Goal: Book appointment/travel/reservation

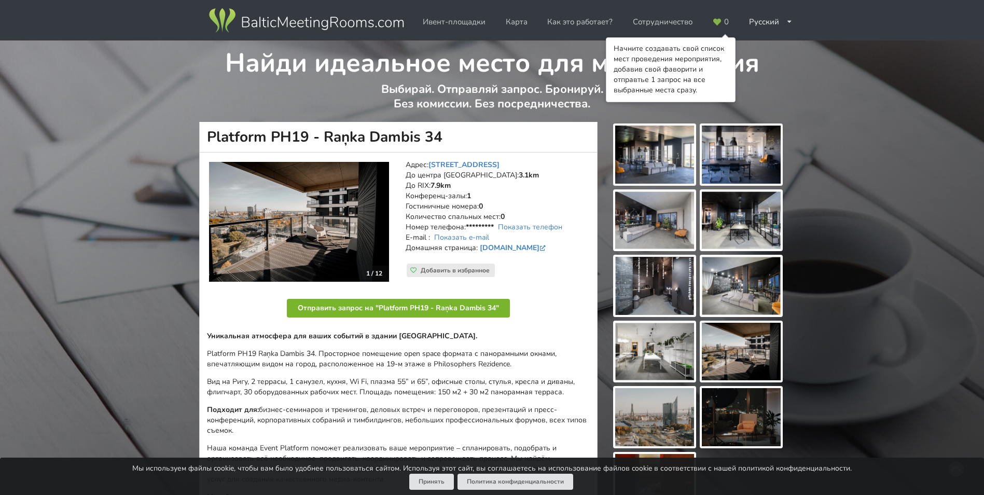
click at [398, 311] on button "Отправить запрос на "Platform PH19 - Raņka Dambis 34"" at bounding box center [398, 308] width 223 height 19
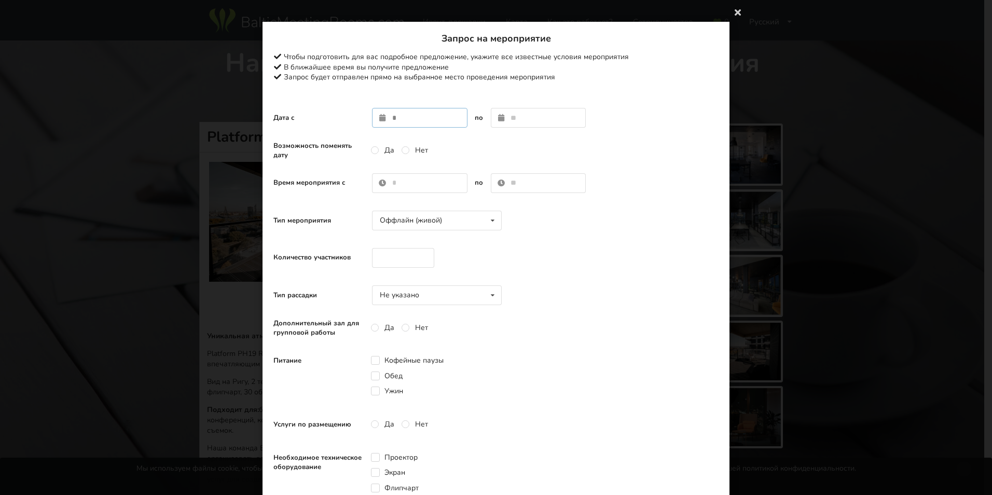
click at [392, 113] on input "text" at bounding box center [419, 118] width 95 height 20
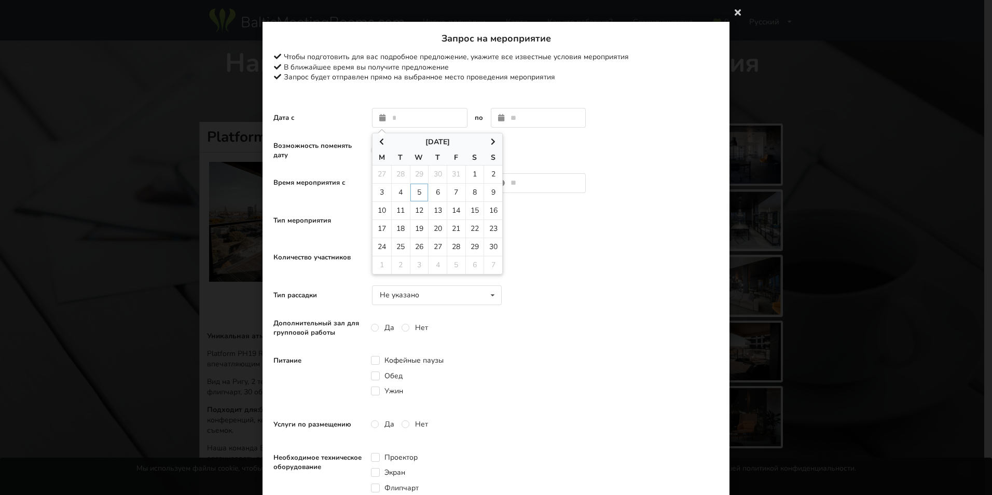
type input "**********"
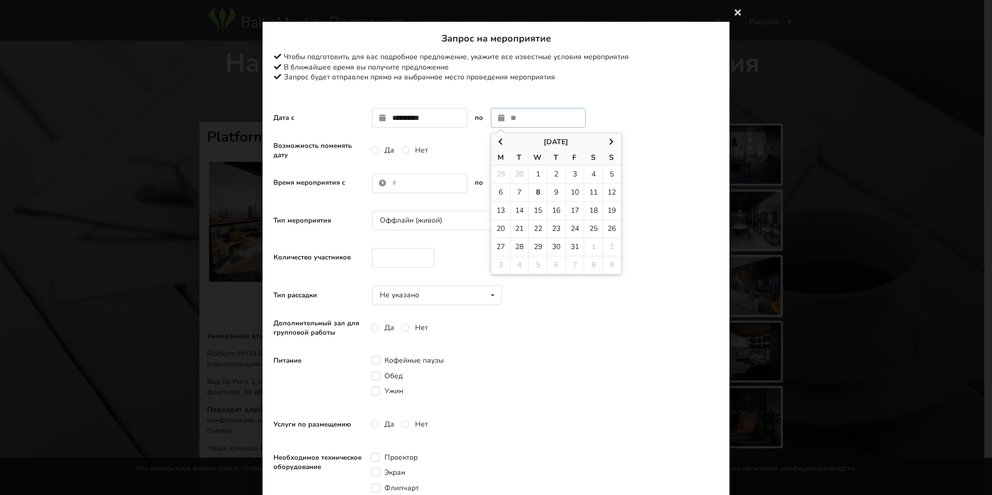
click at [609, 142] on icon at bounding box center [612, 141] width 9 height 7
click at [604, 138] on span at bounding box center [611, 142] width 19 height 10
click at [612, 140] on icon at bounding box center [612, 141] width 9 height 7
click at [608, 142] on icon at bounding box center [612, 141] width 9 height 7
click at [636, 102] on div "Запрос на мероприятие Чтобы подготовить для вас подробное предложение, укажите …" at bounding box center [495, 68] width 445 height 70
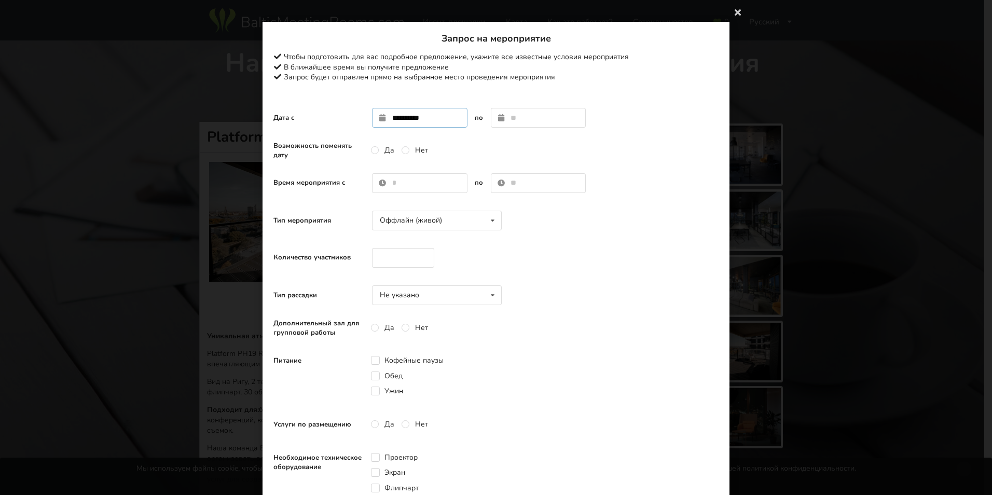
click at [441, 124] on input "**********" at bounding box center [419, 118] width 95 height 20
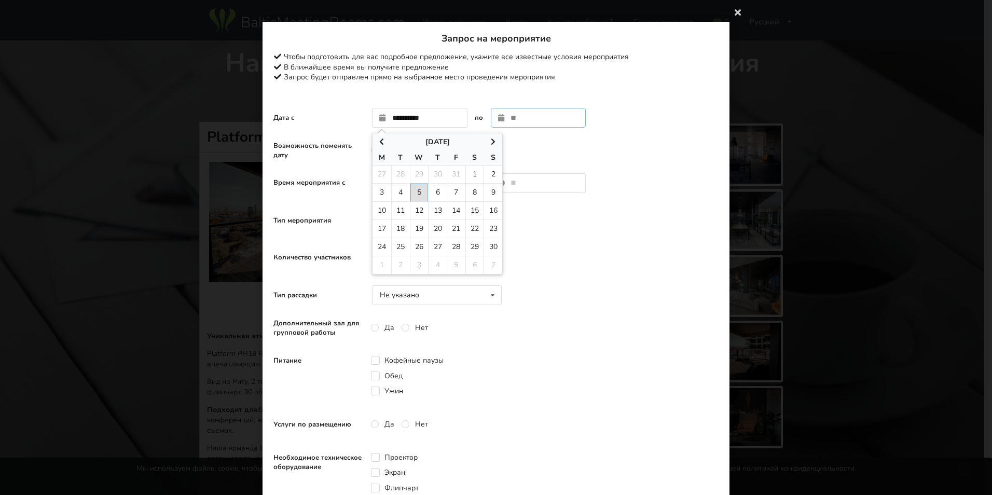
click at [414, 194] on td "5" at bounding box center [419, 192] width 19 height 18
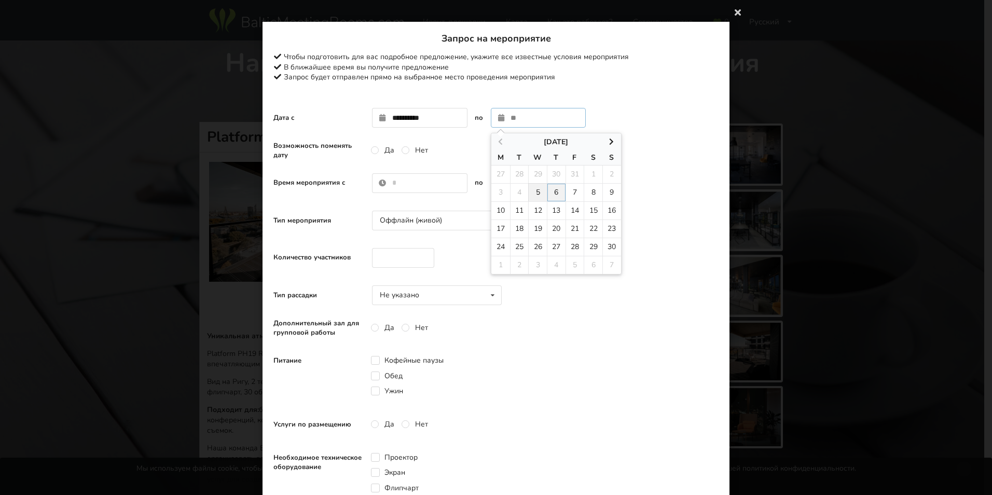
type input "**********"
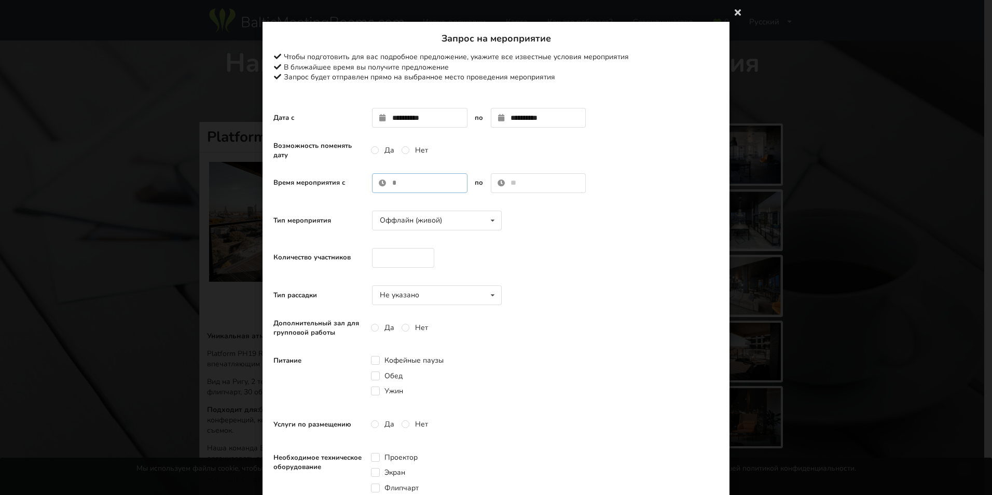
click at [394, 183] on input "text" at bounding box center [419, 183] width 95 height 20
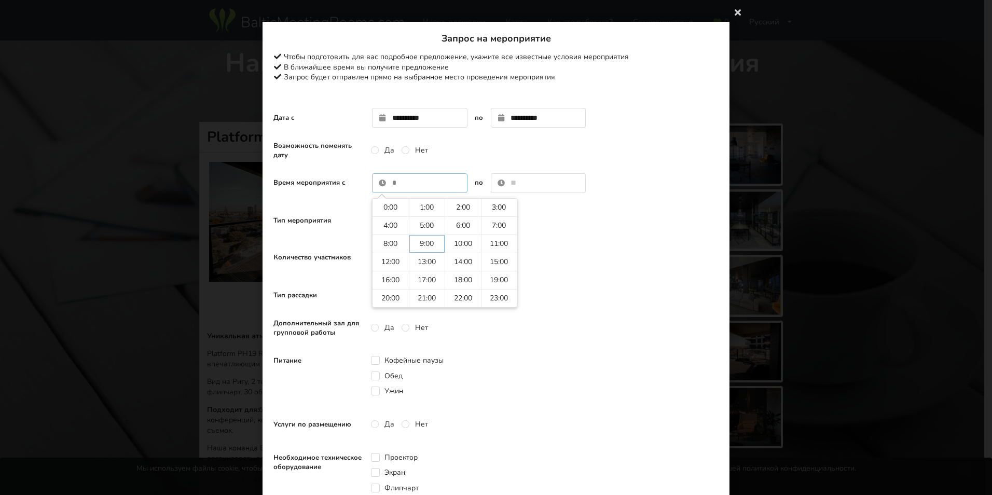
type input "****"
click at [516, 185] on input "text" at bounding box center [538, 183] width 95 height 20
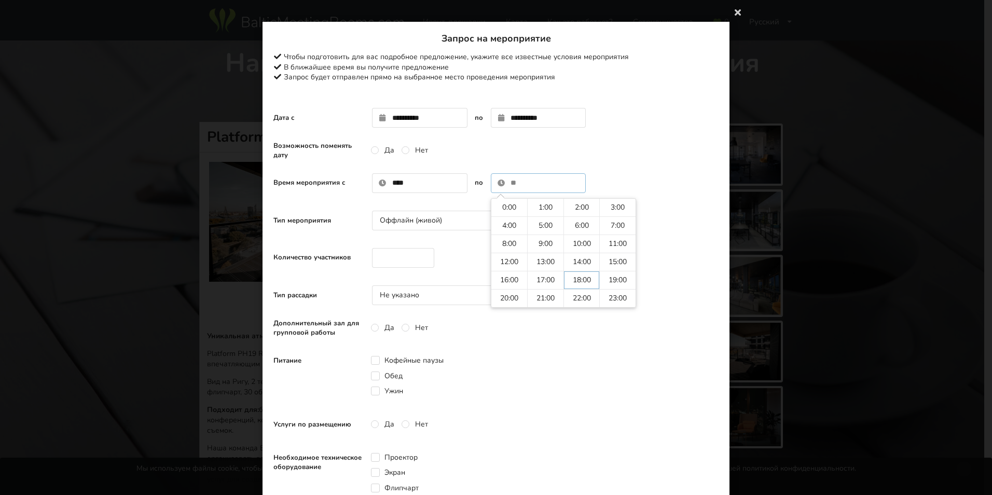
type input "*****"
click at [503, 209] on td "18:00" at bounding box center [509, 208] width 36 height 18
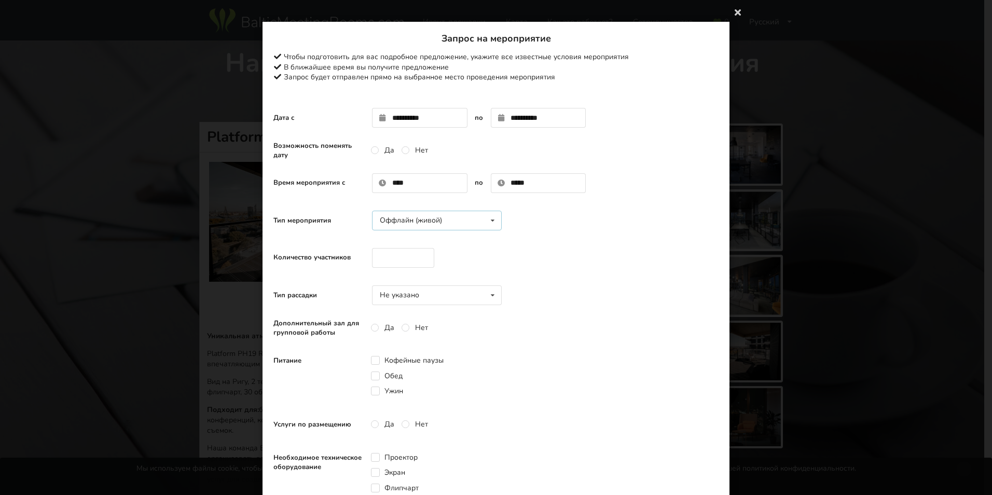
click at [460, 218] on div "Оффлайн (живой) Оффлайн (живой) Онлайн Гибридное (оффлайн + онлайн)" at bounding box center [437, 221] width 130 height 20
click at [446, 241] on div "Оффлайн (живой)" at bounding box center [437, 239] width 129 height 19
click at [385, 251] on input "number" at bounding box center [403, 258] width 62 height 20
type input "**"
click at [425, 293] on div "Не указано Не указано Театр U-тип Собрание Класс" at bounding box center [437, 295] width 130 height 20
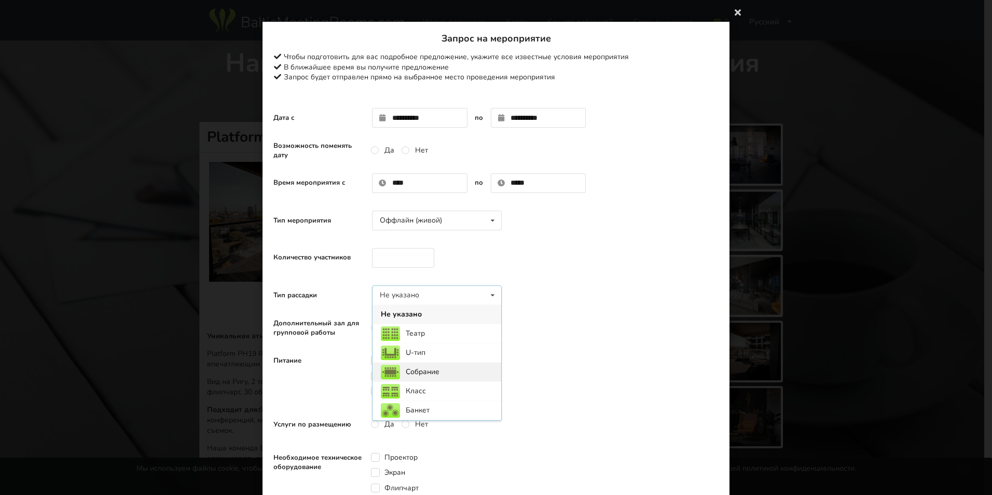
click at [438, 370] on div "Собрание" at bounding box center [437, 371] width 129 height 19
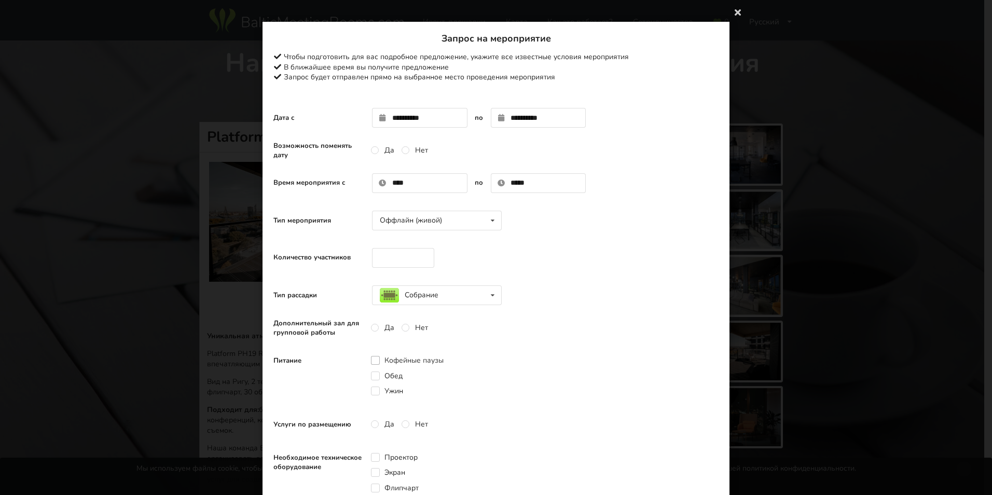
click at [371, 358] on label "Кофейные паузы" at bounding box center [407, 360] width 73 height 9
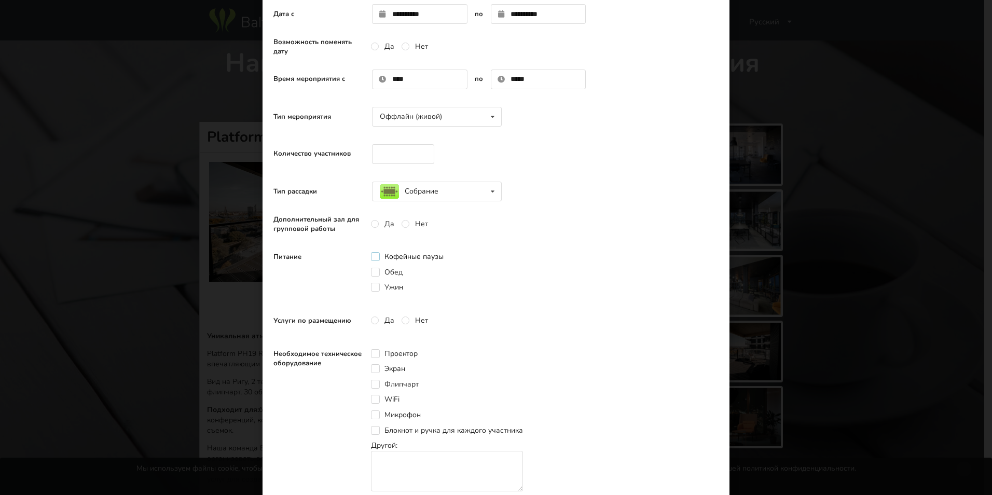
scroll to position [156, 0]
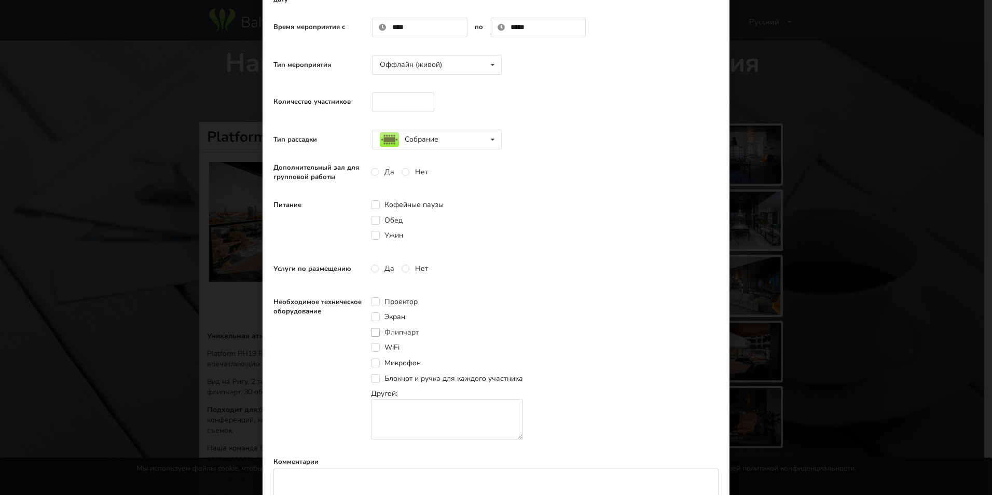
click at [371, 332] on label "Флипчарт" at bounding box center [395, 332] width 48 height 9
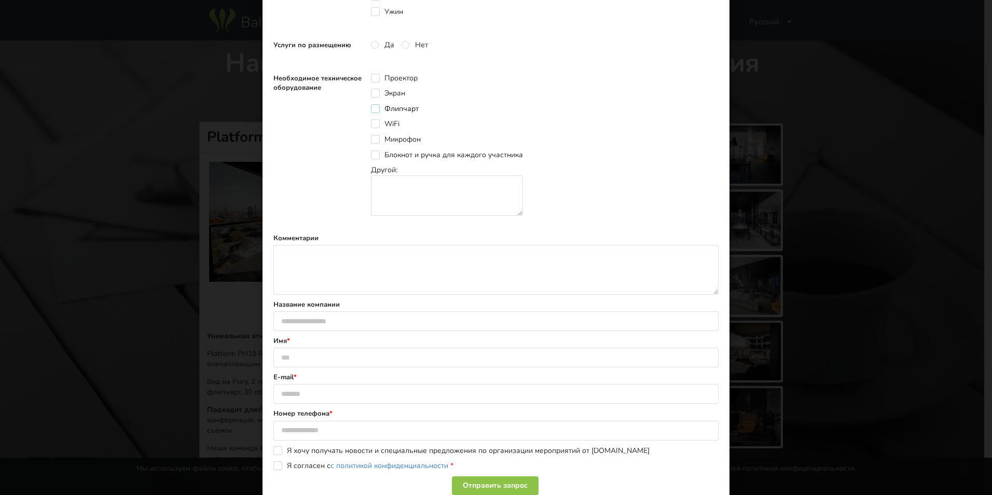
scroll to position [415, 0]
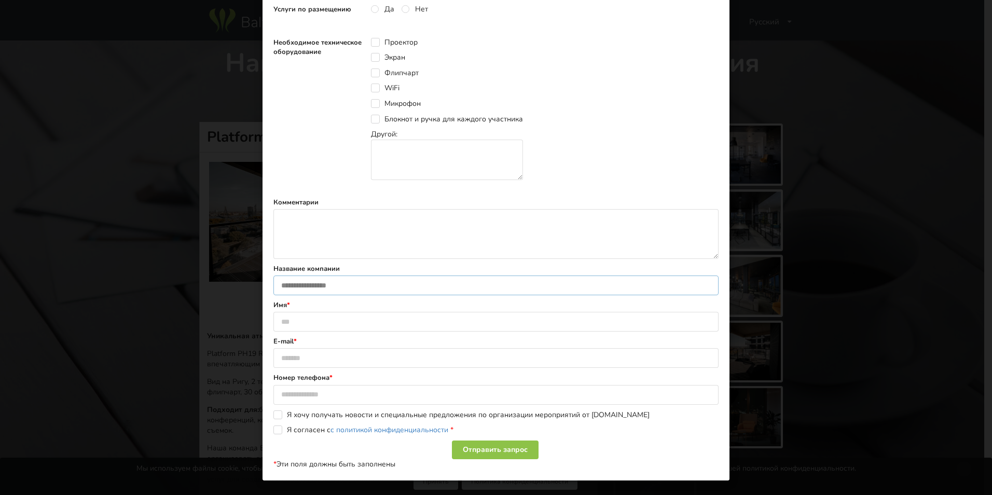
click at [334, 279] on input "text" at bounding box center [495, 286] width 445 height 20
type input "*******"
type input "**********"
type input "********"
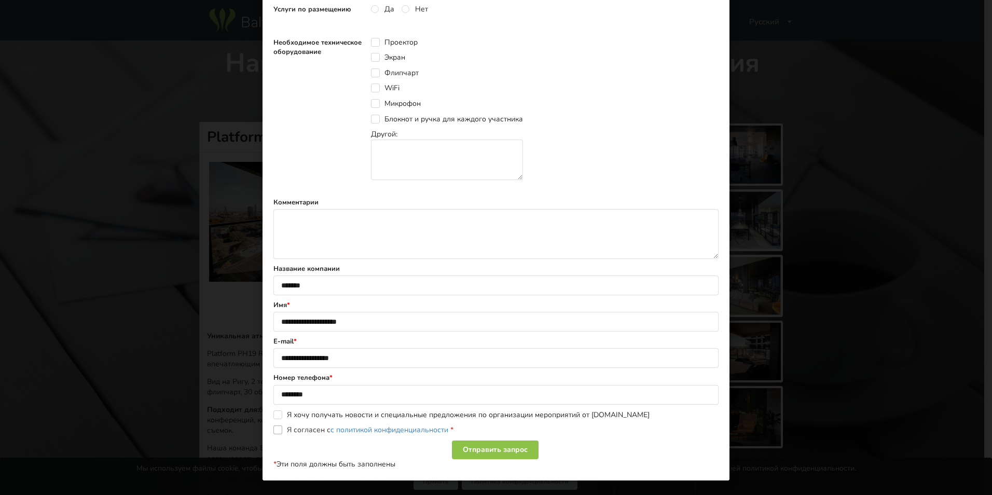
click at [273, 430] on label "Я согласен с с политикой конфиденциальности *" at bounding box center [363, 430] width 180 height 9
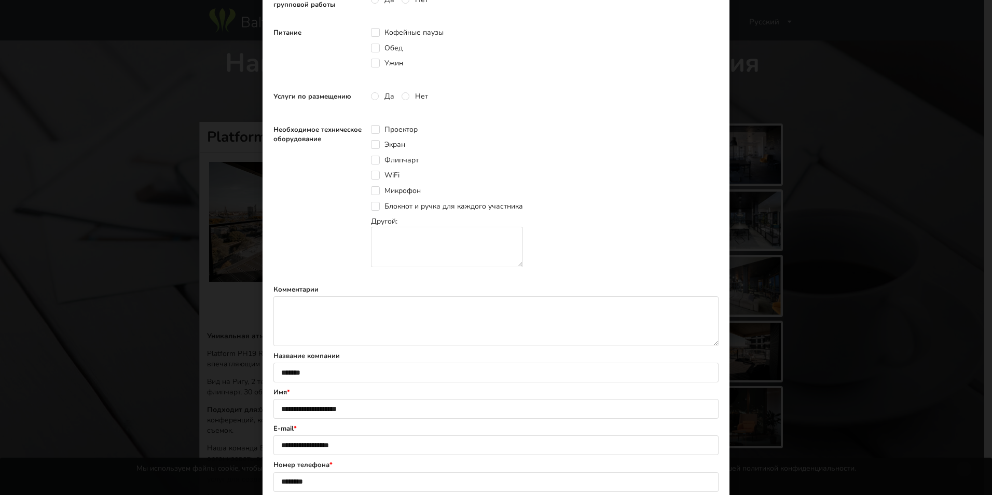
scroll to position [311, 0]
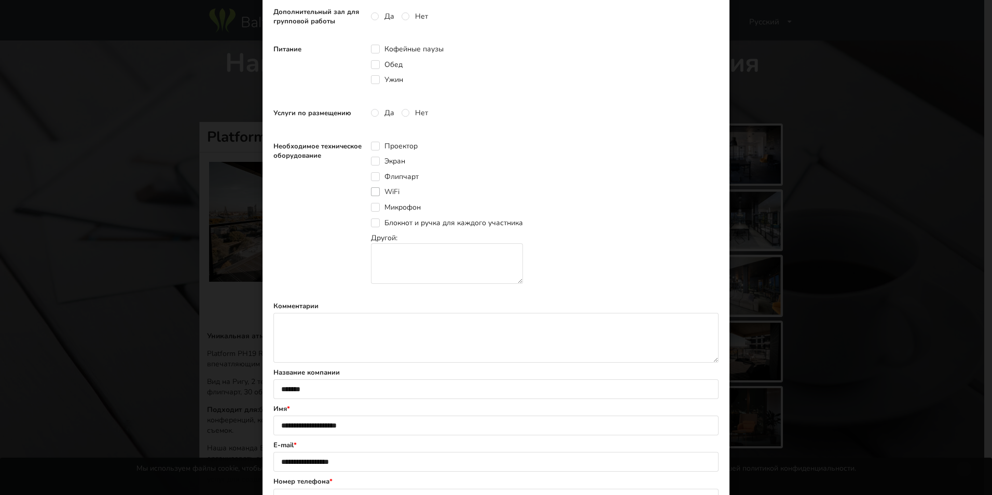
click at [373, 190] on label "WiFi" at bounding box center [385, 191] width 29 height 9
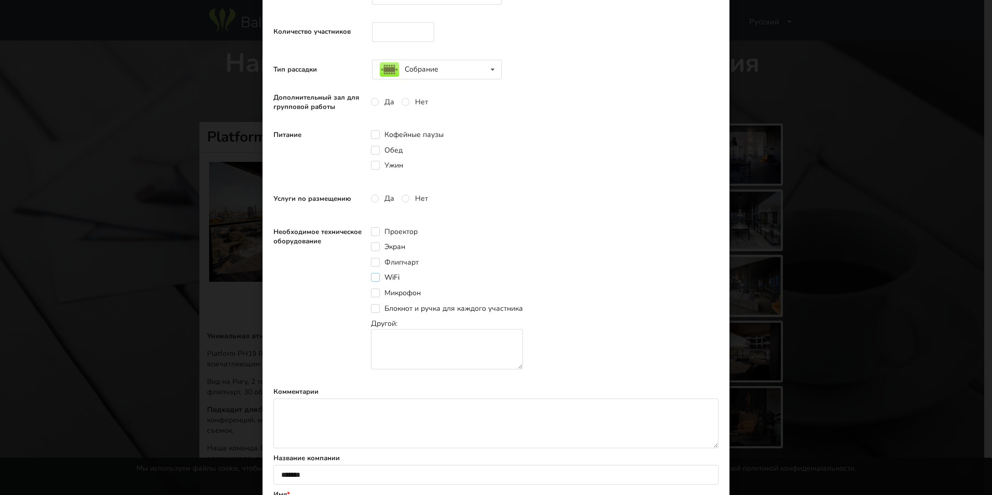
scroll to position [208, 0]
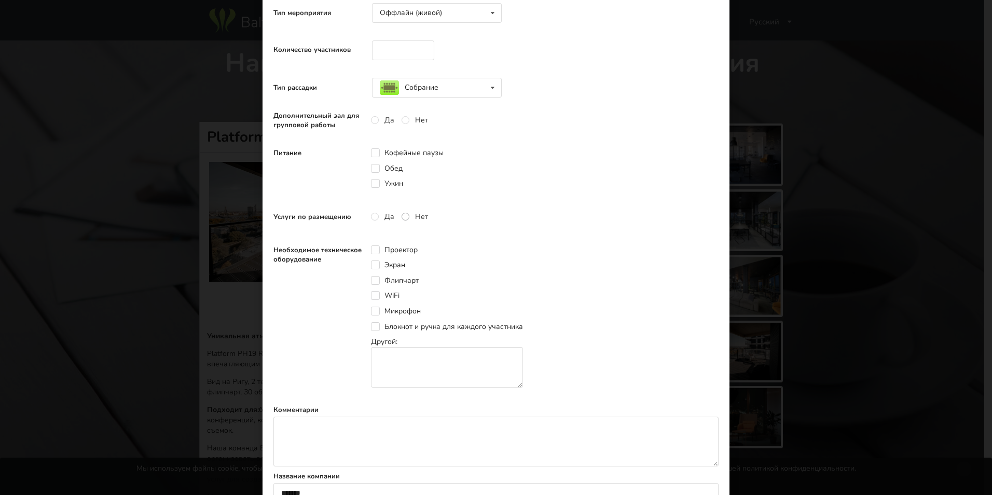
drag, startPoint x: 403, startPoint y: 219, endPoint x: 394, endPoint y: 221, distance: 9.0
click at [403, 219] on label "Нет" at bounding box center [415, 216] width 26 height 9
click at [404, 214] on label "Нет" at bounding box center [415, 216] width 26 height 9
click at [402, 217] on label "Нет" at bounding box center [415, 216] width 26 height 9
drag, startPoint x: 350, startPoint y: 218, endPoint x: 270, endPoint y: 213, distance: 80.6
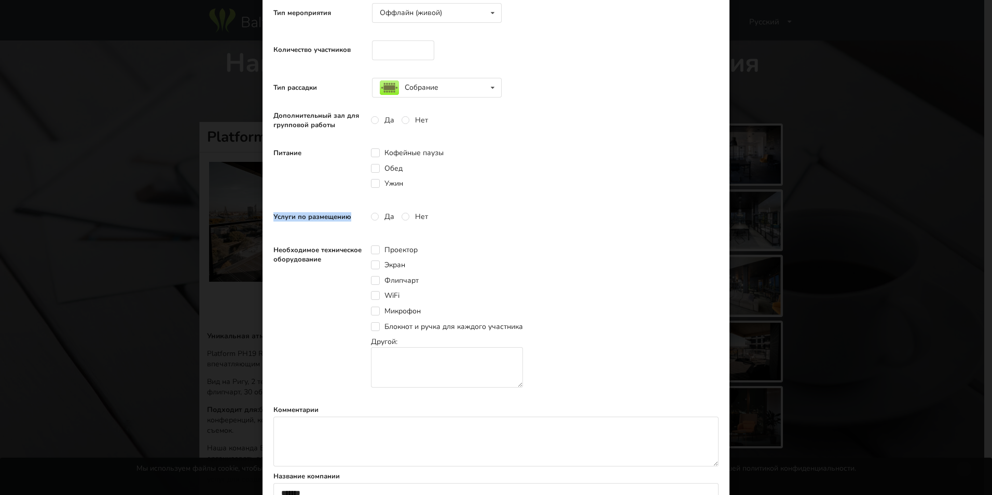
click at [273, 213] on label "Услуги по размещению" at bounding box center [318, 216] width 91 height 9
copy label "Услуги по размещению"
click at [461, 187] on div "Питание Кофейные паузы Обед Ужин" at bounding box center [495, 169] width 445 height 62
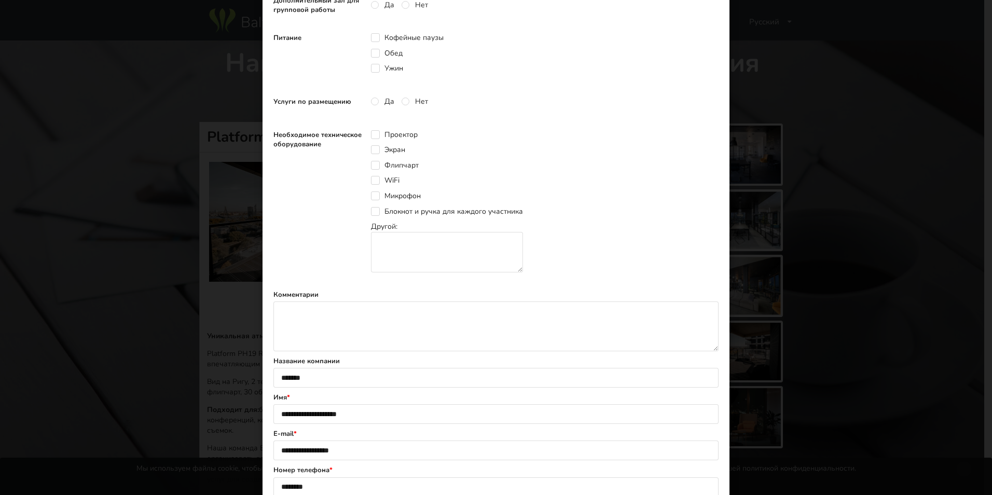
scroll to position [415, 0]
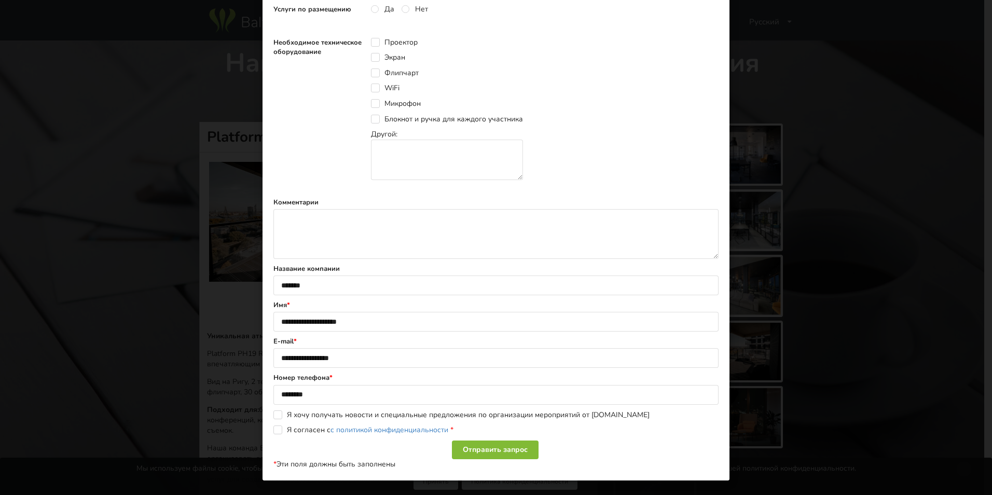
click at [478, 455] on div "Отправить запрос" at bounding box center [495, 450] width 87 height 19
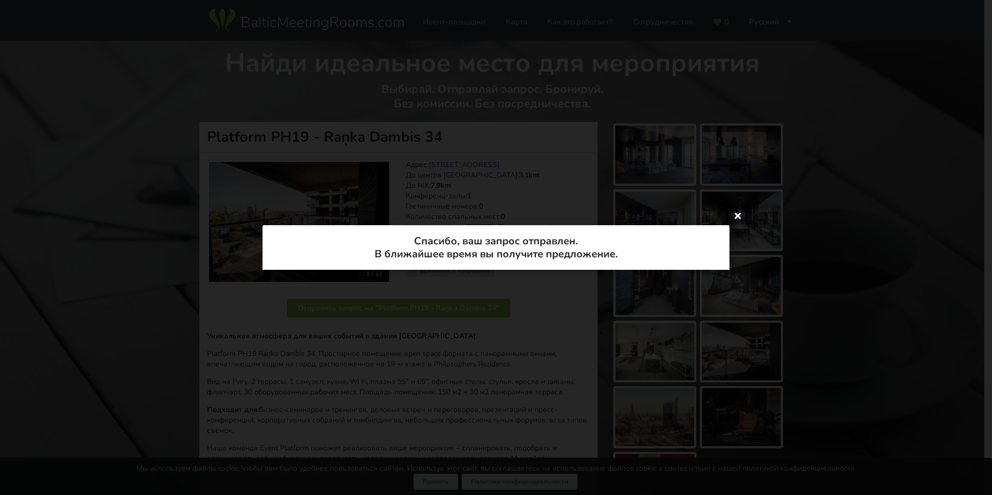
click at [737, 217] on icon at bounding box center [738, 215] width 17 height 17
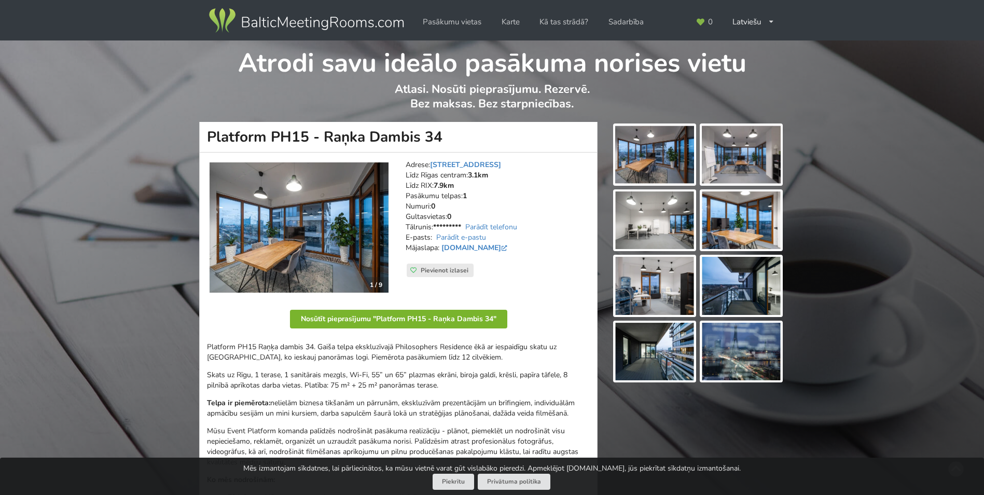
click at [429, 322] on button "Nosūtīt pieprasījumu "Platform PH15 - Raņka Dambis 34"" at bounding box center [398, 319] width 217 height 19
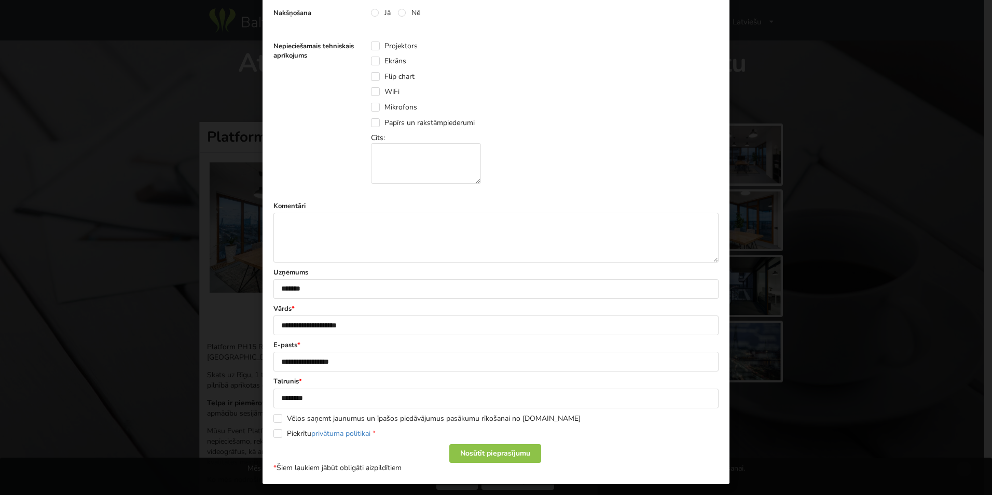
scroll to position [440, 0]
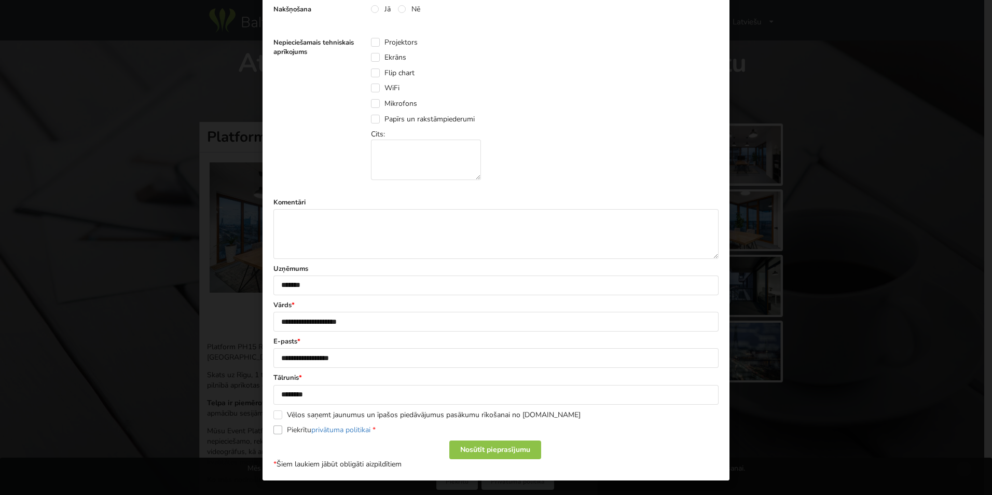
click at [295, 428] on label "Piekrītu privātuma politikai *" at bounding box center [324, 430] width 102 height 9
click at [506, 456] on div "Nosūtīt pieprasījumu" at bounding box center [495, 450] width 92 height 19
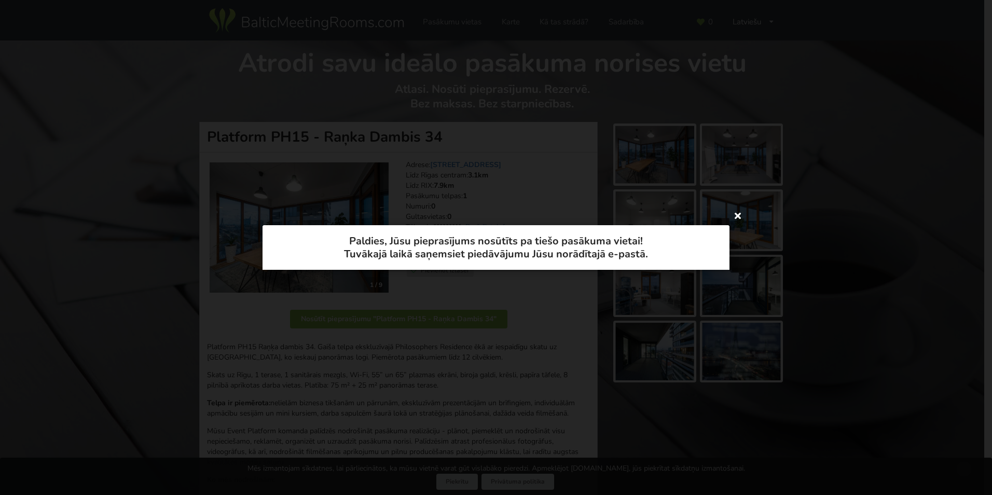
click at [735, 211] on icon at bounding box center [738, 215] width 17 height 17
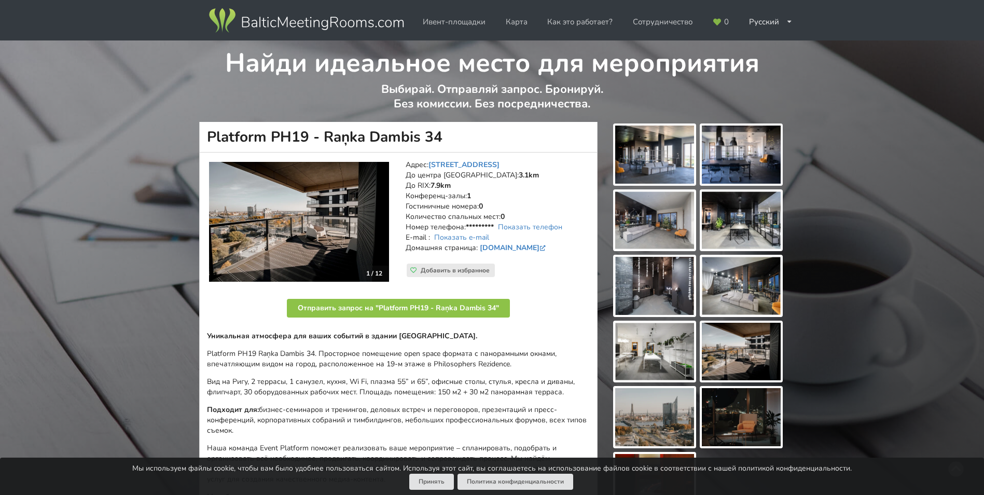
drag, startPoint x: 209, startPoint y: 135, endPoint x: 309, endPoint y: 140, distance: 100.3
click at [309, 140] on h1 "Platform PH19 - Raņka Dambis 34" at bounding box center [398, 137] width 399 height 31
copy h1 "Platform PH19"
drag, startPoint x: 323, startPoint y: 135, endPoint x: 450, endPoint y: 136, distance: 126.6
click at [450, 136] on h1 "Platform PH19 - Raņka Dambis 34" at bounding box center [398, 137] width 399 height 31
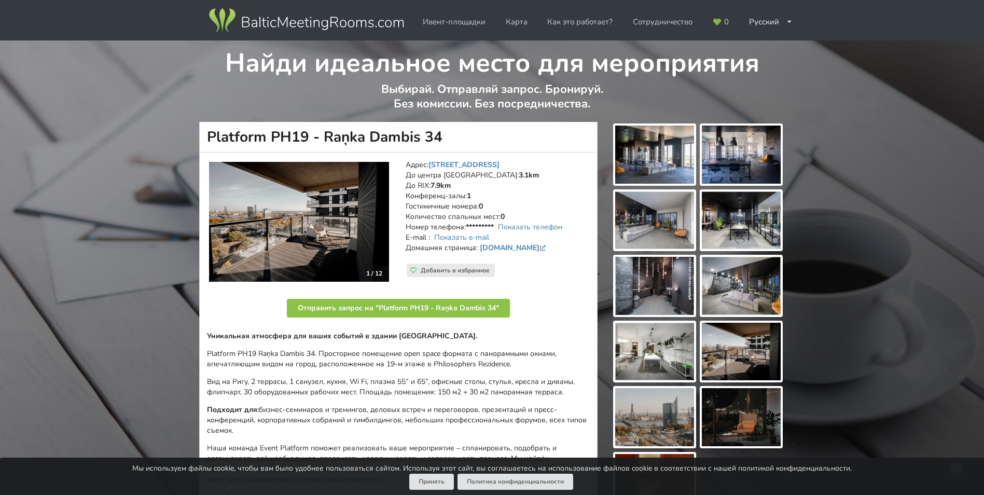
copy h1 "Raņka Dambis 34"
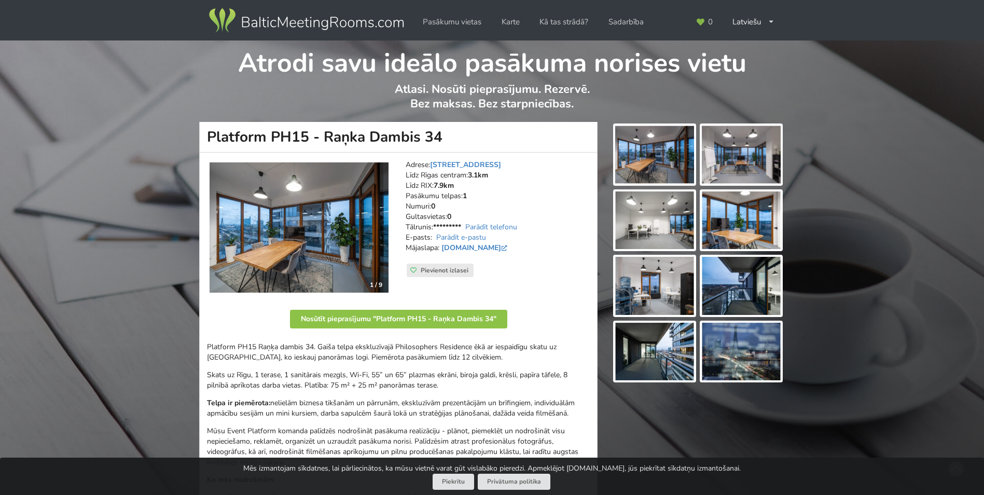
drag, startPoint x: 306, startPoint y: 134, endPoint x: 211, endPoint y: 132, distance: 94.5
click at [211, 132] on h1 "Platform PH15 - Raņka Dambis 34" at bounding box center [398, 137] width 399 height 31
copy h1 "Platform PH15"
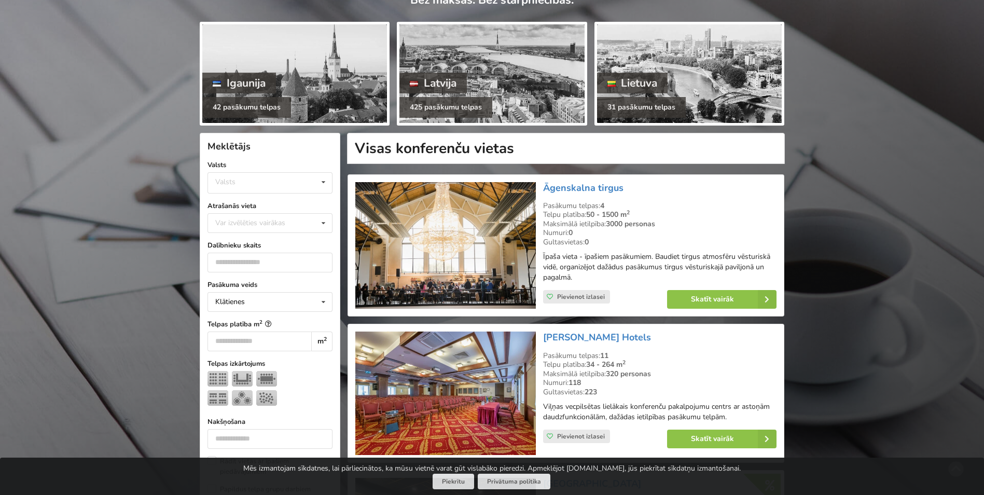
scroll to position [156, 0]
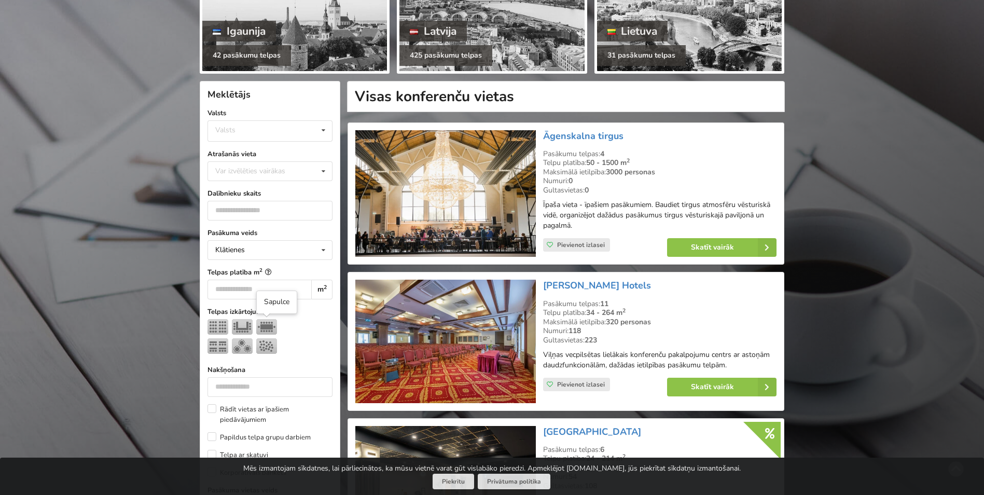
click at [267, 326] on img at bounding box center [266, 327] width 21 height 16
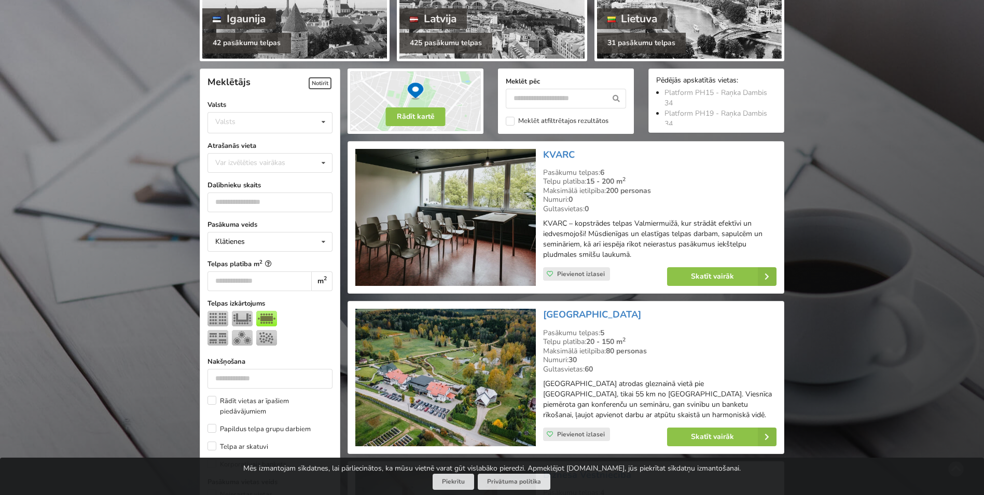
scroll to position [208, 0]
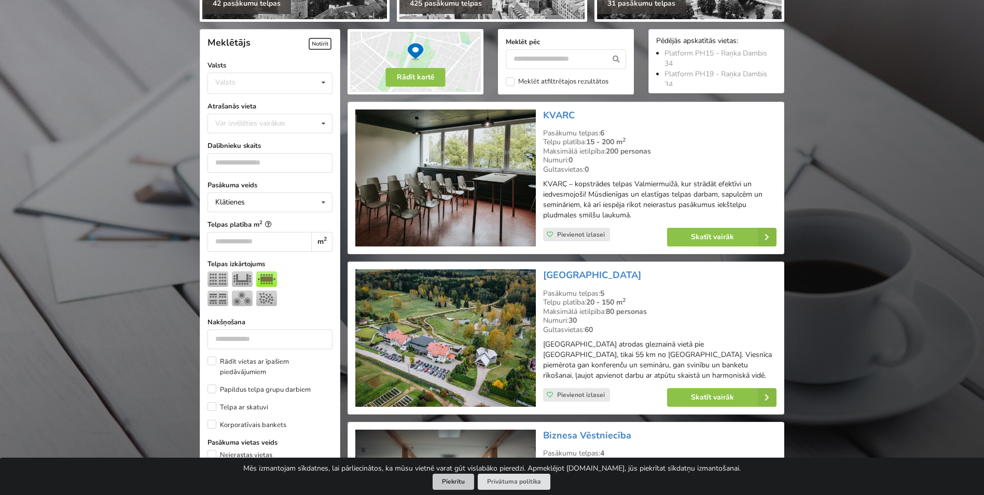
click at [454, 484] on button "Piekrītu" at bounding box center [454, 482] width 42 height 16
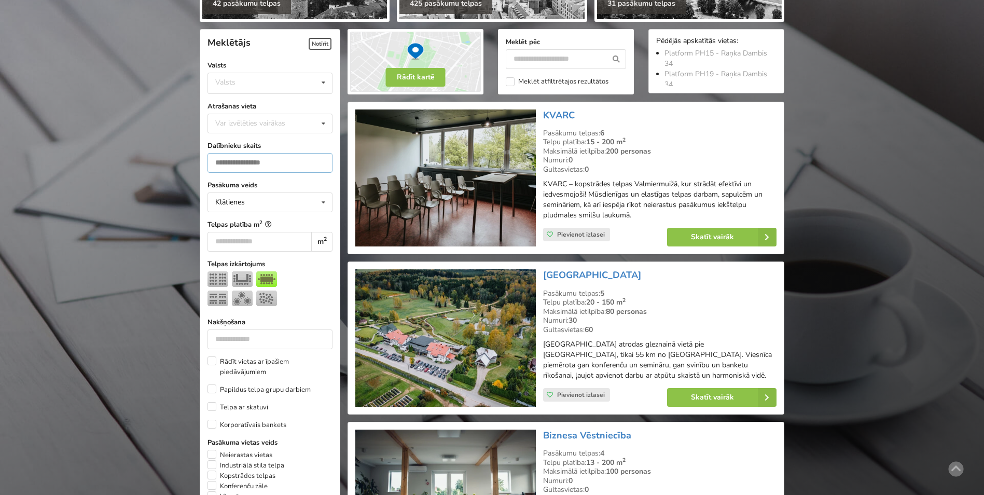
click at [256, 167] on input "number" at bounding box center [270, 163] width 125 height 20
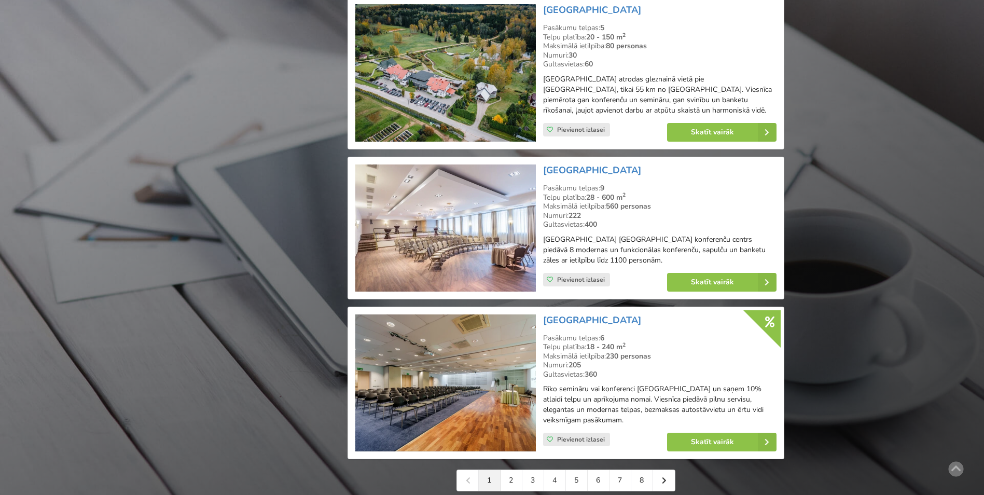
scroll to position [2153, 0]
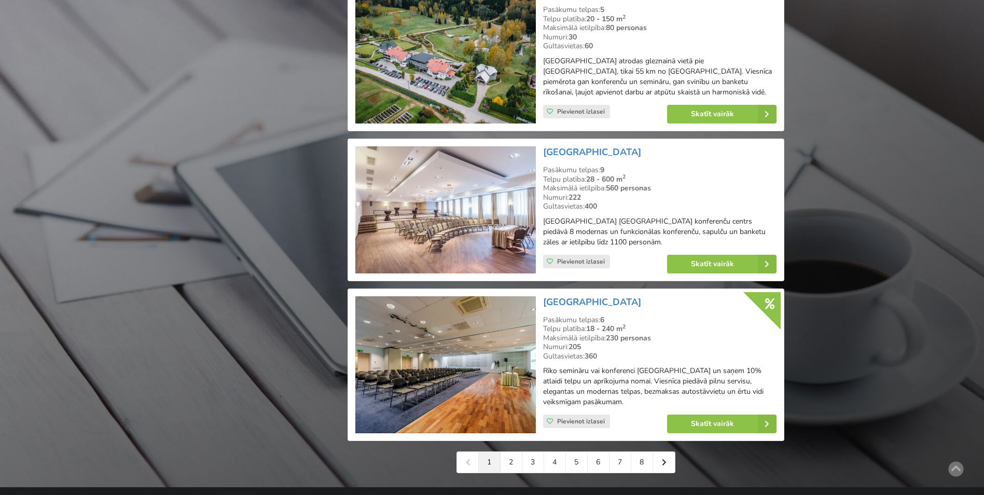
type input "*"
click at [509, 452] on link "2" at bounding box center [512, 462] width 22 height 21
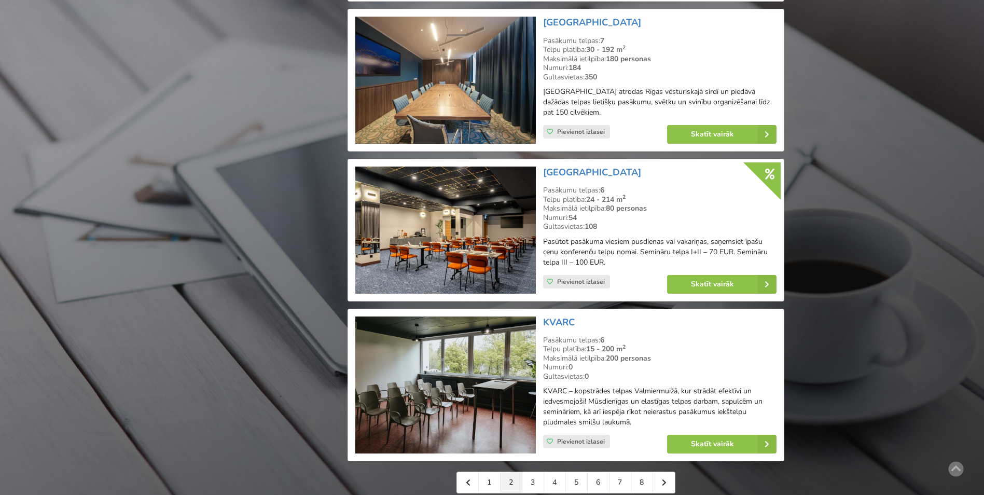
scroll to position [2180, 0]
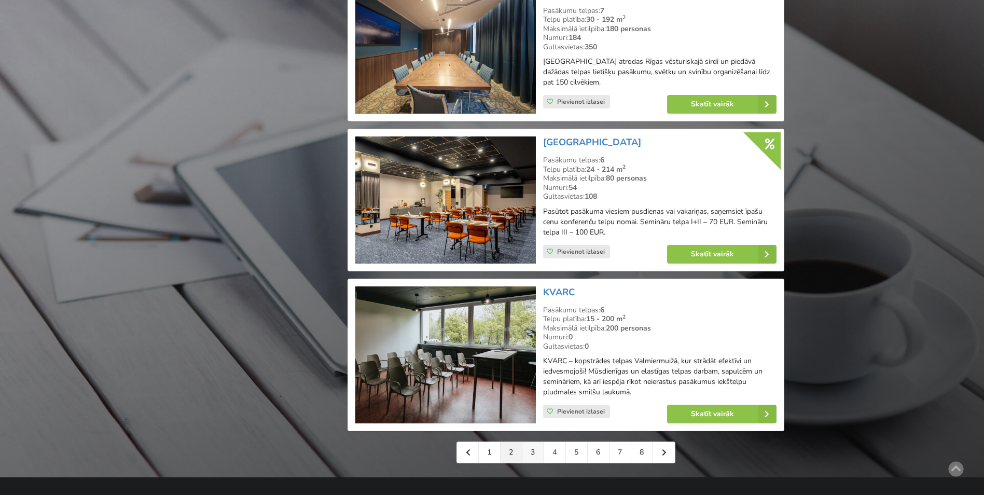
click at [541, 442] on link "3" at bounding box center [534, 452] width 22 height 21
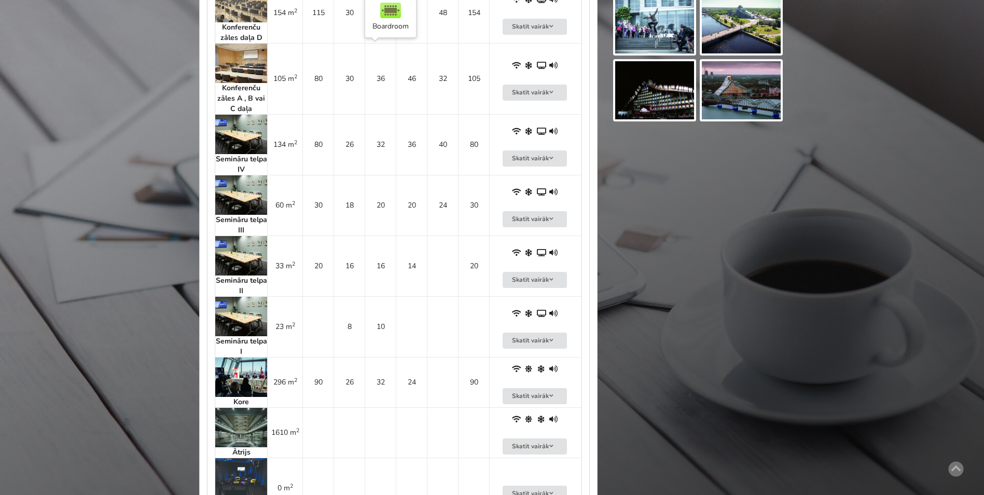
scroll to position [986, 0]
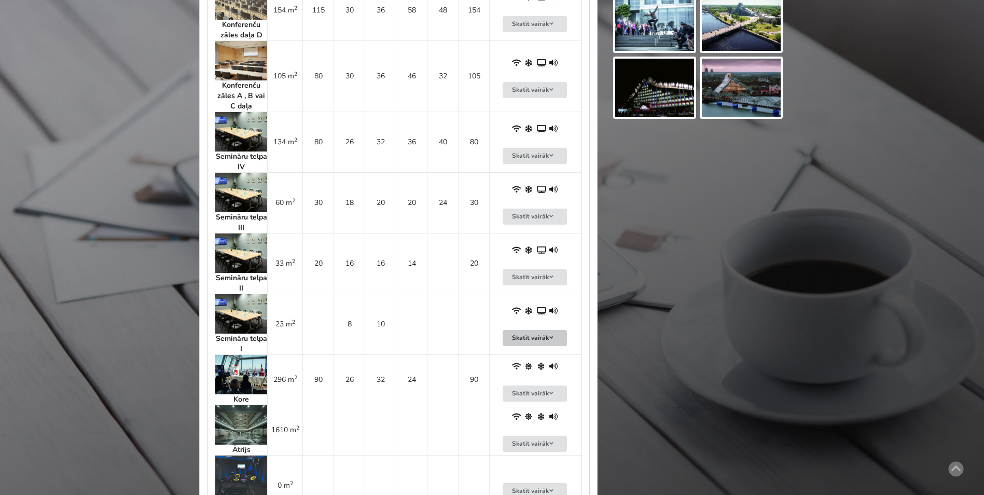
click at [529, 335] on button "Skatīt vairāk" at bounding box center [535, 338] width 64 height 16
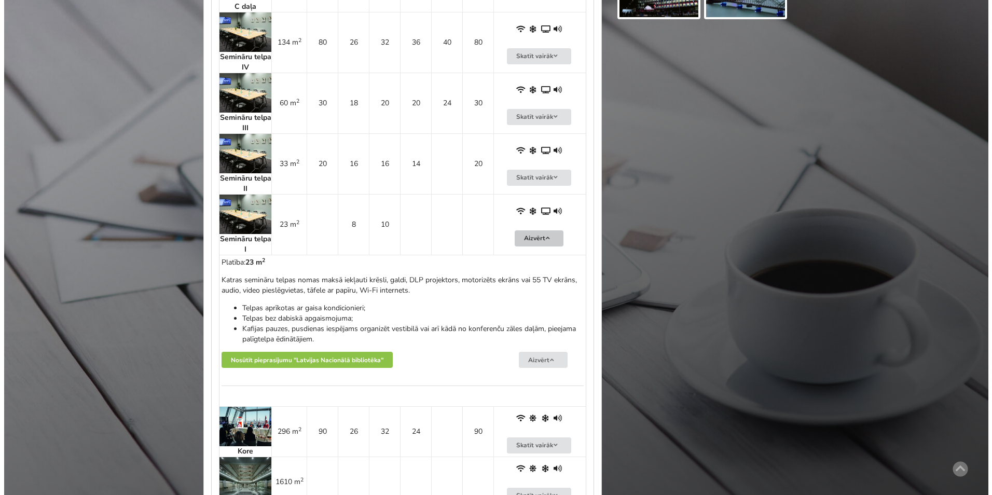
scroll to position [1090, 0]
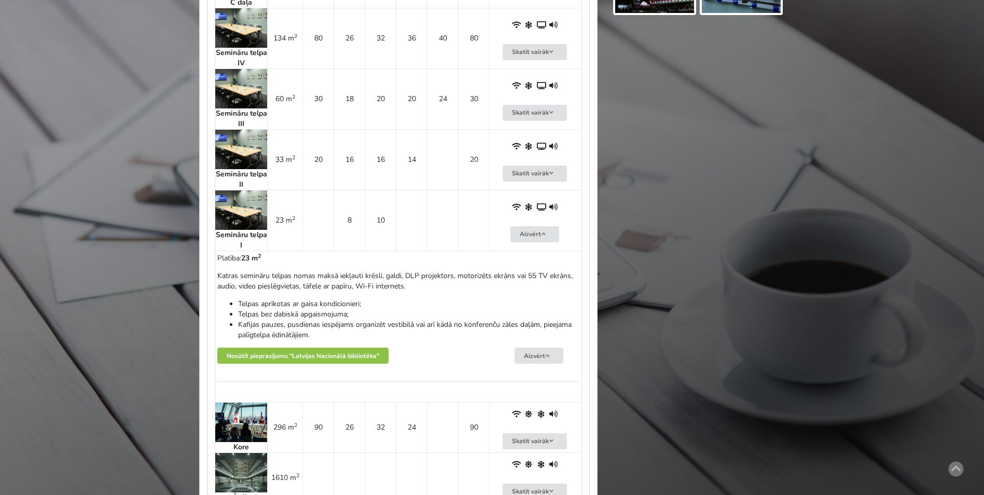
click at [228, 202] on img at bounding box center [241, 209] width 52 height 39
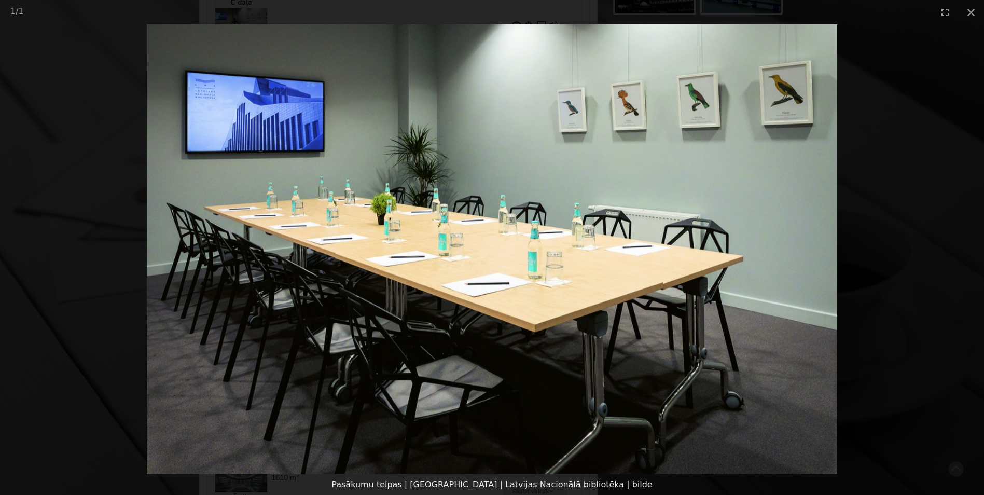
click at [871, 171] on picture at bounding box center [492, 249] width 984 height 450
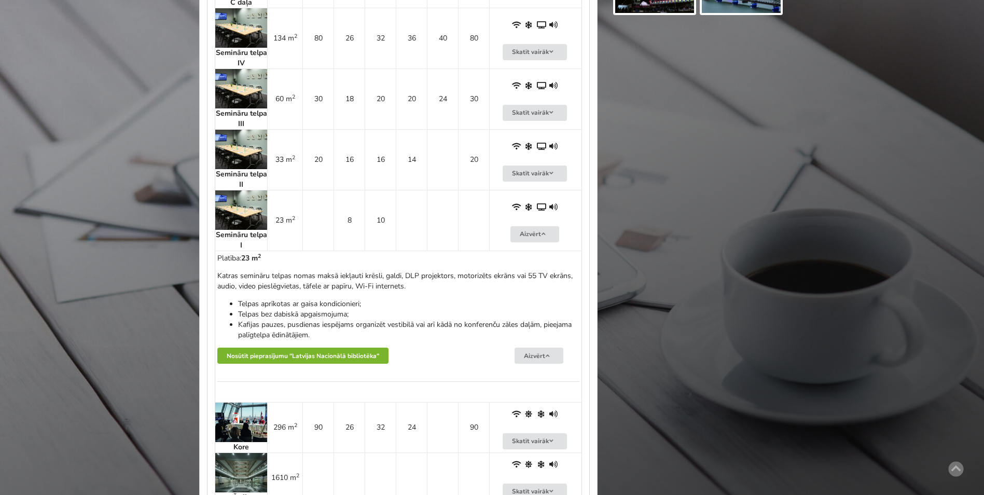
click at [283, 361] on button "Nosūtīt pieprasījumu "Latvijas Nacionālā bibliotēka"" at bounding box center [302, 356] width 171 height 16
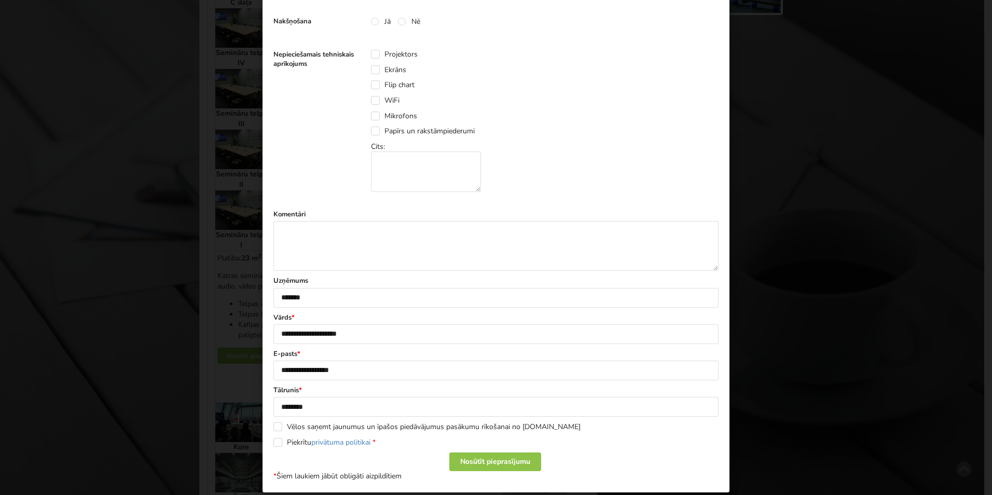
scroll to position [468, 0]
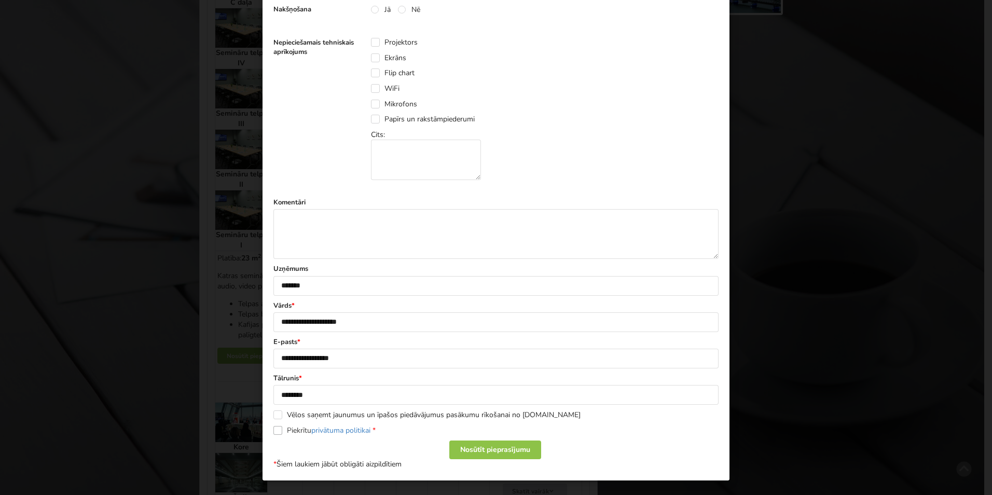
click at [273, 430] on label "Piekrītu privātuma politikai *" at bounding box center [324, 430] width 102 height 9
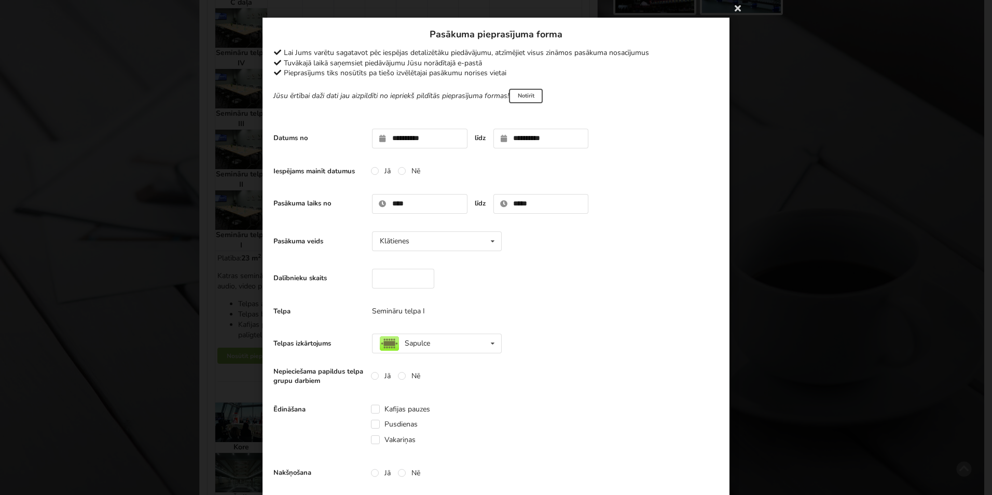
scroll to position [0, 0]
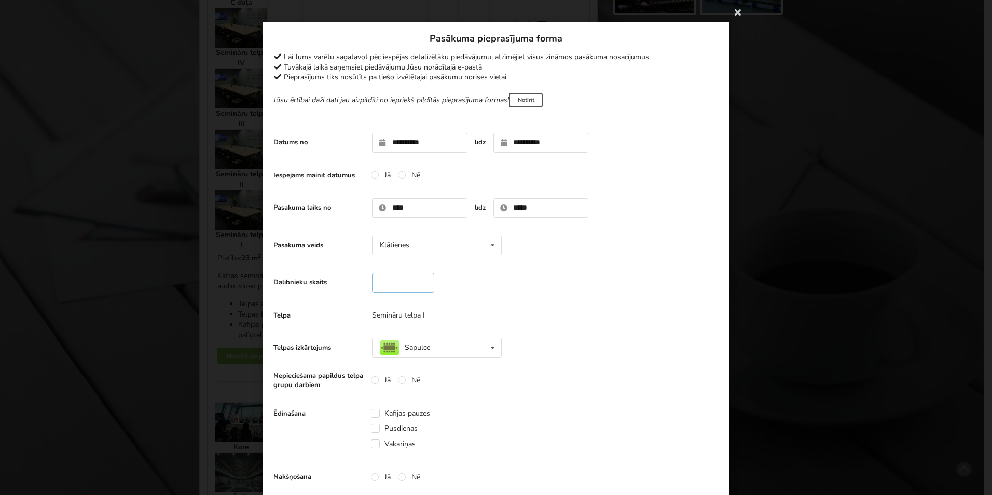
click at [399, 280] on input "**" at bounding box center [403, 283] width 62 height 20
click at [458, 286] on div "Dalībnieku skaits **" at bounding box center [495, 283] width 445 height 30
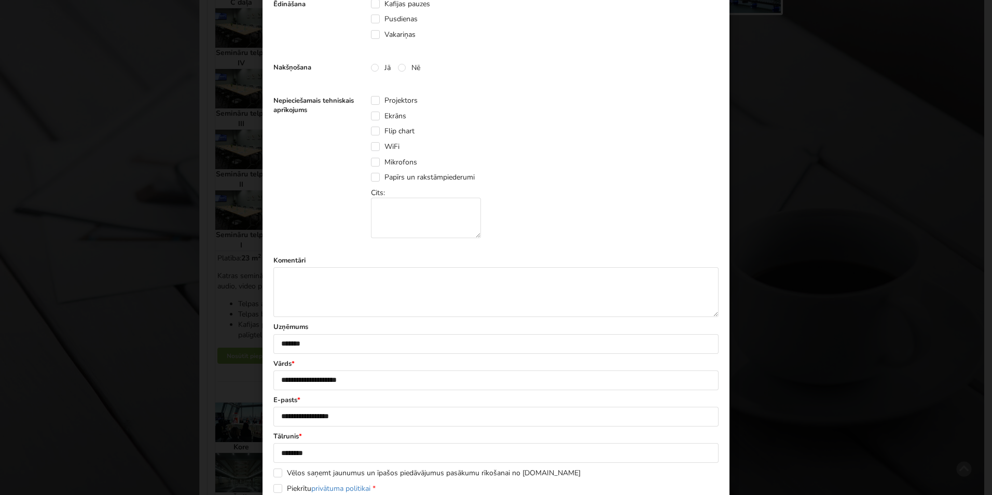
scroll to position [468, 0]
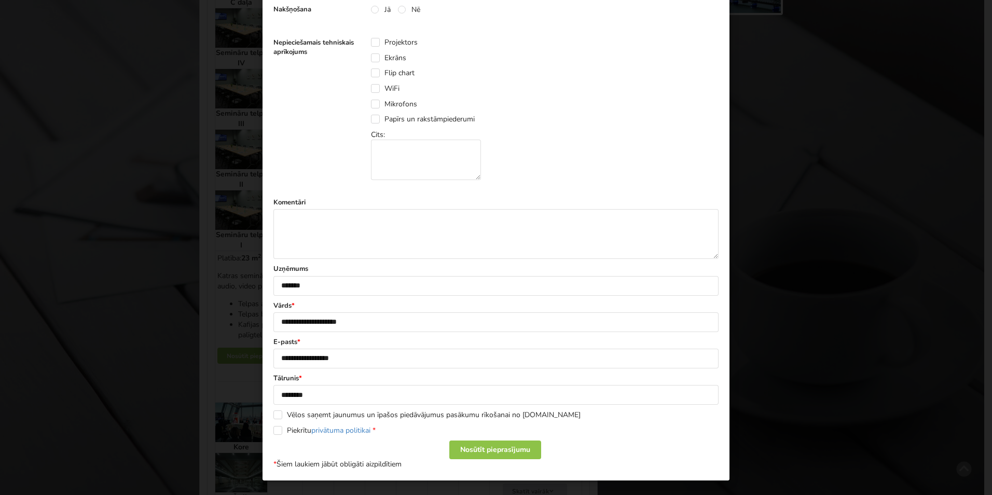
click at [486, 444] on div "Nosūtīt pieprasījumu" at bounding box center [495, 450] width 92 height 19
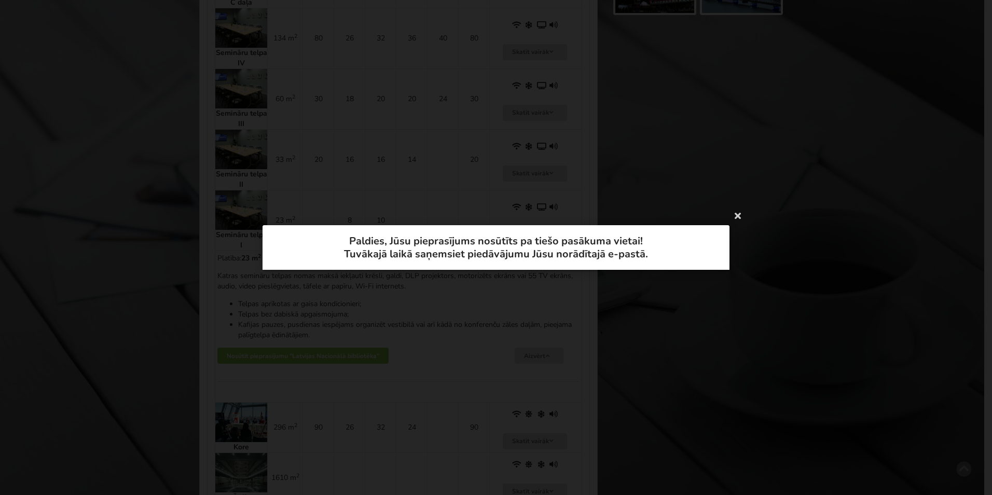
drag, startPoint x: 736, startPoint y: 215, endPoint x: 730, endPoint y: 219, distance: 7.2
click at [736, 215] on icon at bounding box center [738, 215] width 17 height 17
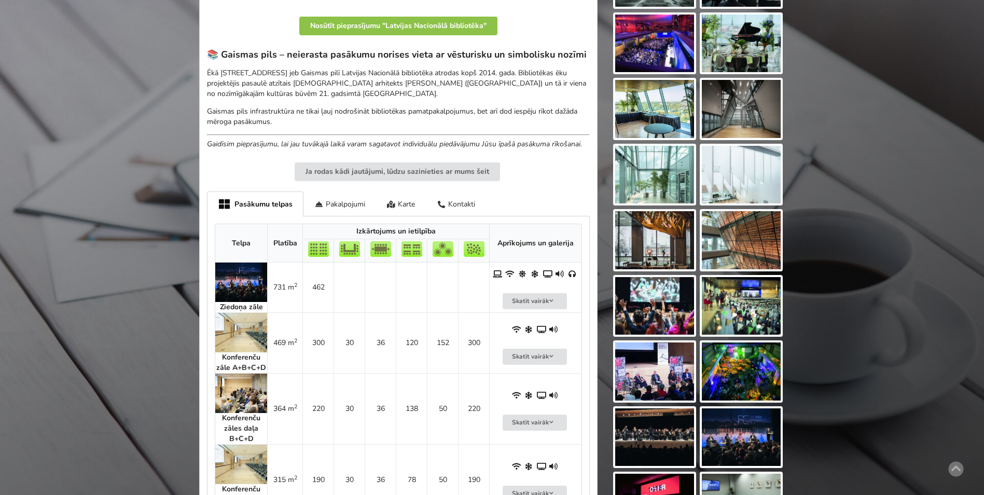
scroll to position [52, 0]
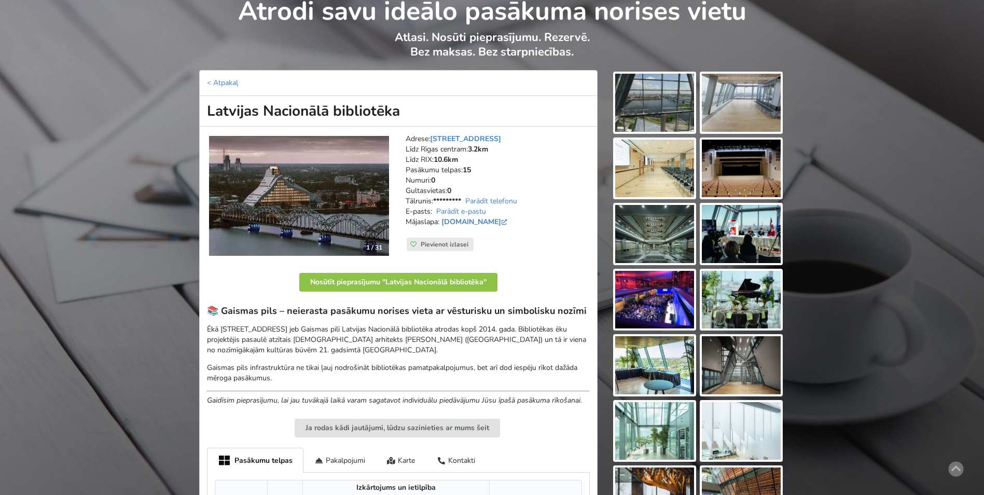
drag, startPoint x: 230, startPoint y: 112, endPoint x: 443, endPoint y: 116, distance: 212.8
click at [443, 116] on h1 "Latvijas Nacionālā bibliotēka" at bounding box center [398, 111] width 399 height 31
copy h1 "Latvijas Nacionālā bibliotēka"
drag, startPoint x: 518, startPoint y: 138, endPoint x: 433, endPoint y: 139, distance: 84.6
click at [433, 139] on address "Adrese: Mūkusalas iela 3, Rīga Līdz Rīgas centram: 3.2km Līdz RIX: 10.6km Pasāk…" at bounding box center [498, 186] width 184 height 104
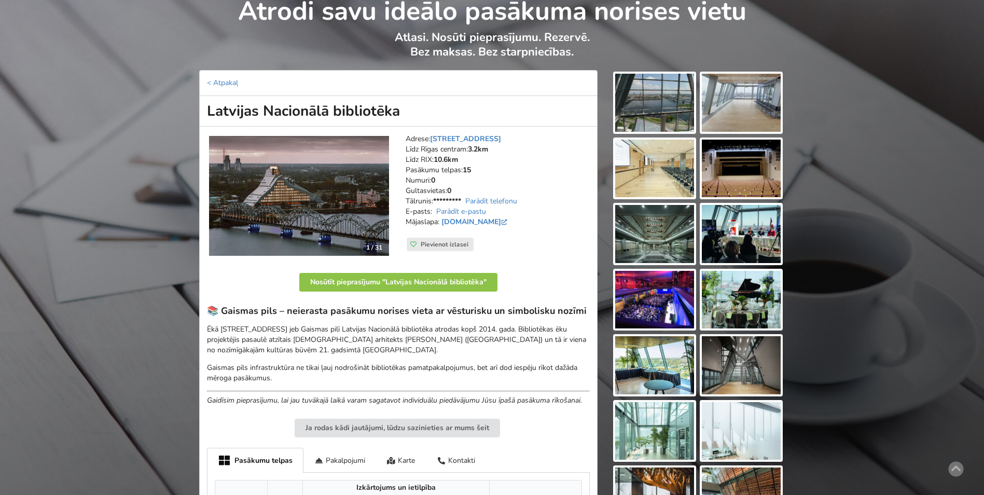
copy link "Mūkusalas iela 3, Rīga"
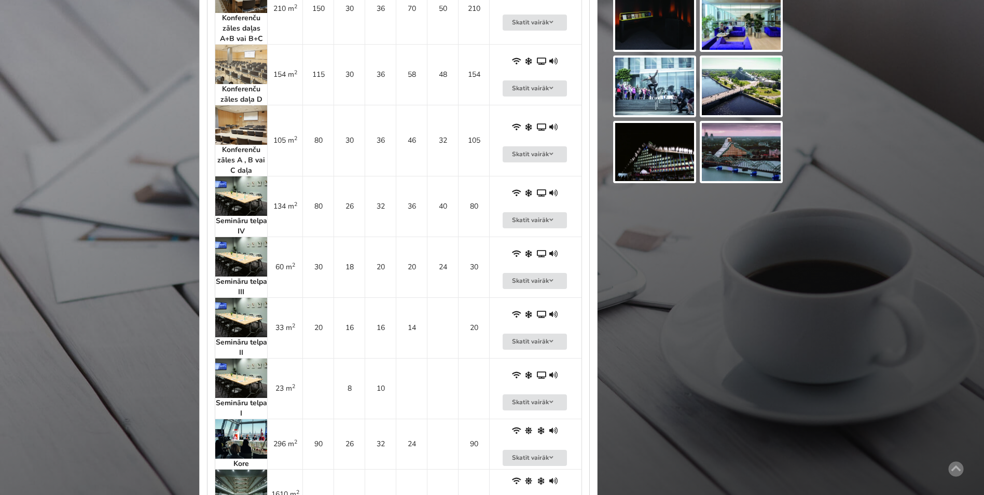
scroll to position [934, 0]
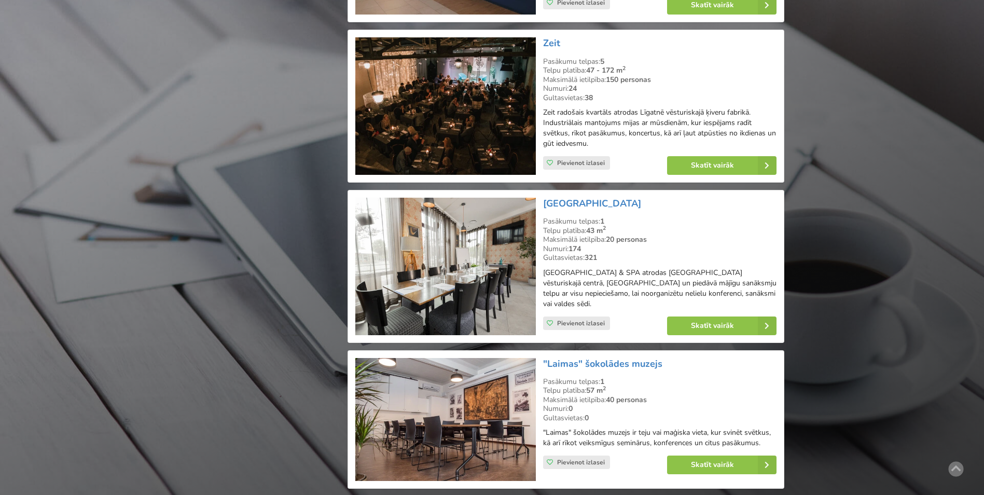
scroll to position [2180, 0]
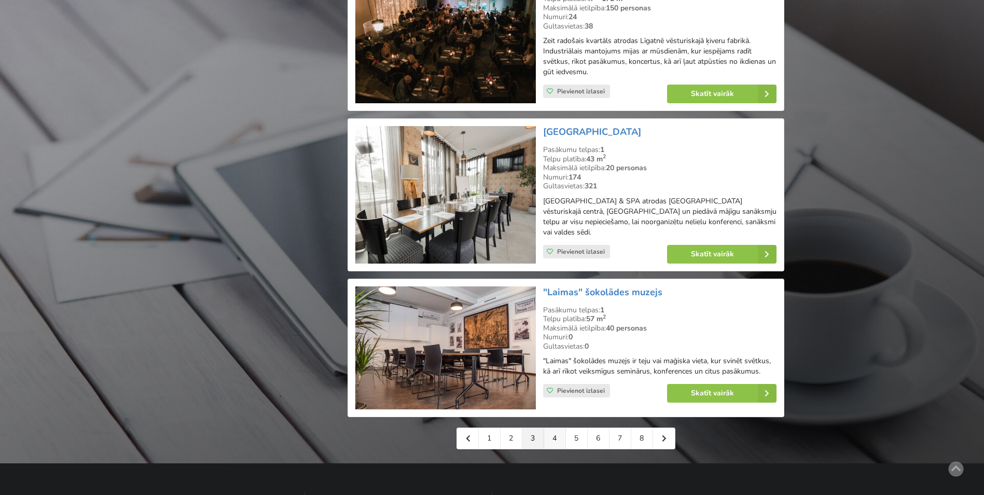
click at [559, 428] on link "4" at bounding box center [555, 438] width 22 height 21
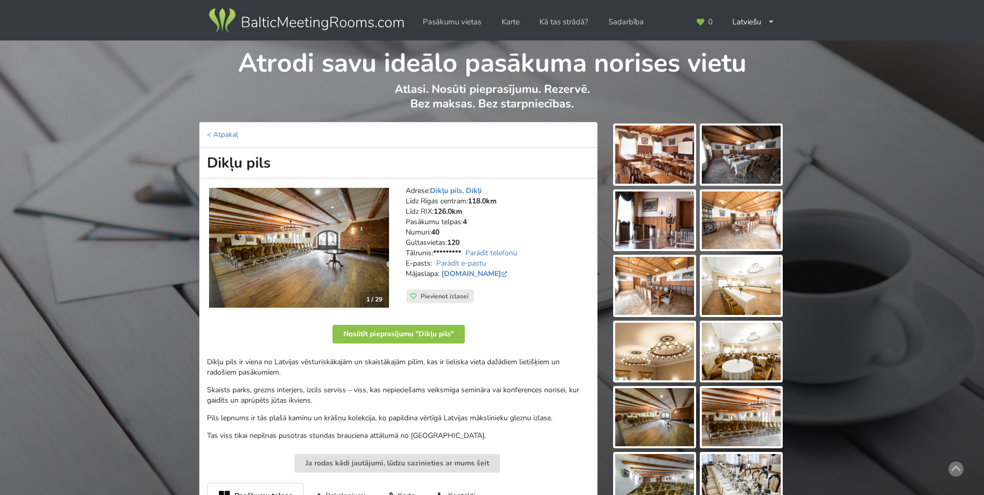
click at [382, 259] on img at bounding box center [299, 248] width 180 height 120
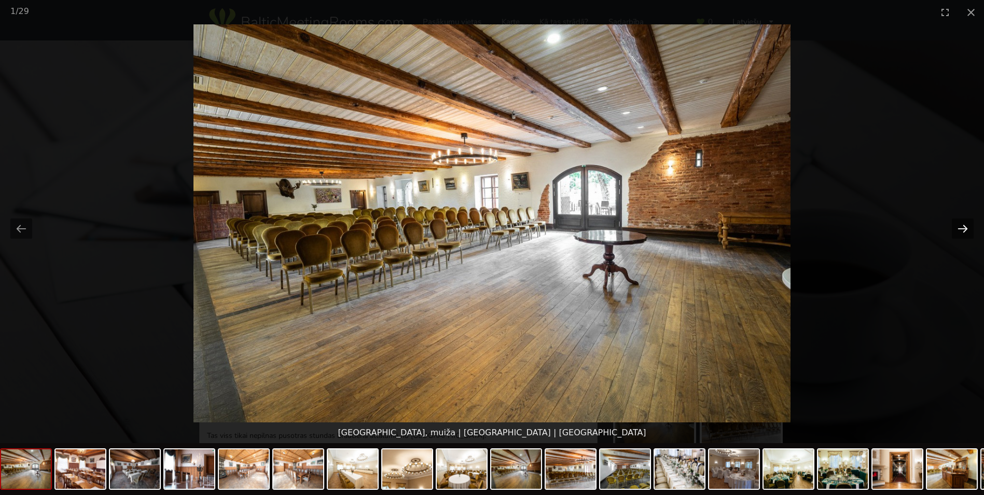
click at [970, 230] on button "Next slide" at bounding box center [963, 228] width 22 height 20
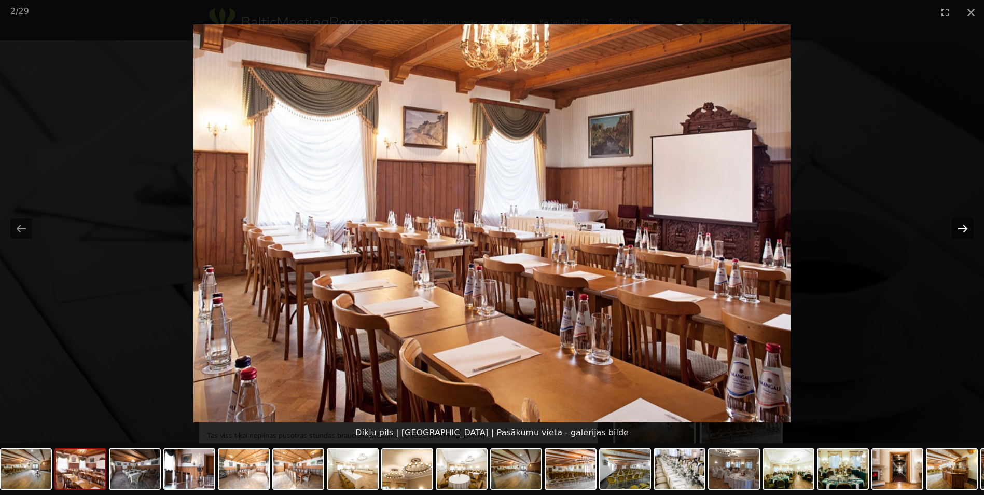
click at [970, 230] on button "Next slide" at bounding box center [963, 228] width 22 height 20
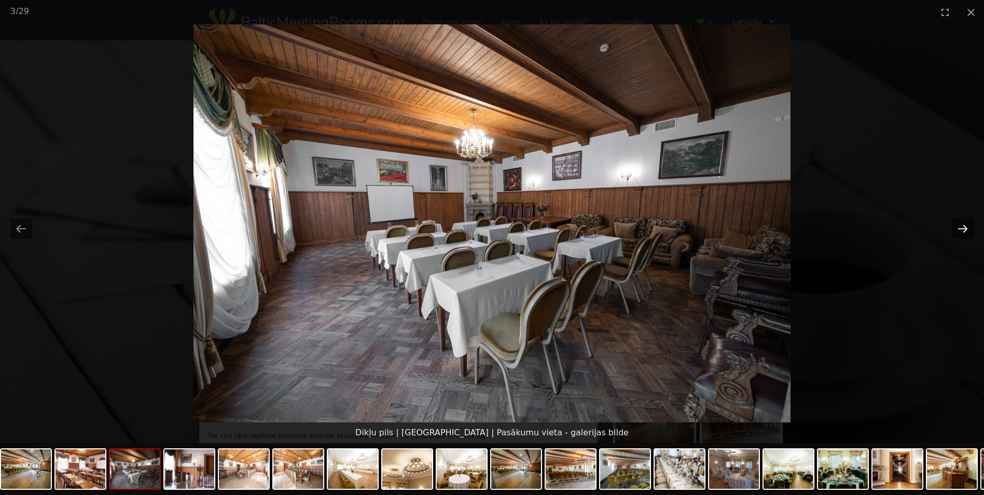
click at [970, 230] on button "Next slide" at bounding box center [963, 228] width 22 height 20
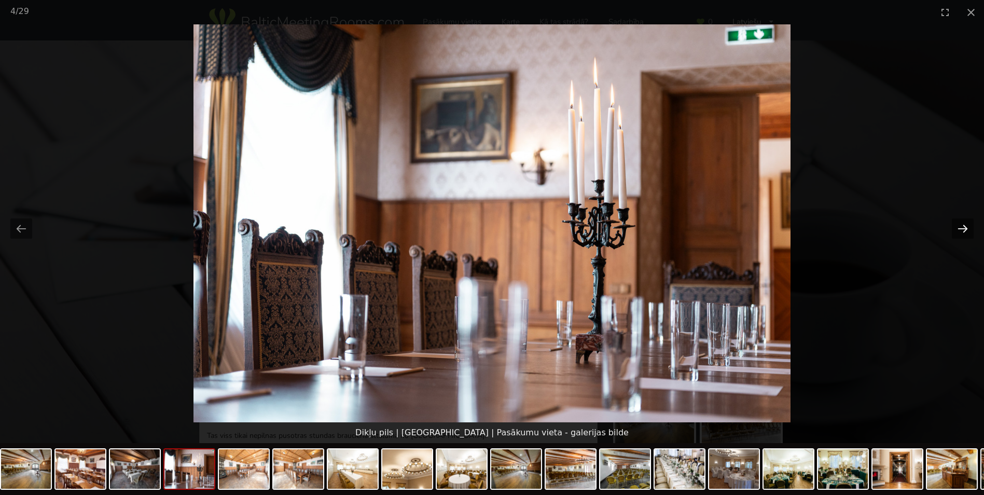
click at [970, 230] on button "Next slide" at bounding box center [963, 228] width 22 height 20
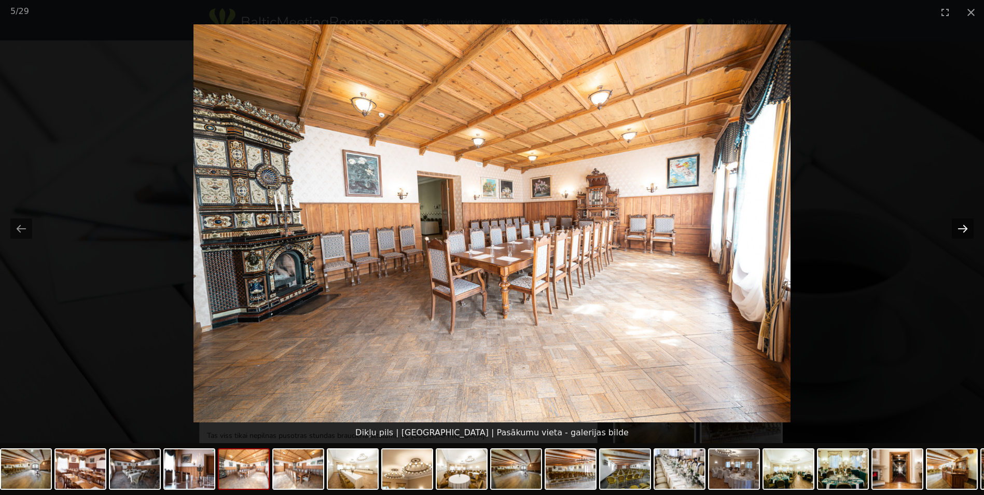
click at [970, 230] on button "Next slide" at bounding box center [963, 228] width 22 height 20
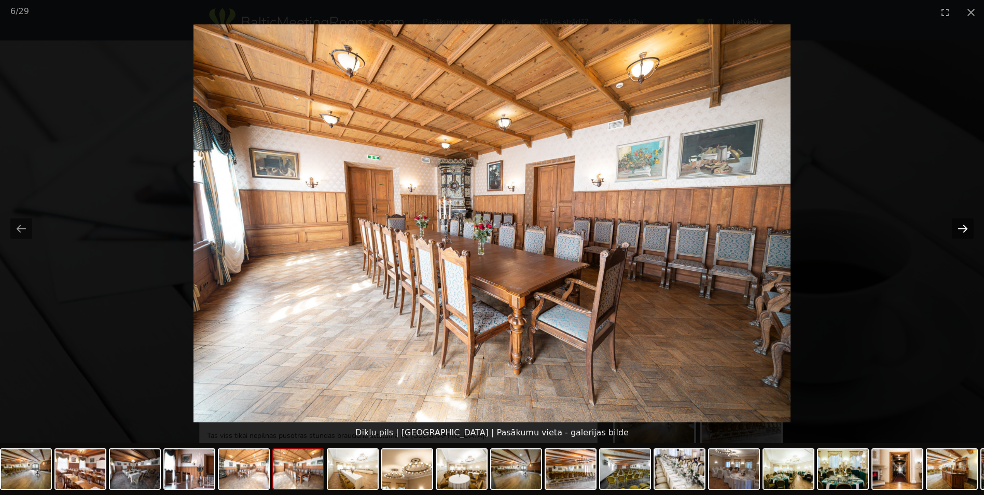
click at [970, 230] on button "Next slide" at bounding box center [963, 228] width 22 height 20
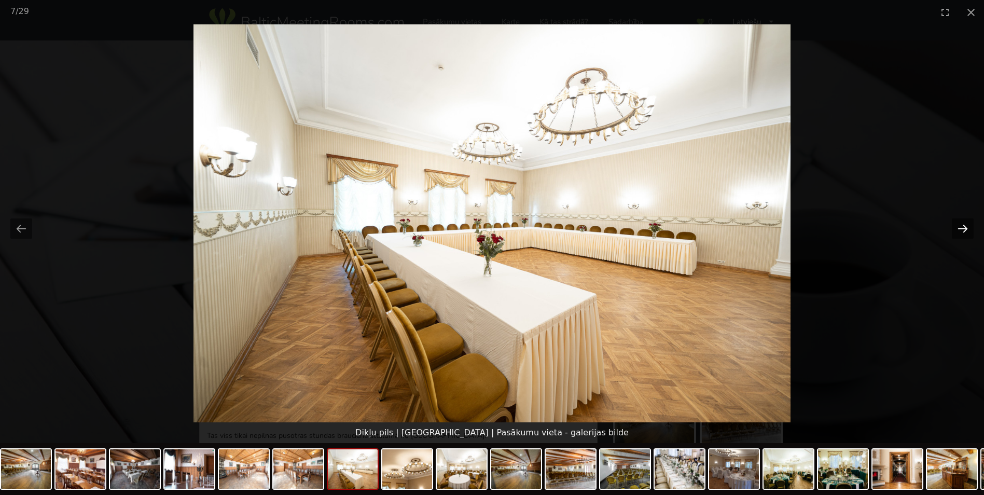
click at [970, 230] on button "Next slide" at bounding box center [963, 228] width 22 height 20
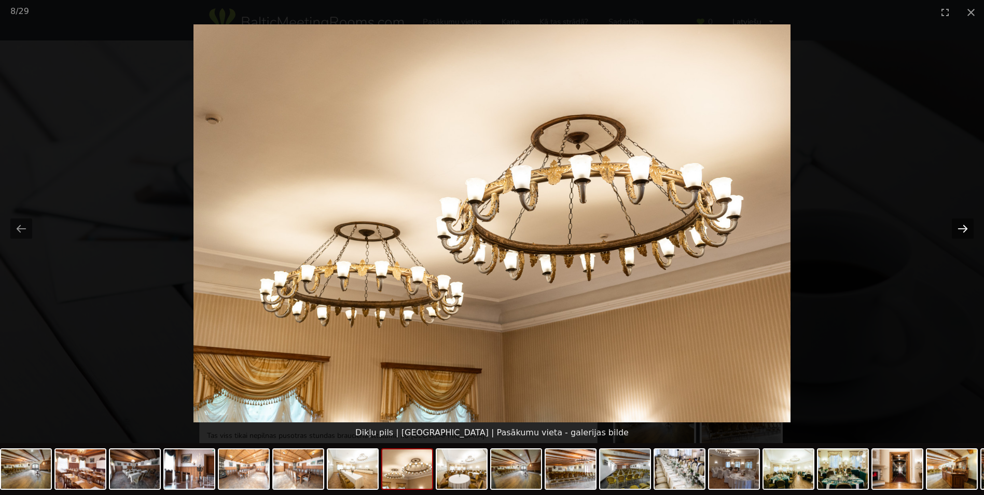
click at [970, 230] on button "Next slide" at bounding box center [963, 228] width 22 height 20
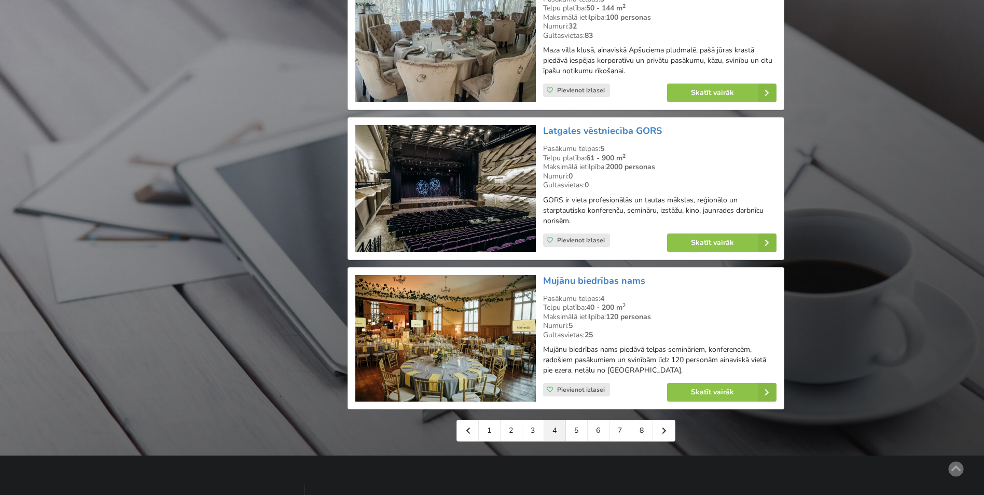
scroll to position [2180, 0]
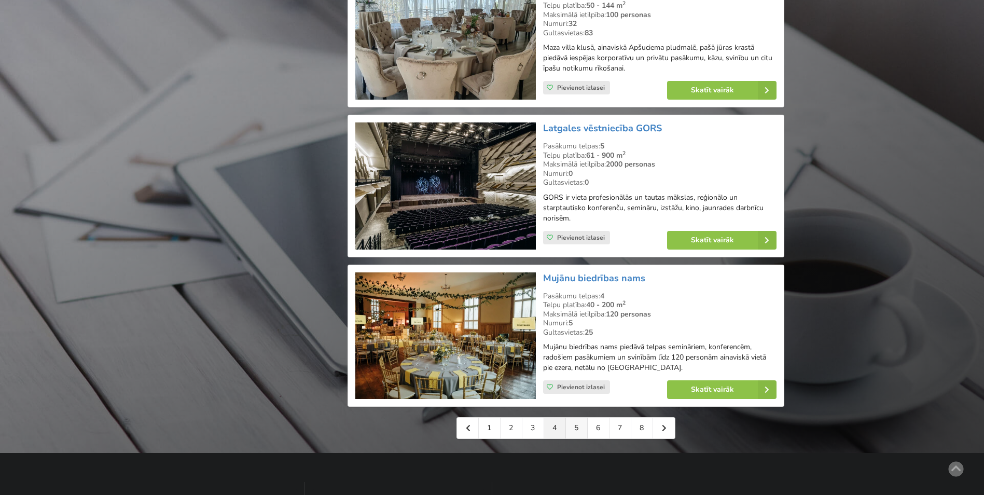
click at [572, 432] on link "5" at bounding box center [577, 428] width 22 height 21
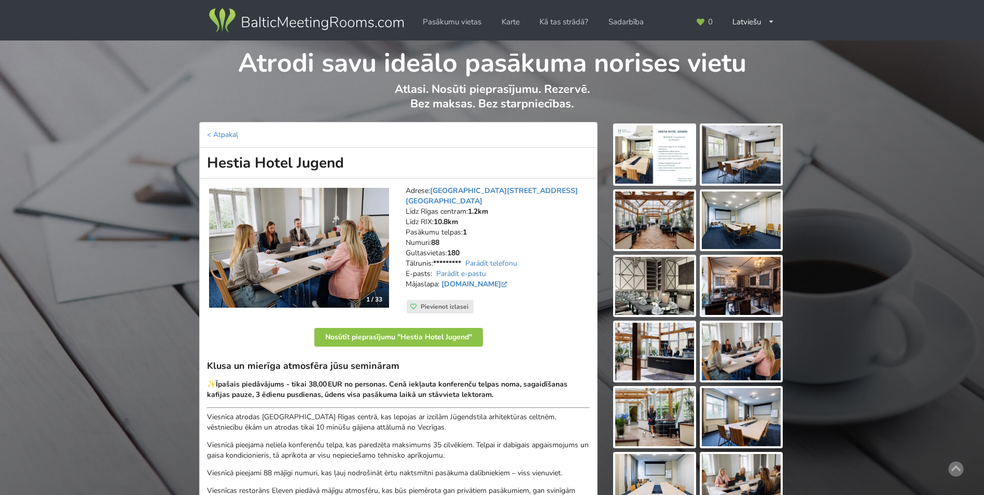
click at [654, 146] on img at bounding box center [654, 155] width 79 height 58
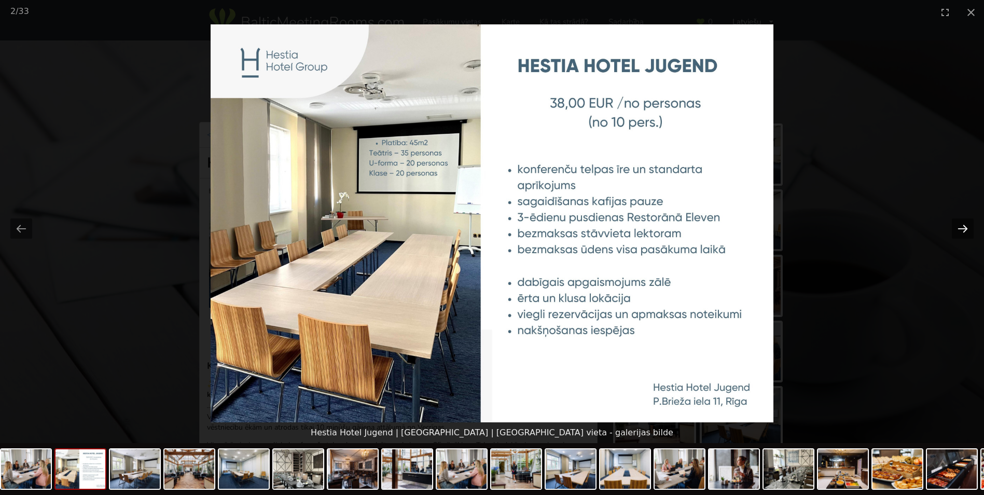
click at [963, 225] on button "Next slide" at bounding box center [963, 228] width 22 height 20
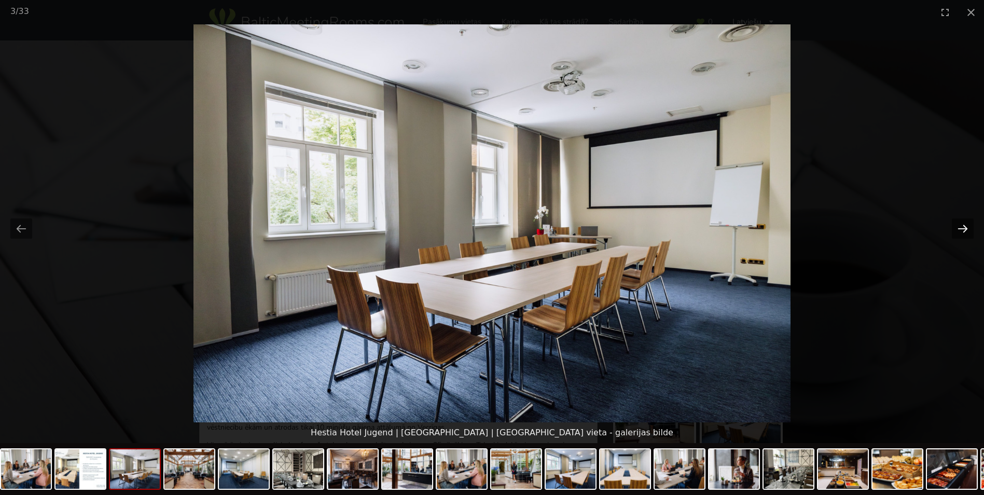
click at [963, 225] on button "Next slide" at bounding box center [963, 228] width 22 height 20
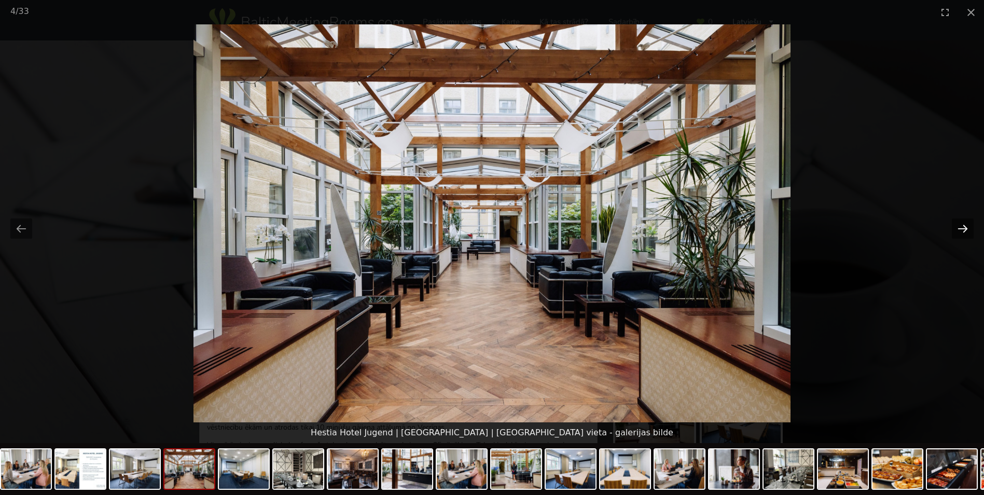
click at [963, 225] on button "Next slide" at bounding box center [963, 228] width 22 height 20
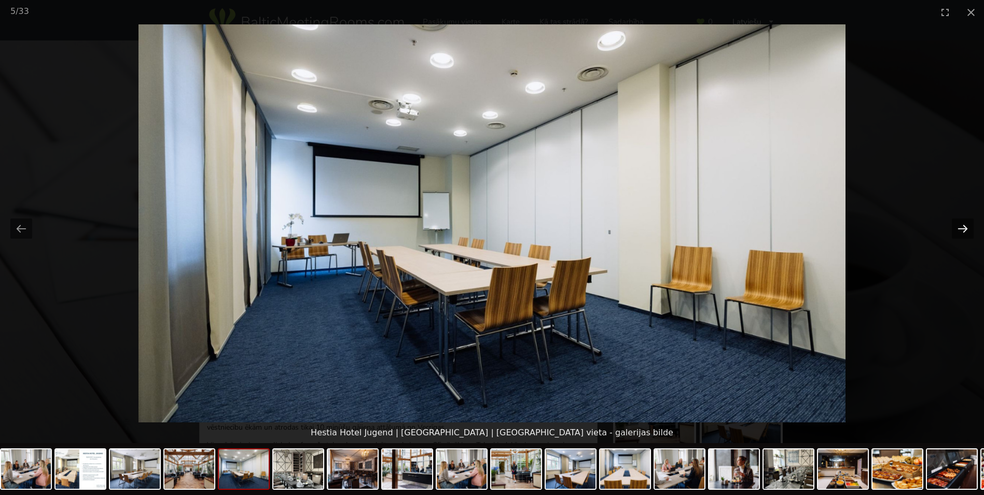
click at [963, 225] on button "Next slide" at bounding box center [963, 228] width 22 height 20
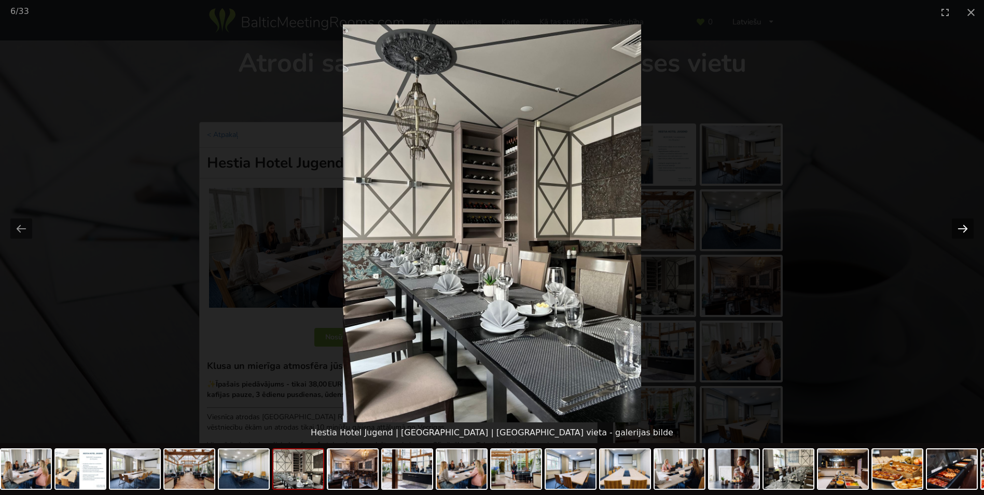
click at [963, 225] on button "Next slide" at bounding box center [963, 228] width 22 height 20
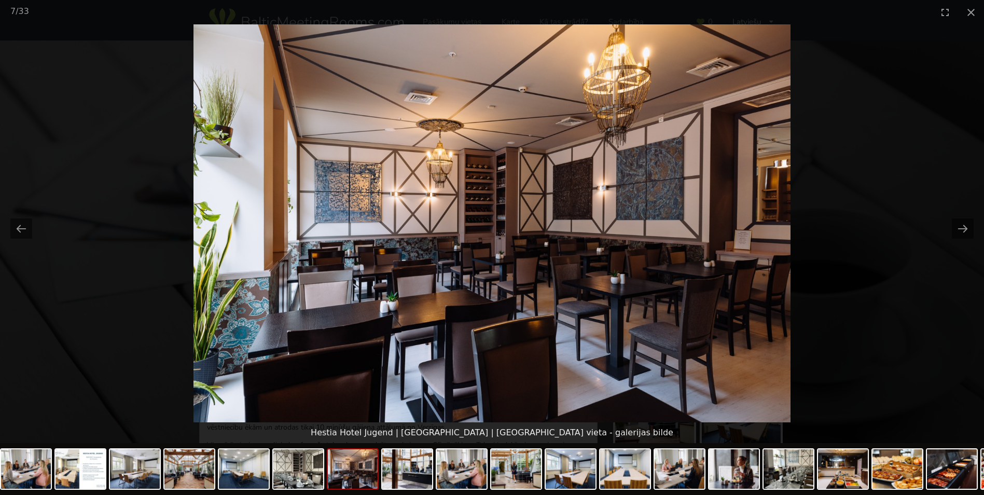
click at [913, 249] on picture at bounding box center [492, 223] width 984 height 398
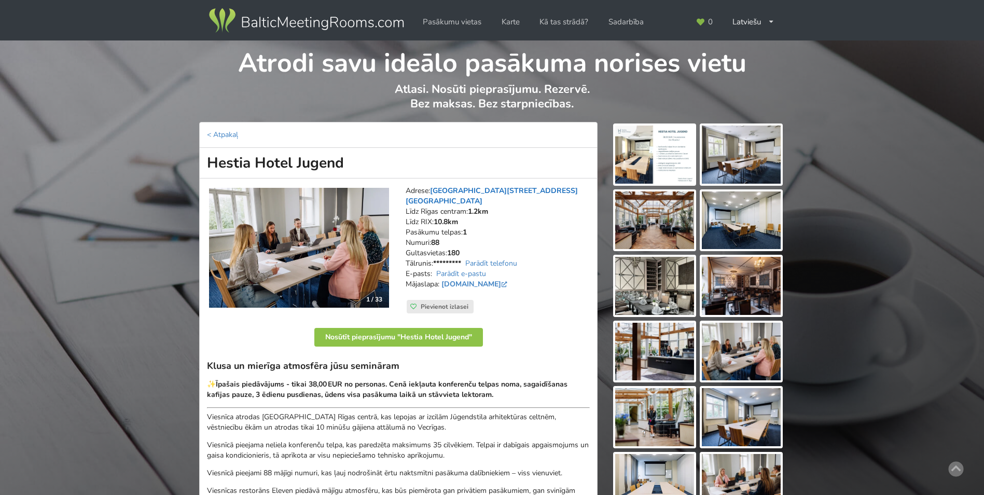
click at [453, 190] on link "Pulkveža Brieža iela 11, Rīga" at bounding box center [492, 196] width 172 height 20
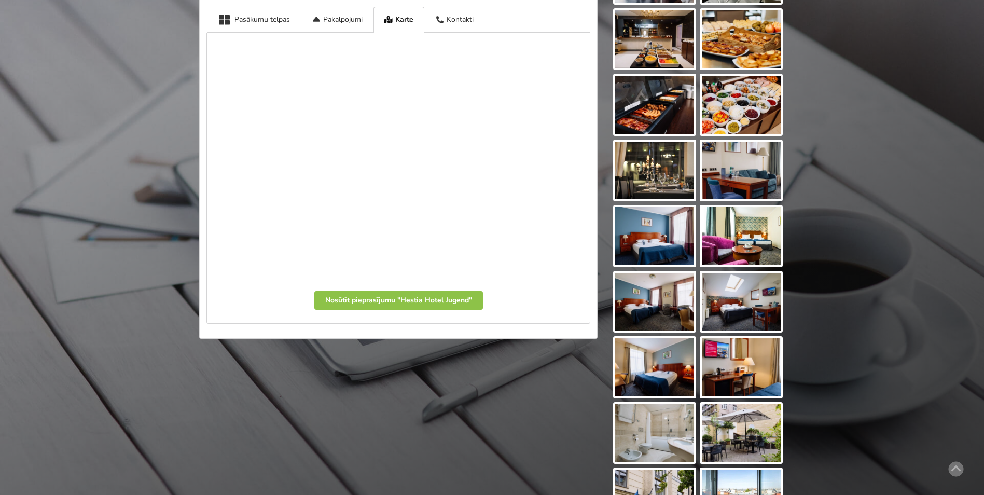
scroll to position [578, 0]
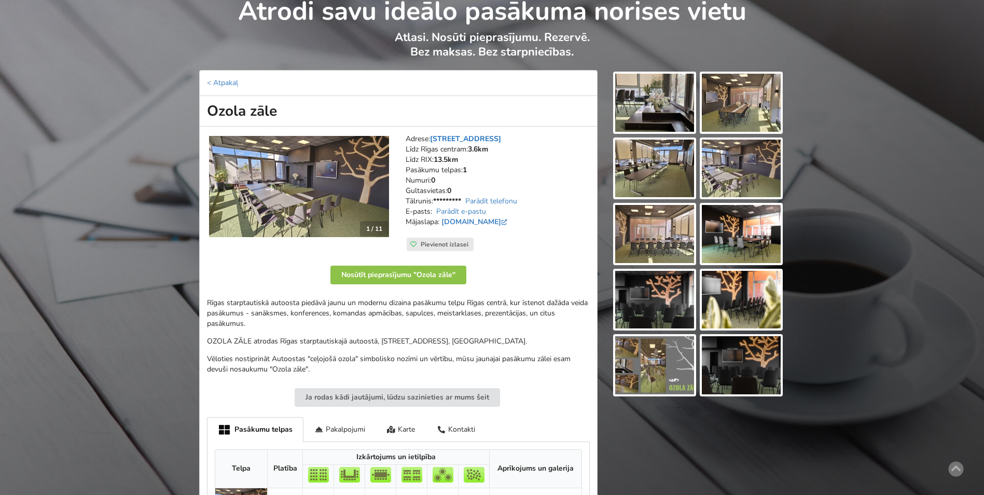
click at [470, 137] on link "[STREET_ADDRESS]" at bounding box center [465, 139] width 71 height 10
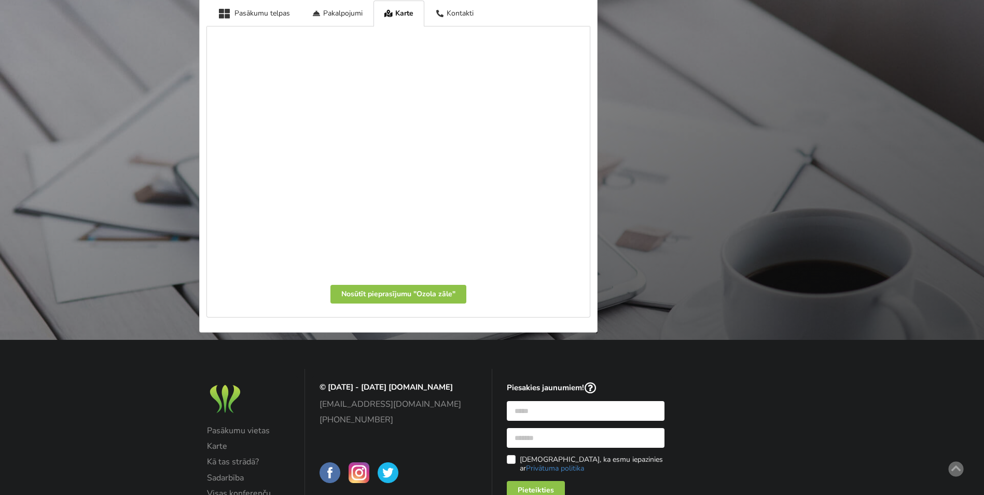
scroll to position [469, 0]
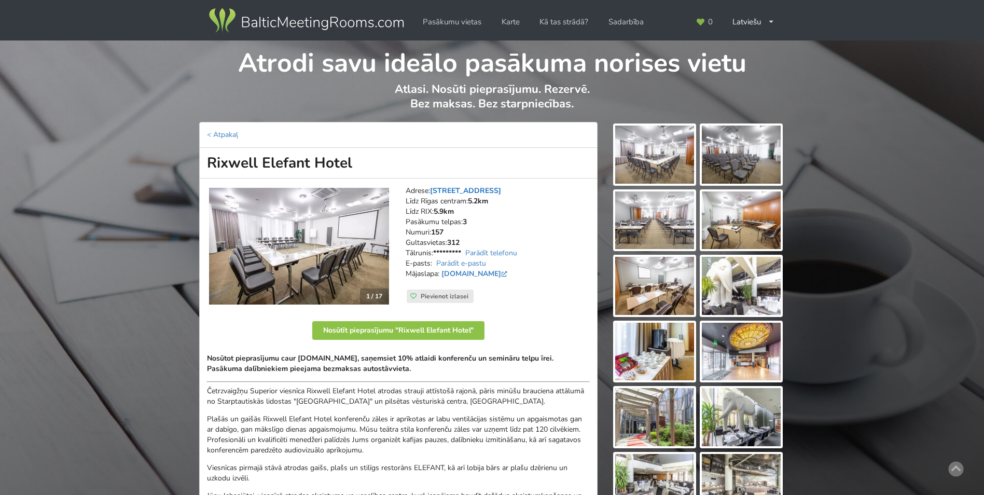
click at [467, 188] on link "[STREET_ADDRESS]" at bounding box center [465, 191] width 71 height 10
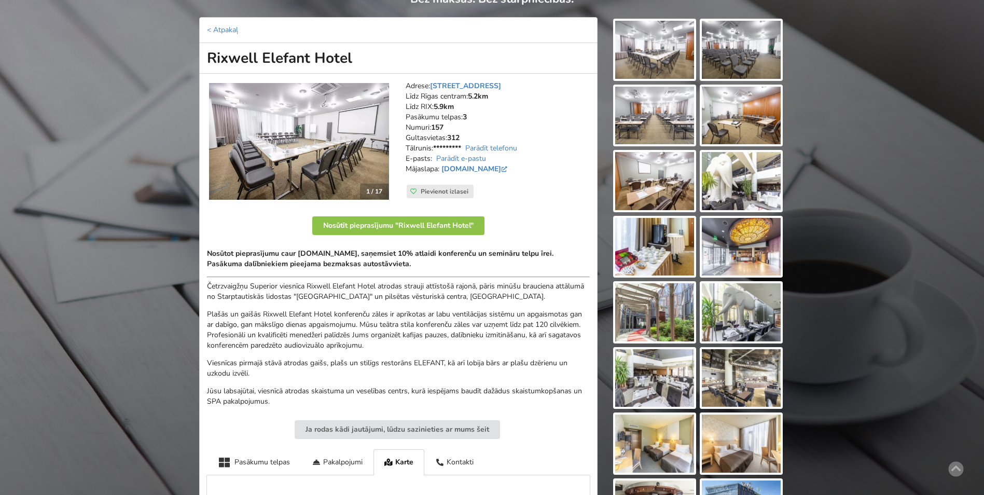
scroll to position [87, 0]
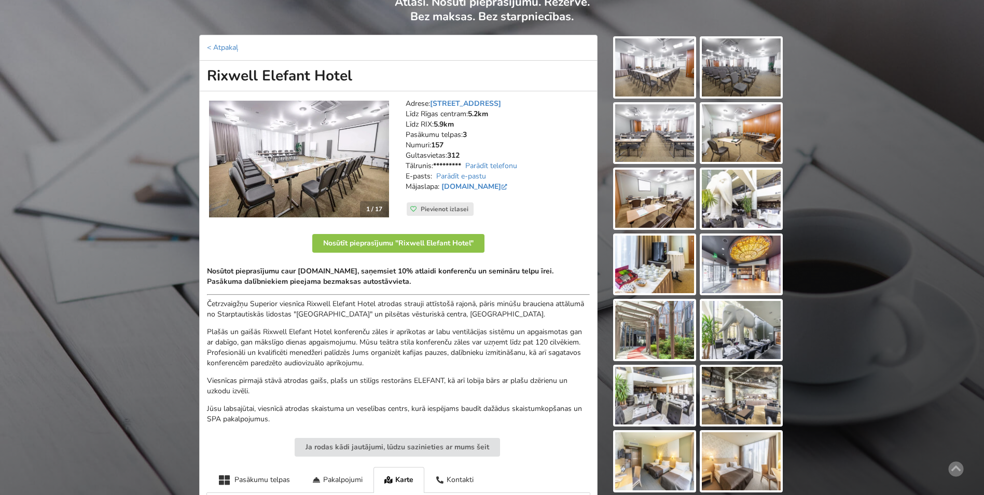
click at [674, 71] on img at bounding box center [654, 67] width 79 height 58
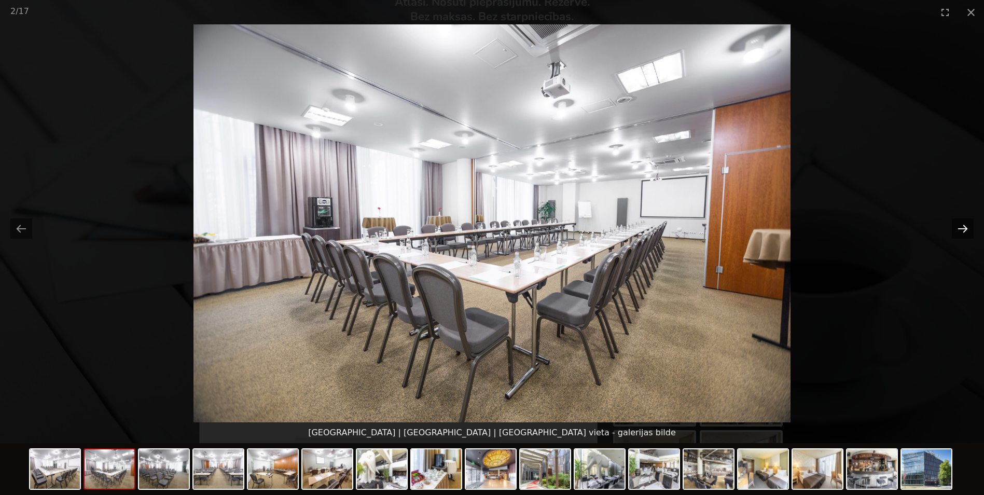
click at [965, 224] on button "Next slide" at bounding box center [963, 228] width 22 height 20
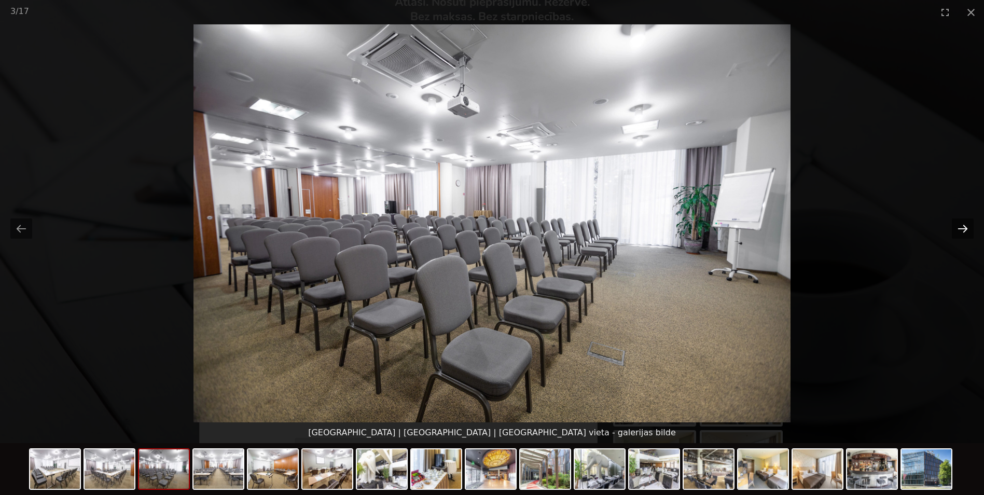
click at [965, 224] on button "Next slide" at bounding box center [963, 228] width 22 height 20
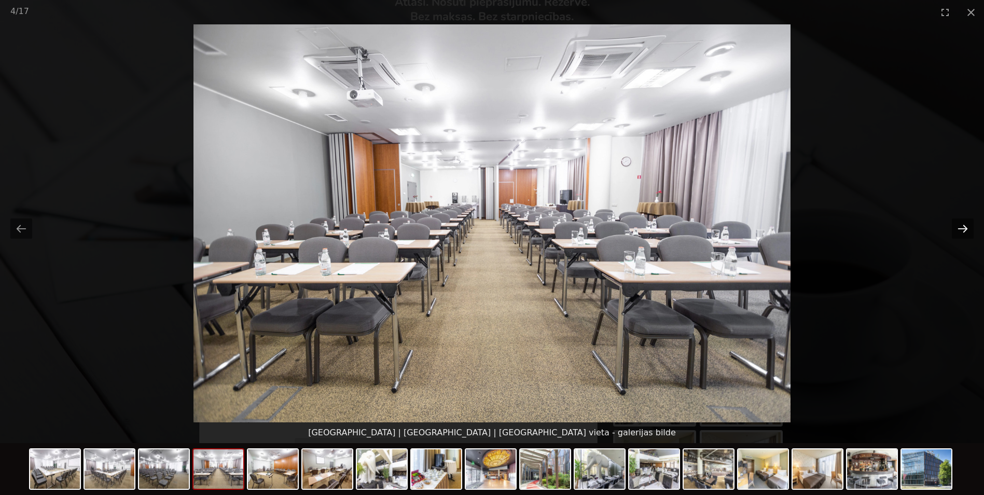
click at [965, 224] on button "Next slide" at bounding box center [963, 228] width 22 height 20
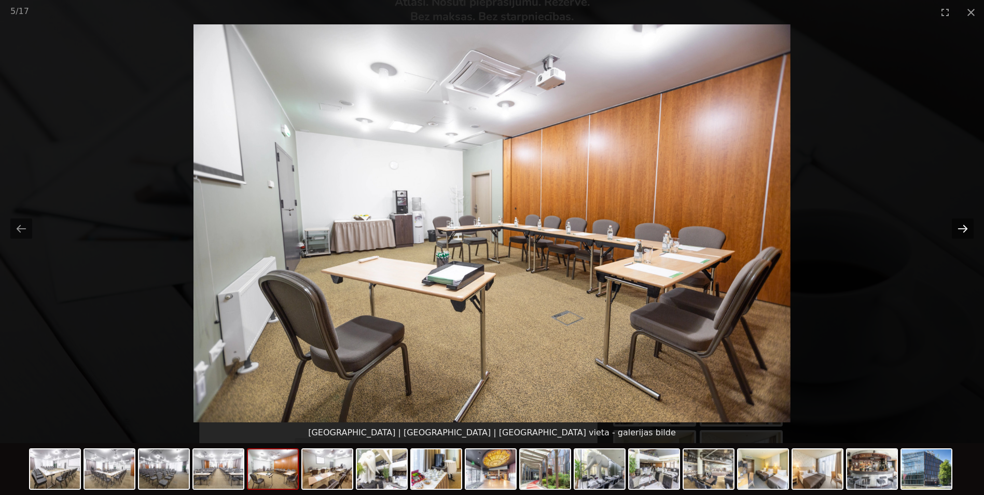
click at [965, 224] on button "Next slide" at bounding box center [963, 228] width 22 height 20
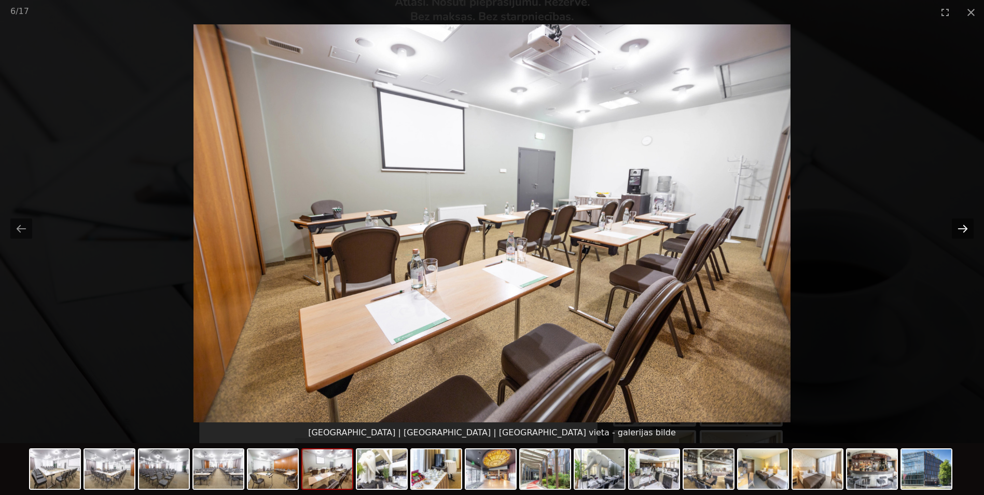
click at [965, 224] on button "Next slide" at bounding box center [963, 228] width 22 height 20
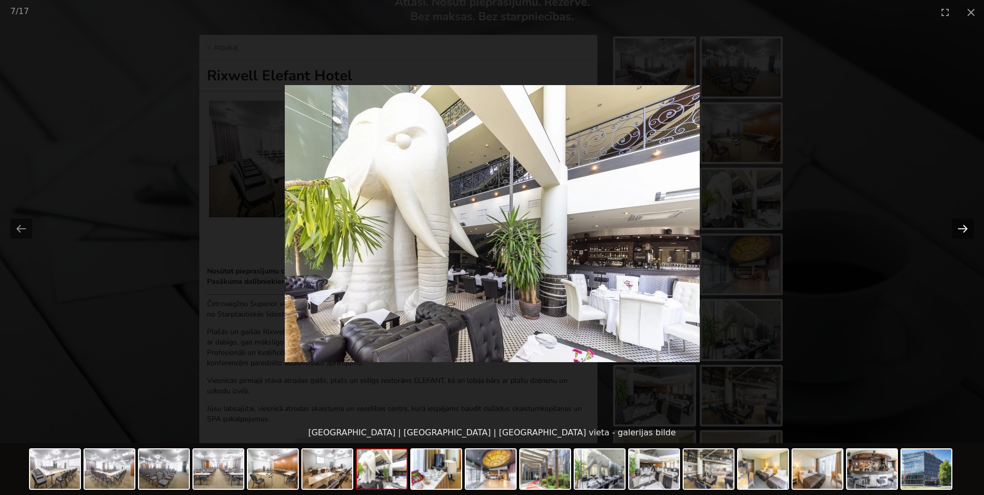
click at [965, 224] on button "Next slide" at bounding box center [963, 228] width 22 height 20
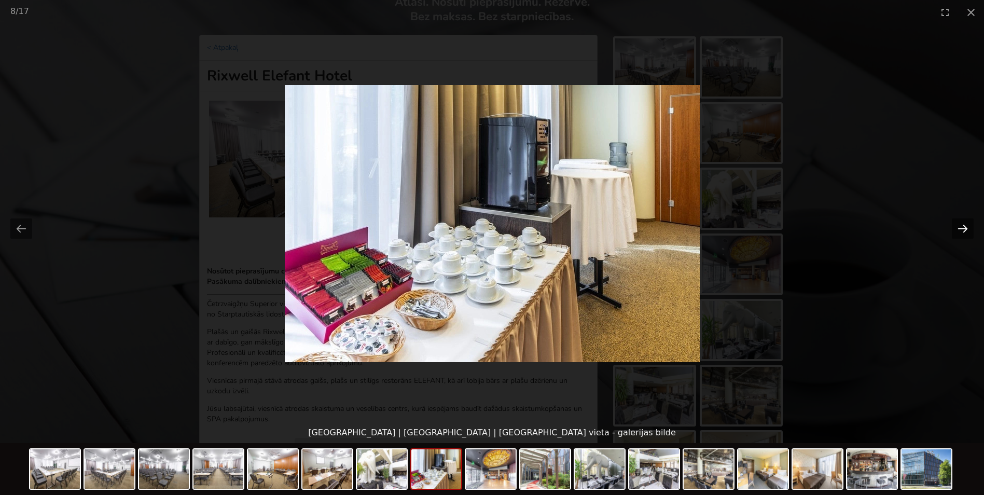
click at [965, 224] on button "Next slide" at bounding box center [963, 228] width 22 height 20
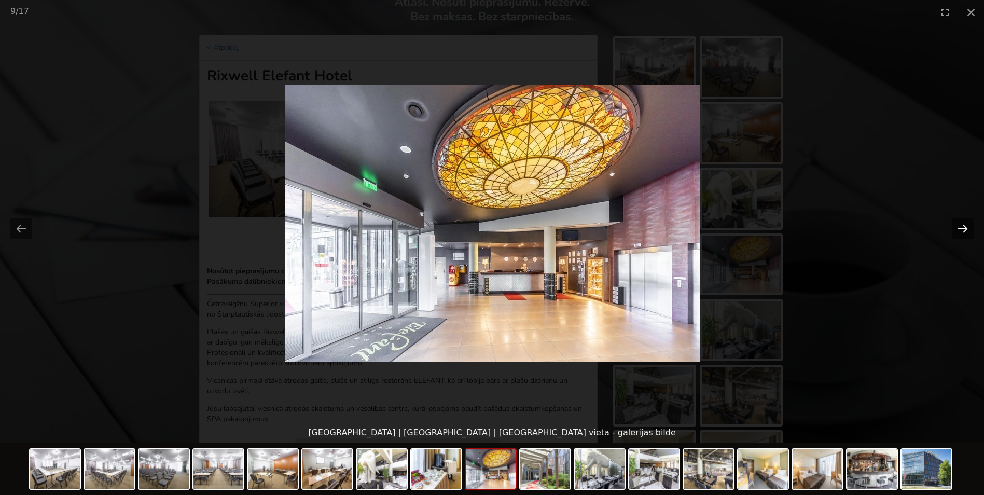
click at [965, 224] on button "Next slide" at bounding box center [963, 228] width 22 height 20
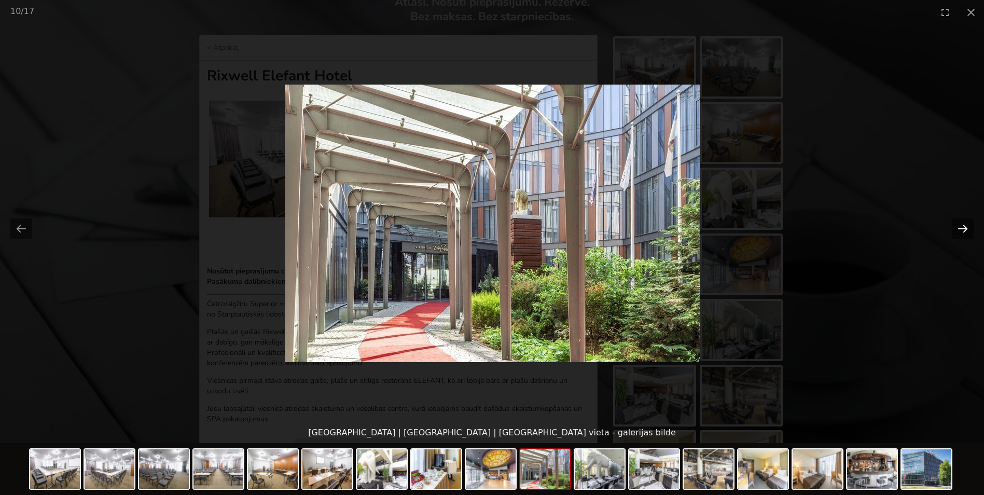
click at [965, 224] on button "Next slide" at bounding box center [963, 228] width 22 height 20
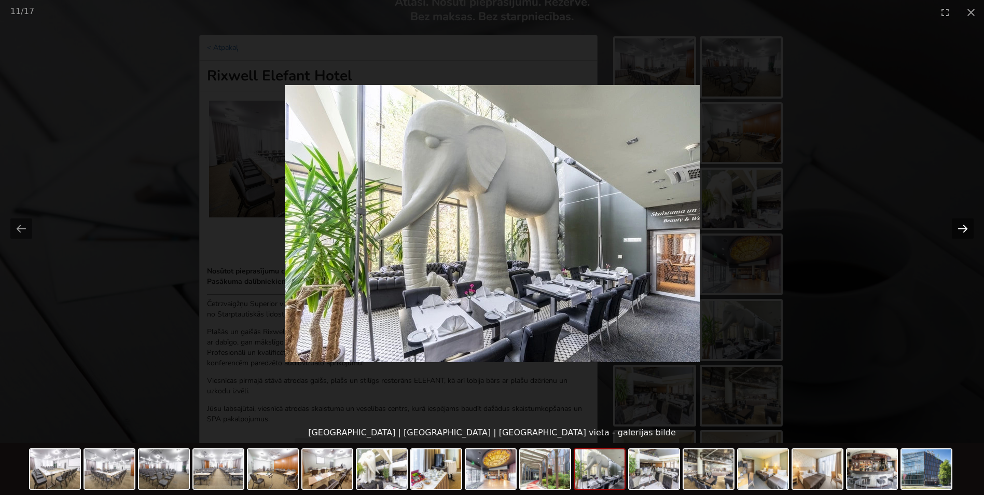
click at [965, 224] on button "Next slide" at bounding box center [963, 228] width 22 height 20
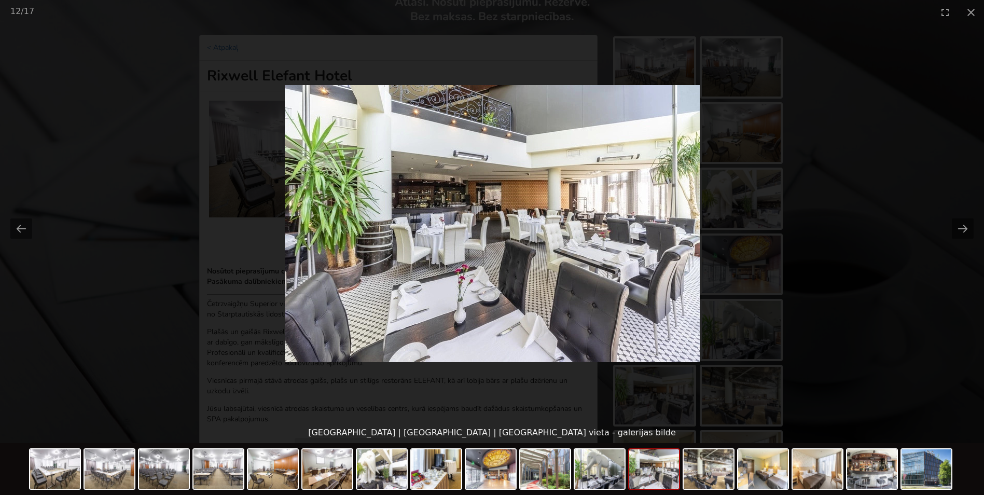
click at [832, 211] on picture at bounding box center [492, 223] width 984 height 398
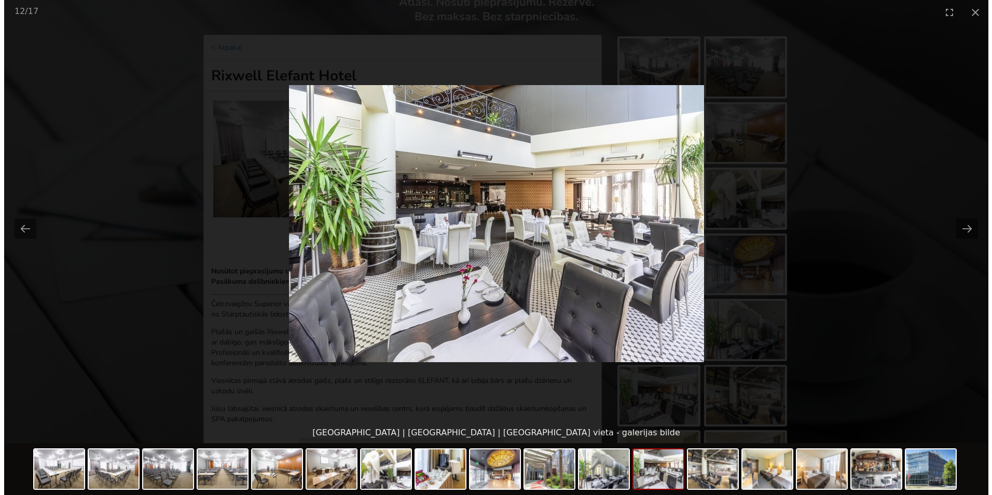
scroll to position [0, 0]
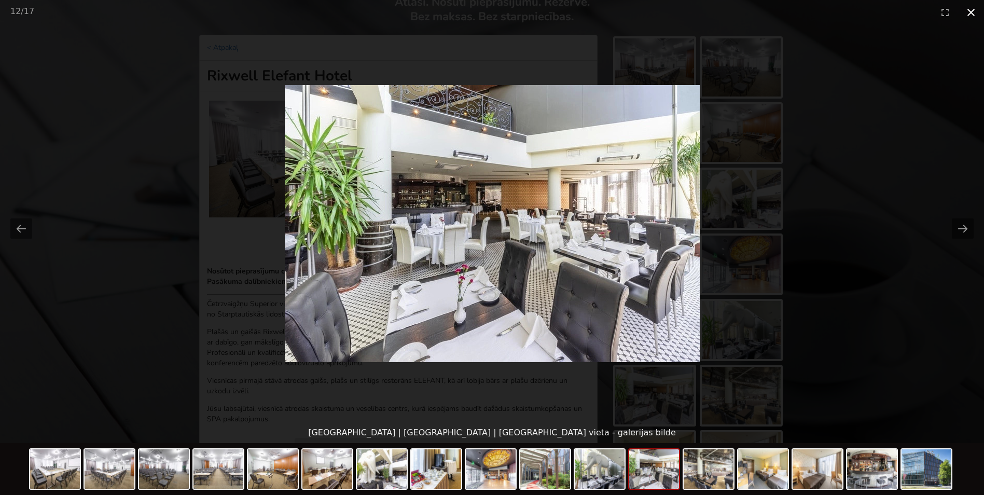
click at [970, 11] on button "Close gallery" at bounding box center [971, 12] width 26 height 24
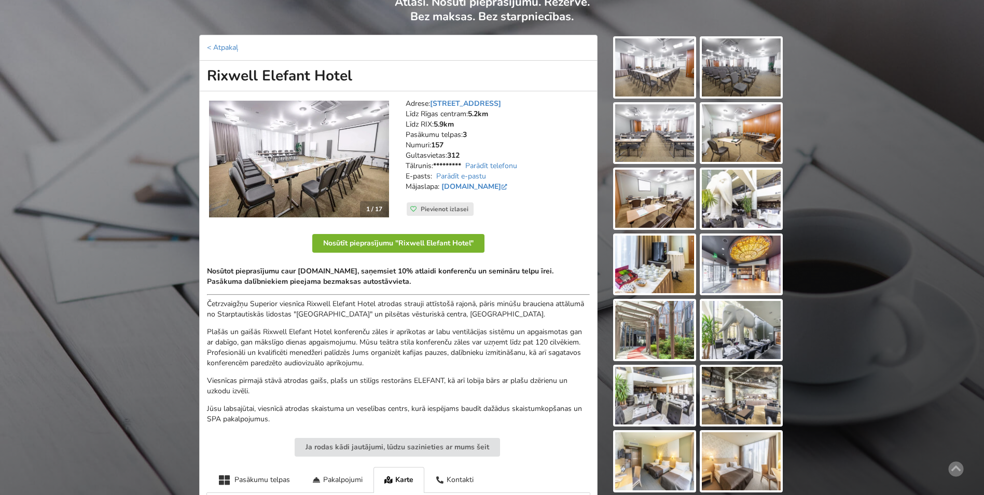
click at [429, 250] on button "Nosūtīt pieprasījumu "Rixwell Elefant Hotel"" at bounding box center [398, 243] width 172 height 19
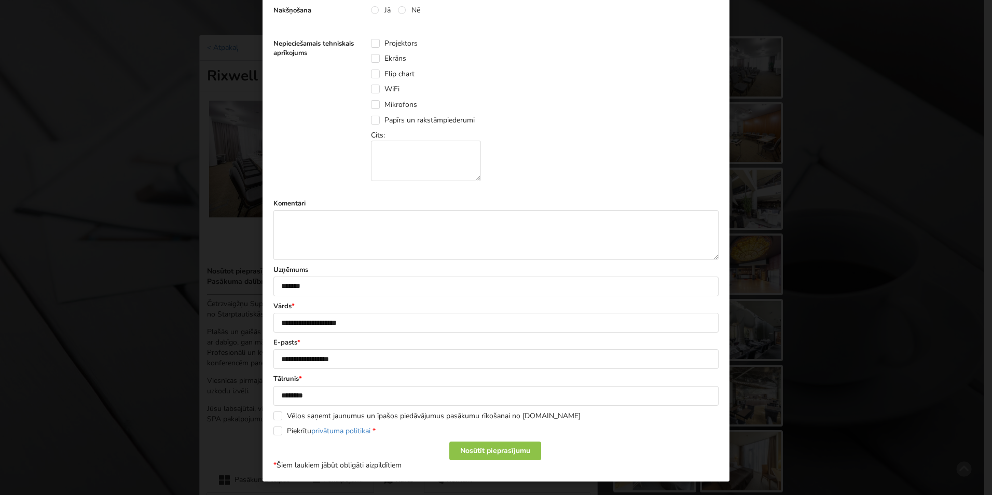
scroll to position [440, 0]
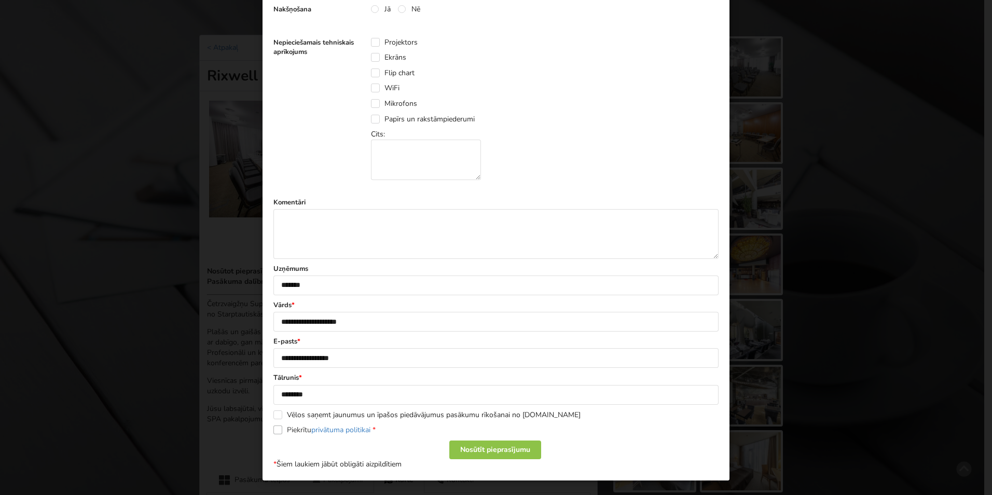
click at [278, 427] on label "Piekrītu privātuma politikai *" at bounding box center [324, 430] width 102 height 9
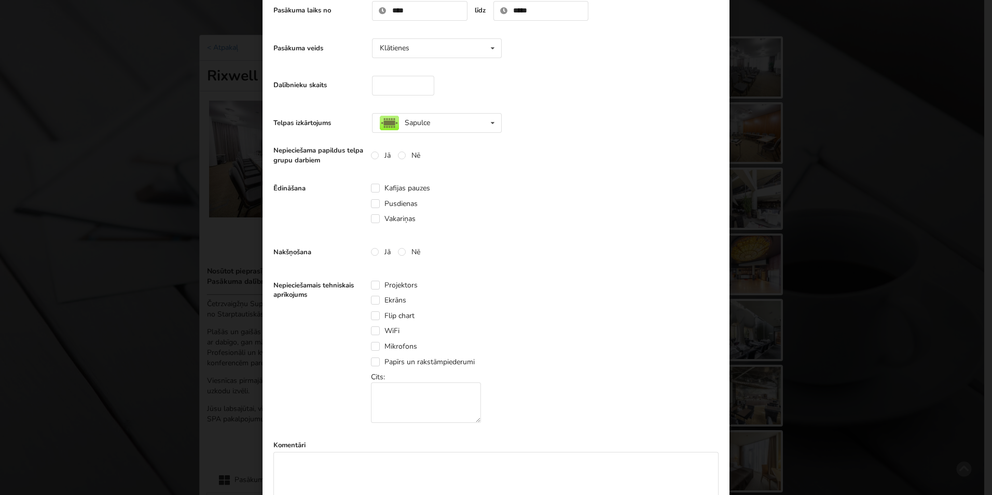
scroll to position [129, 0]
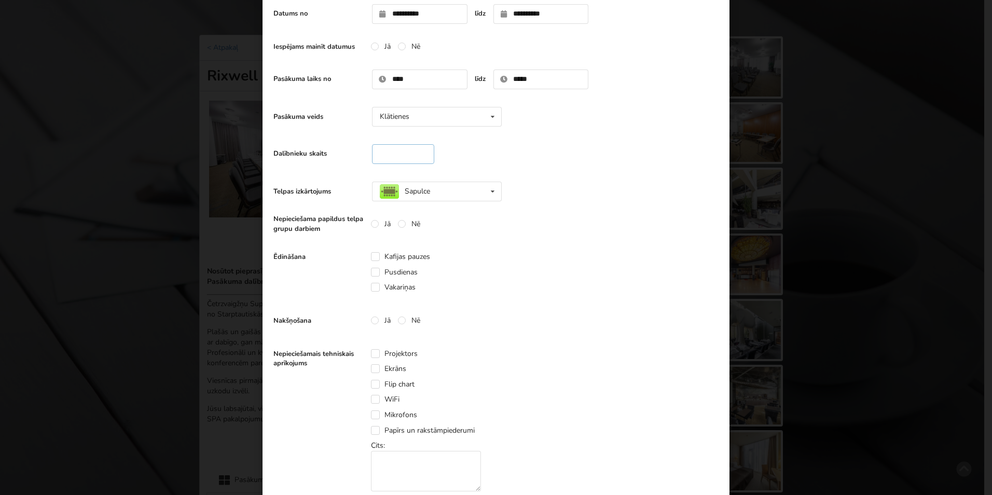
click at [398, 158] on input "**" at bounding box center [403, 154] width 62 height 20
click at [419, 155] on input "*" at bounding box center [403, 154] width 62 height 20
type input "*"
click at [419, 155] on input "*" at bounding box center [403, 154] width 62 height 20
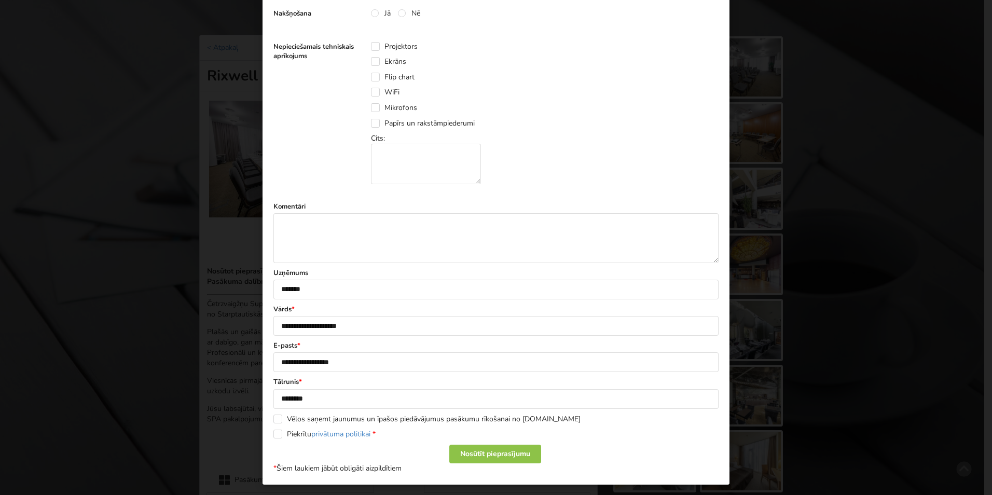
scroll to position [440, 0]
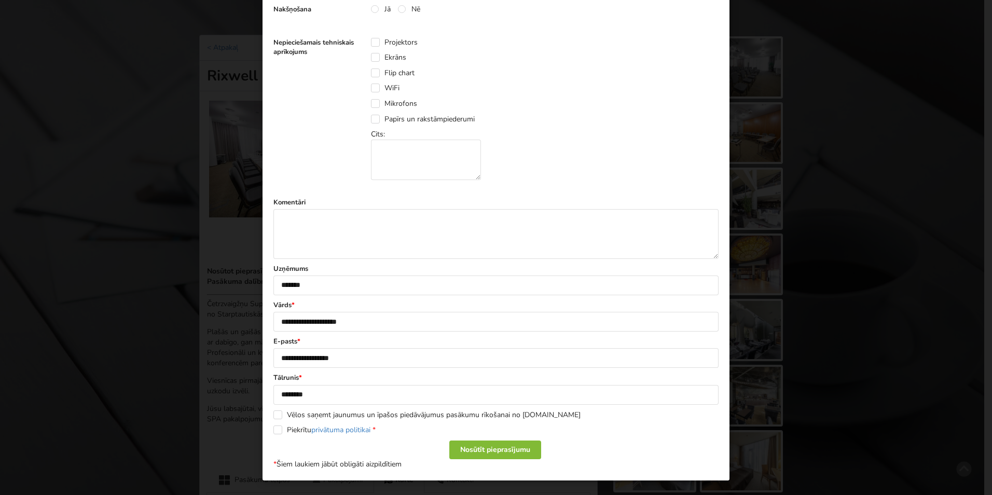
click at [499, 457] on div "Nosūtīt pieprasījumu" at bounding box center [495, 450] width 92 height 19
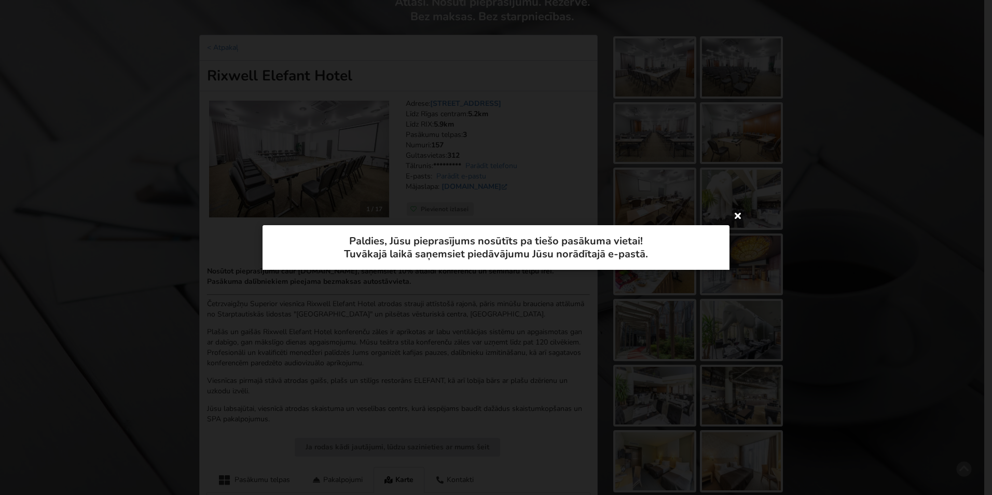
click at [737, 215] on icon at bounding box center [738, 215] width 17 height 17
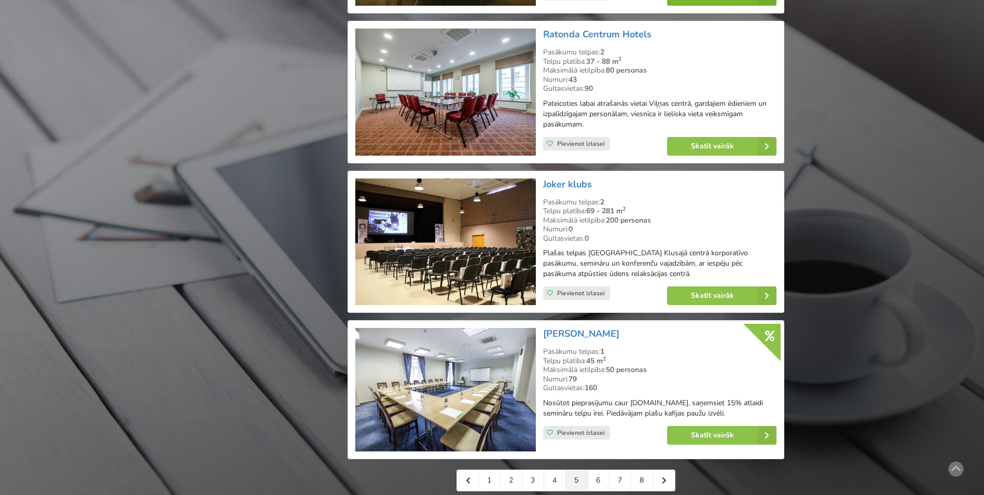
scroll to position [2128, 0]
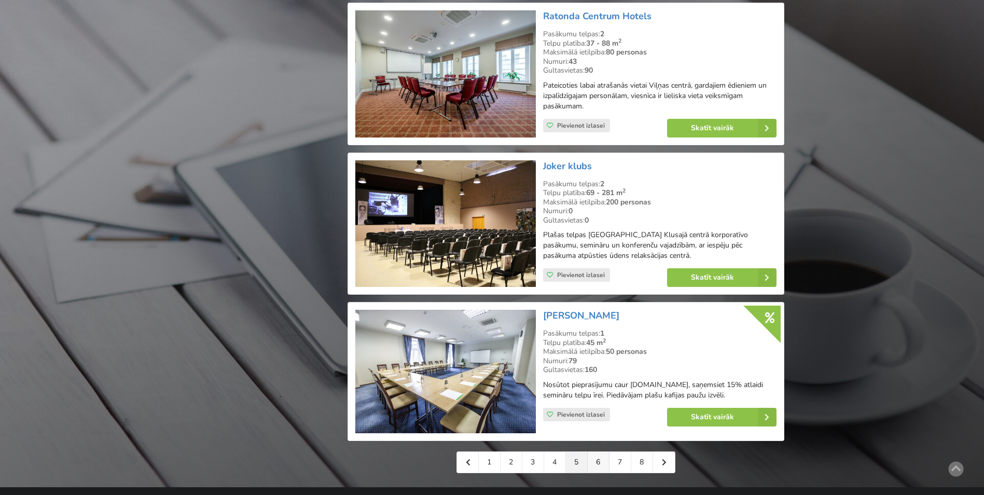
click at [602, 452] on link "6" at bounding box center [599, 462] width 22 height 21
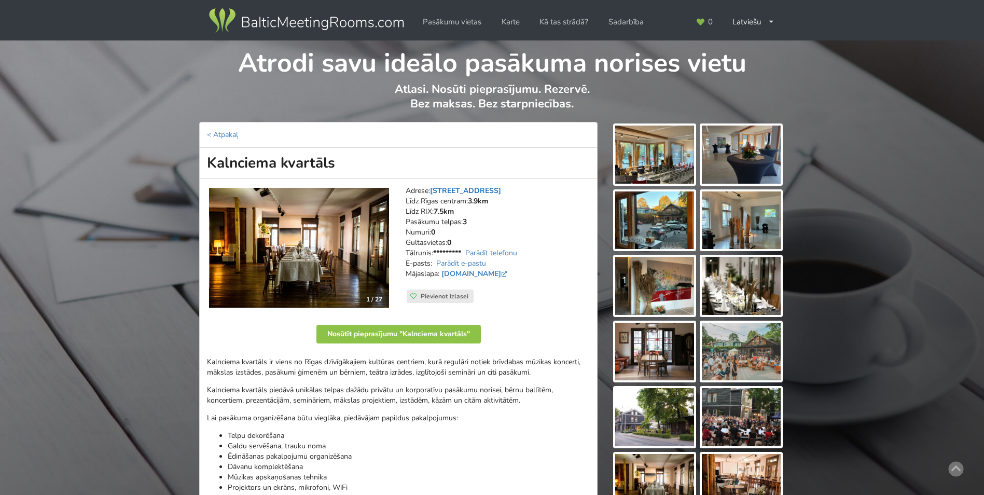
click at [458, 189] on link "[STREET_ADDRESS]" at bounding box center [465, 191] width 71 height 10
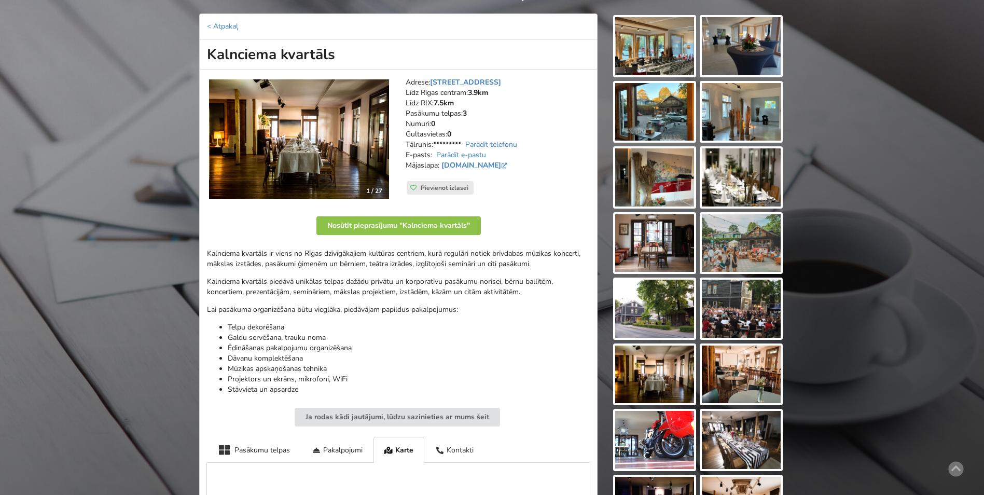
scroll to position [26, 0]
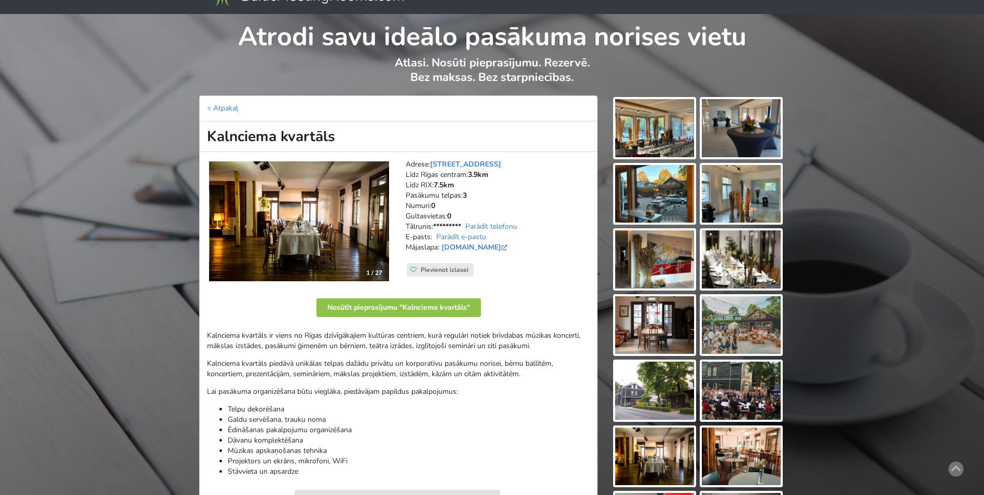
click at [377, 225] on img at bounding box center [299, 221] width 180 height 120
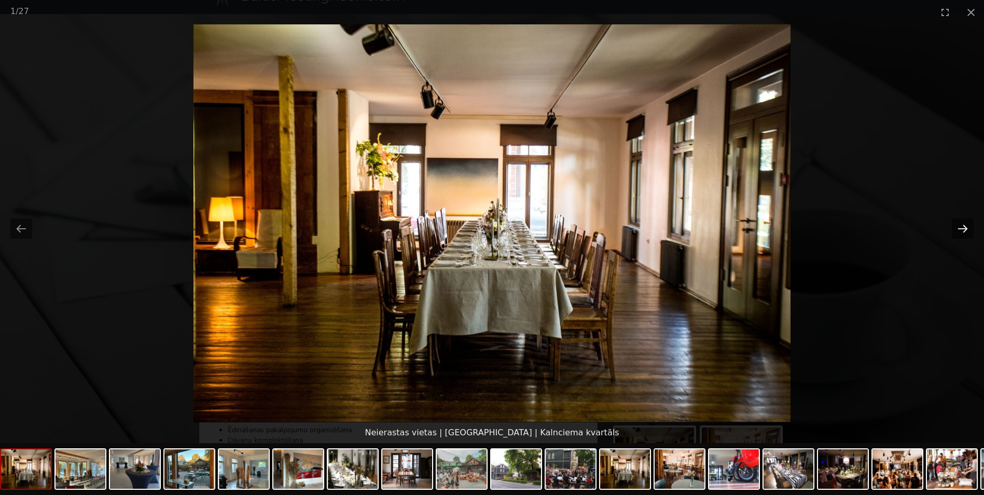
click at [962, 222] on button "Next slide" at bounding box center [963, 228] width 22 height 20
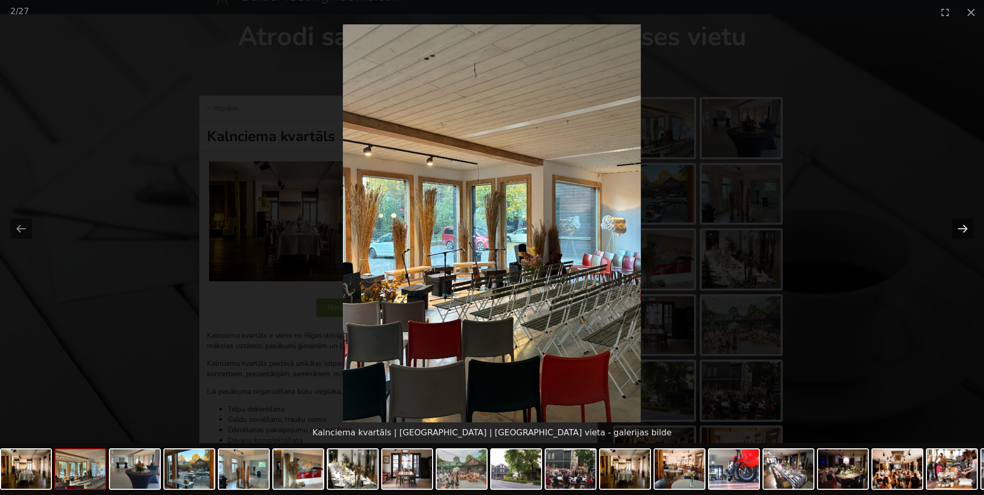
click at [962, 222] on button "Next slide" at bounding box center [963, 228] width 22 height 20
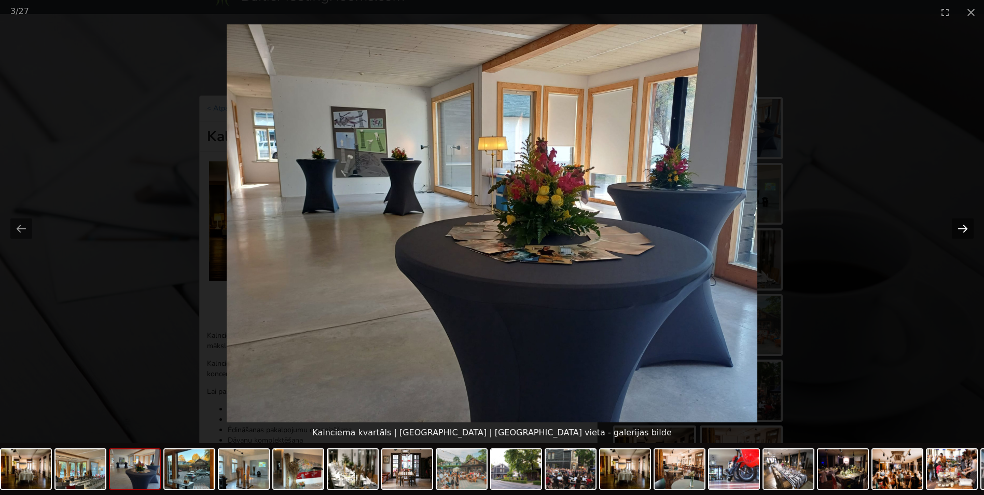
click at [962, 222] on button "Next slide" at bounding box center [963, 228] width 22 height 20
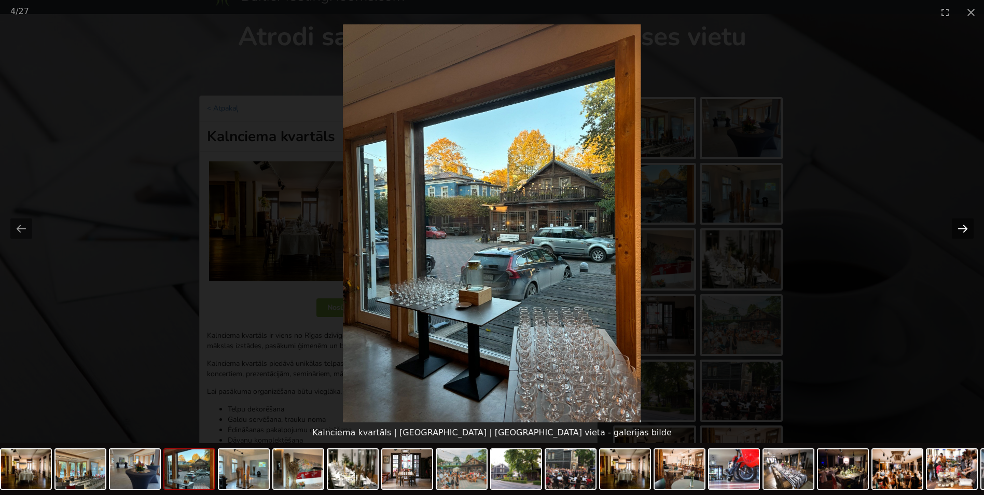
click at [962, 222] on button "Next slide" at bounding box center [963, 228] width 22 height 20
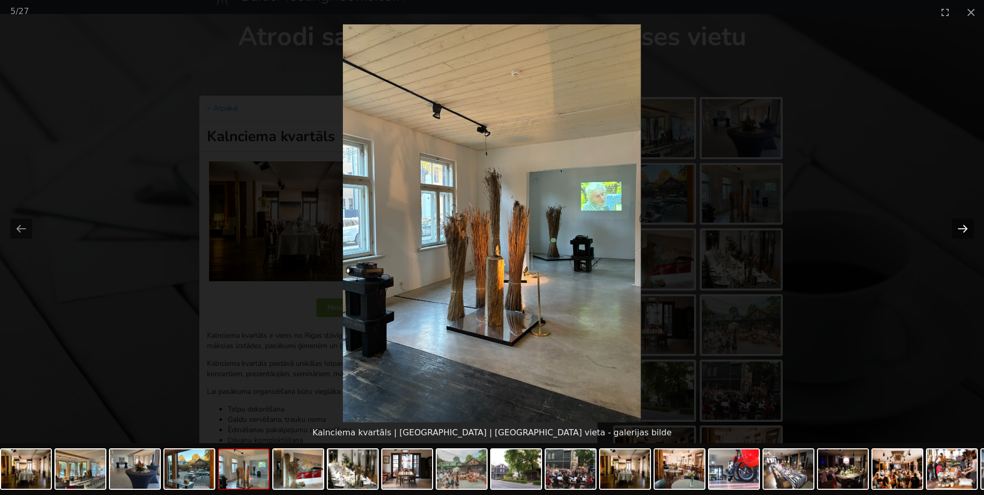
click at [962, 222] on button "Next slide" at bounding box center [963, 228] width 22 height 20
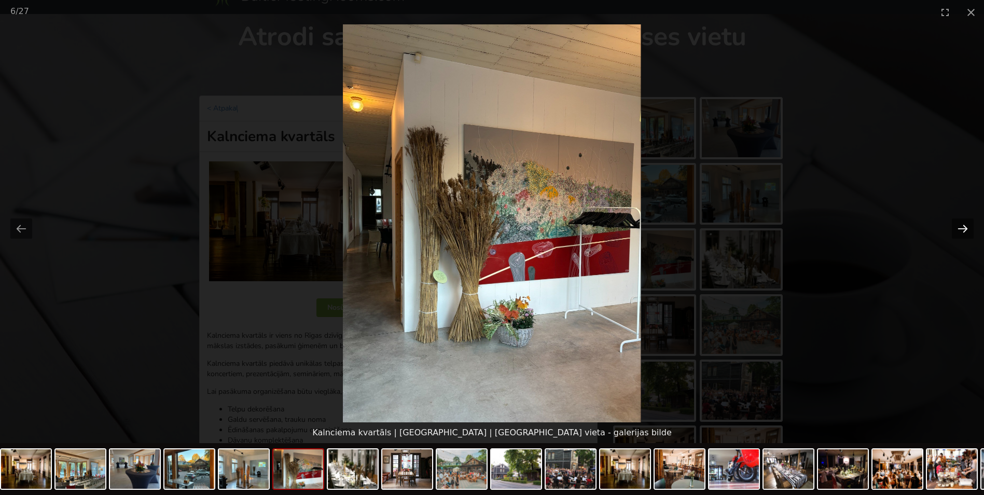
click at [962, 222] on button "Next slide" at bounding box center [963, 228] width 22 height 20
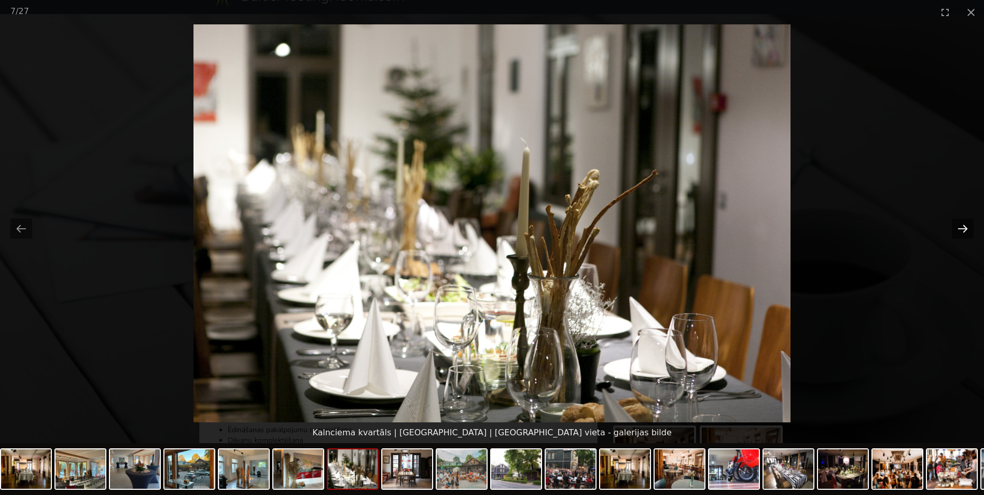
click at [962, 222] on button "Next slide" at bounding box center [963, 228] width 22 height 20
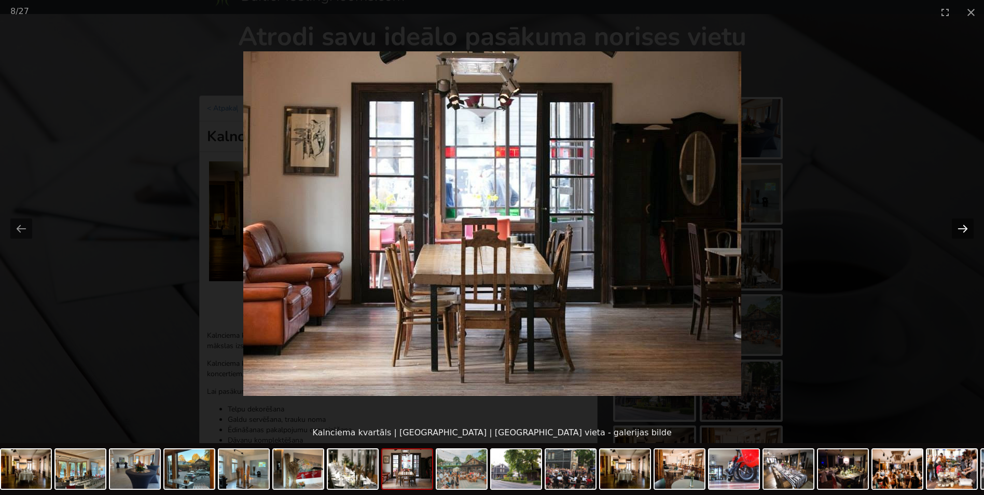
click at [962, 222] on button "Next slide" at bounding box center [963, 228] width 22 height 20
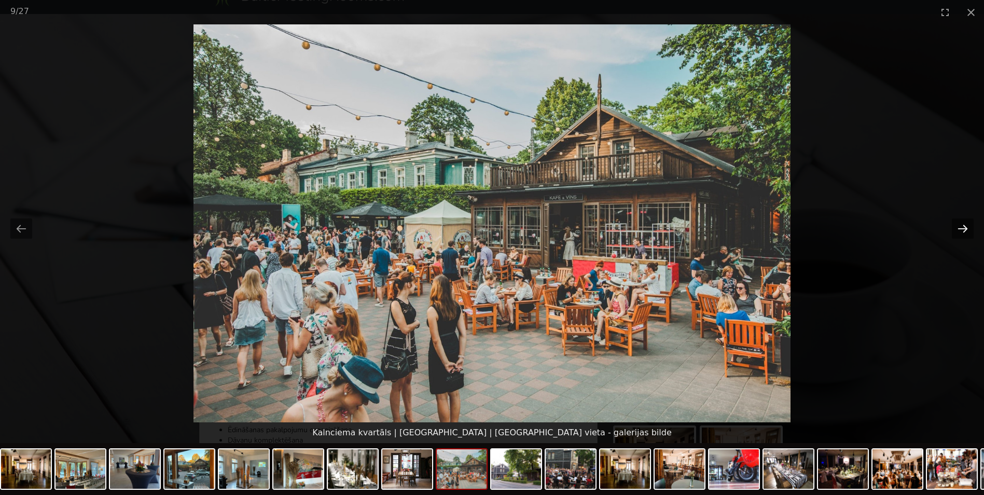
click at [962, 222] on button "Next slide" at bounding box center [963, 228] width 22 height 20
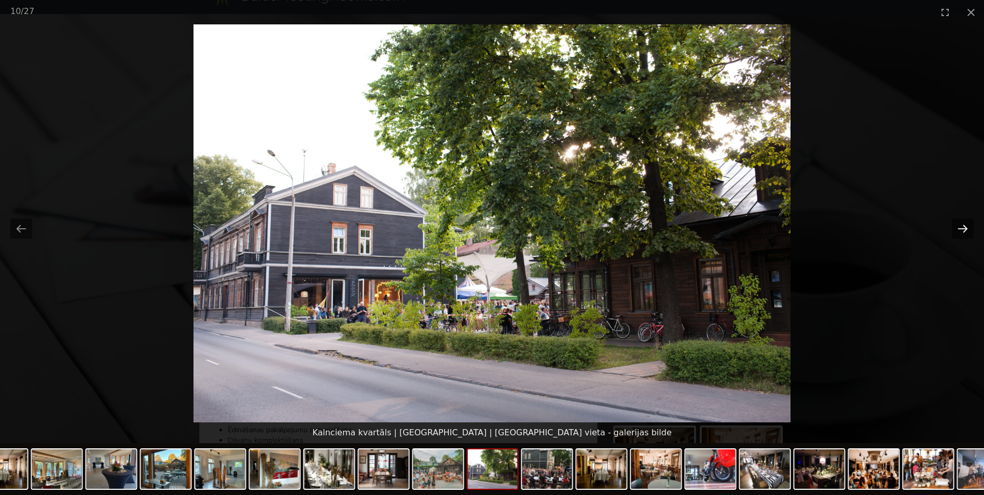
click at [959, 222] on button "Next slide" at bounding box center [963, 228] width 22 height 20
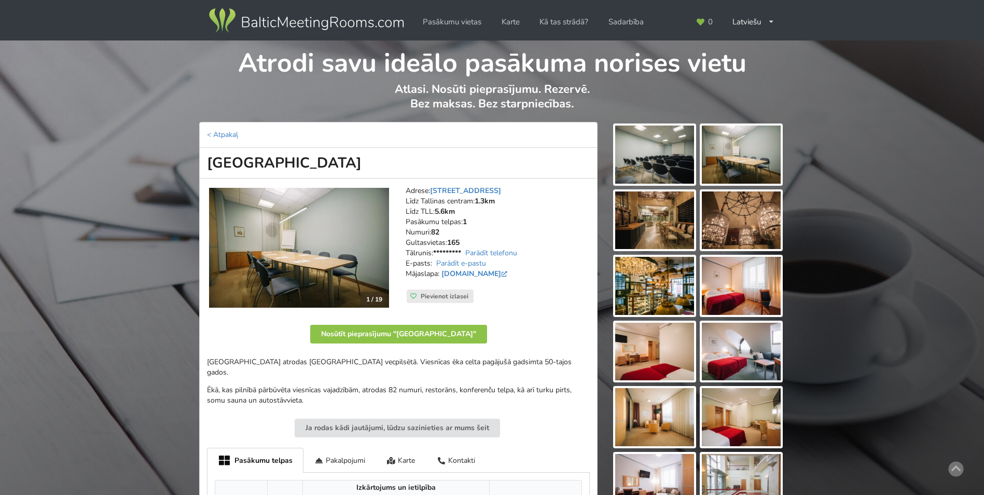
click at [330, 243] on img at bounding box center [299, 248] width 180 height 120
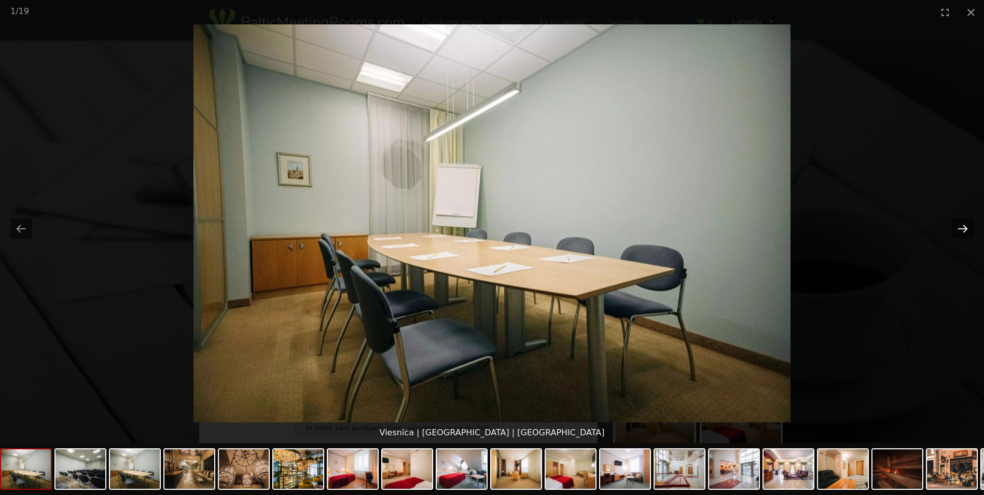
click at [956, 229] on button "Next slide" at bounding box center [963, 228] width 22 height 20
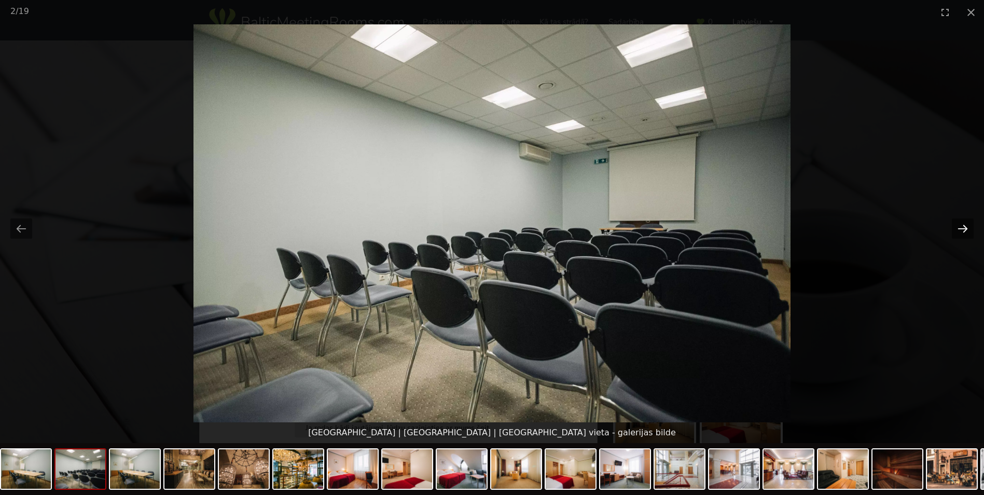
click at [956, 229] on button "Next slide" at bounding box center [963, 228] width 22 height 20
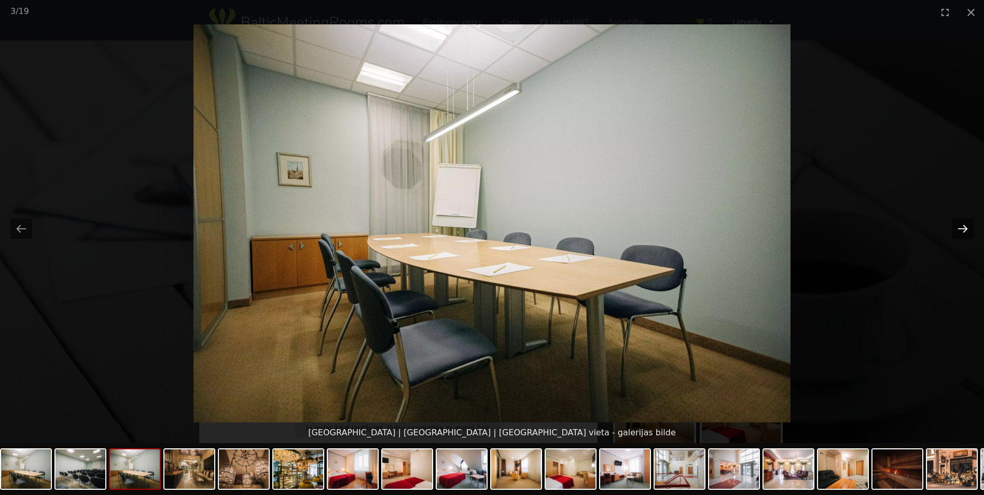
click at [956, 229] on button "Next slide" at bounding box center [963, 228] width 22 height 20
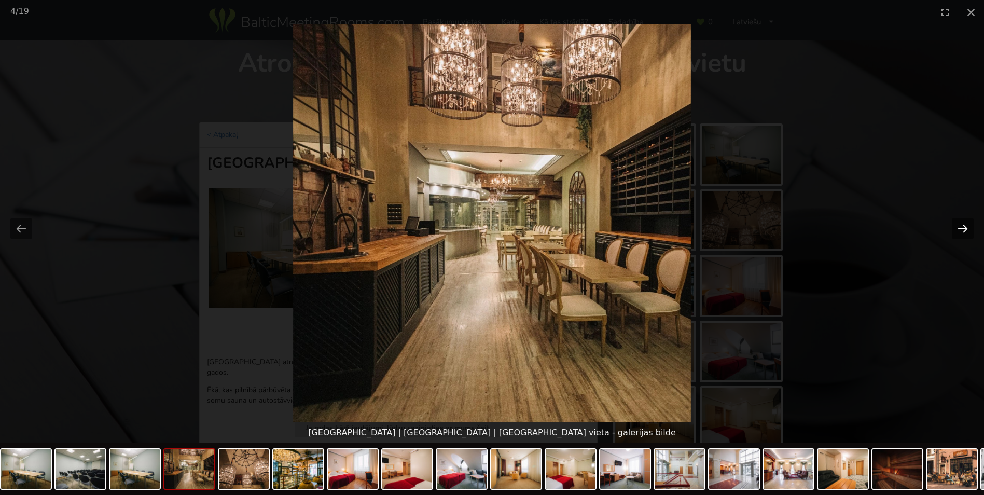
click at [956, 229] on button "Next slide" at bounding box center [963, 228] width 22 height 20
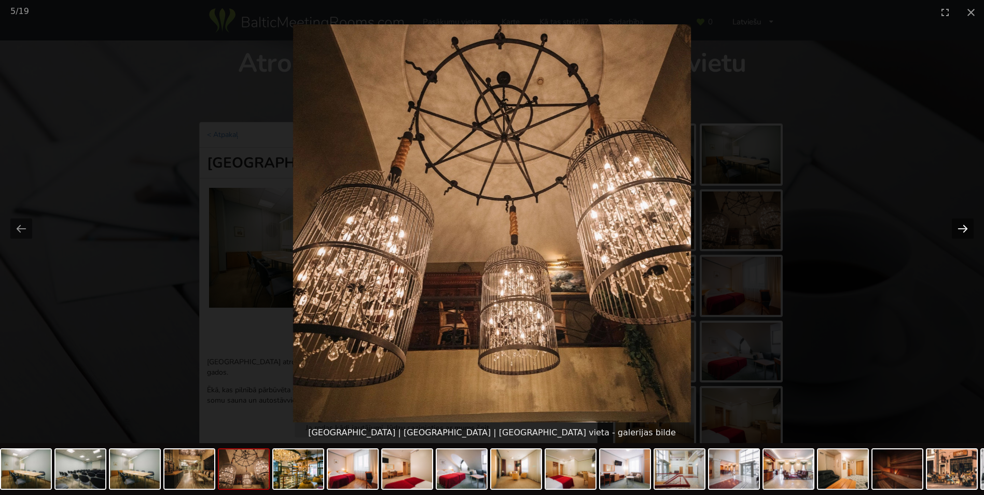
click at [956, 229] on button "Next slide" at bounding box center [963, 228] width 22 height 20
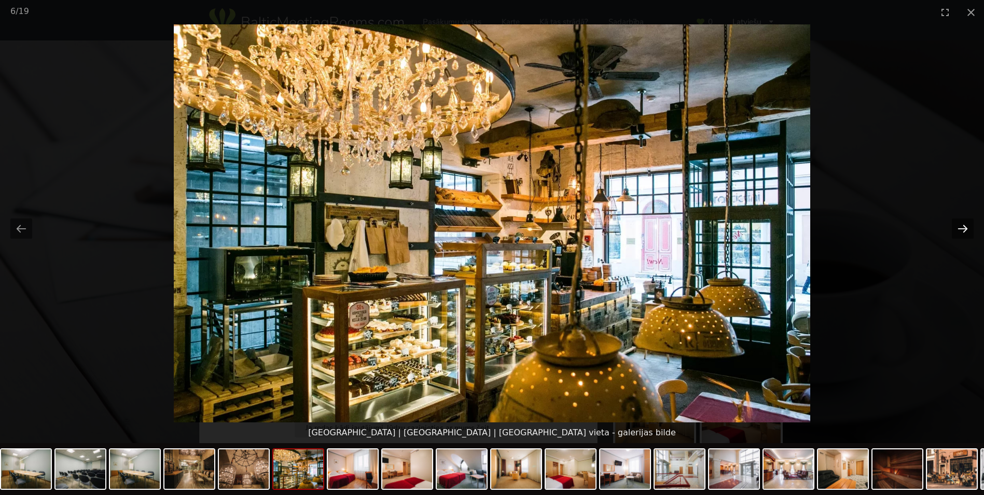
click at [956, 229] on button "Next slide" at bounding box center [963, 228] width 22 height 20
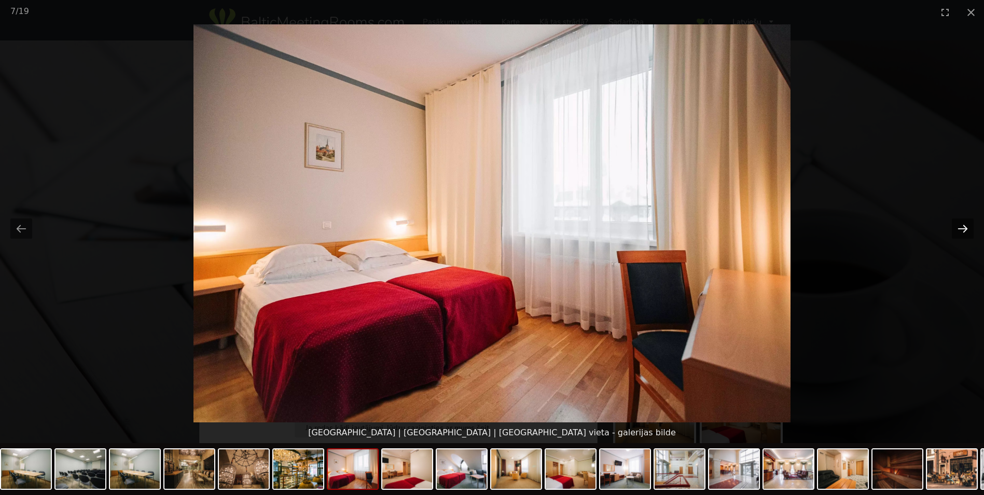
click at [956, 229] on button "Next slide" at bounding box center [963, 228] width 22 height 20
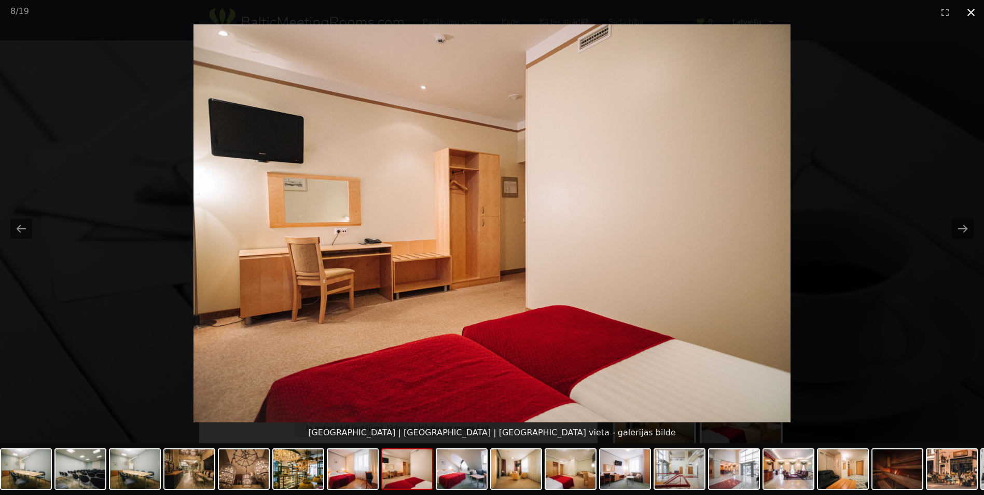
click at [966, 14] on button "Close gallery" at bounding box center [971, 12] width 26 height 24
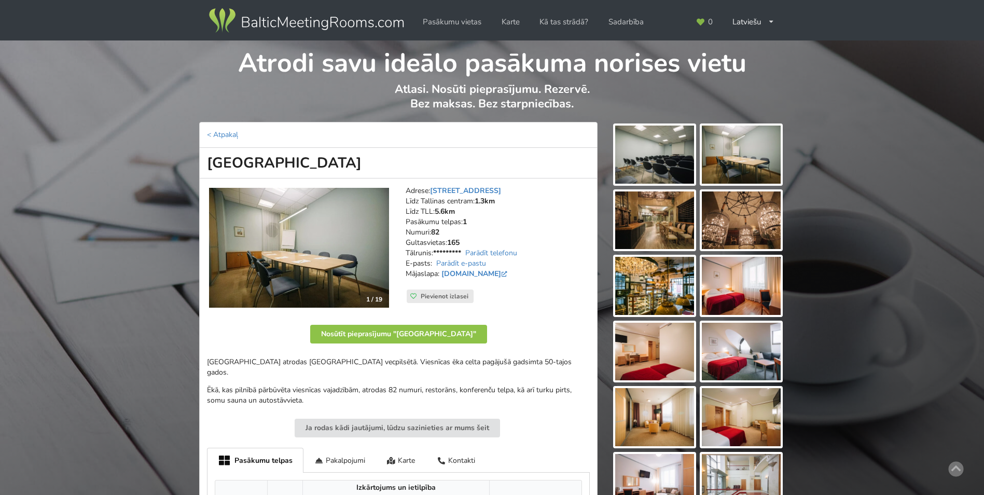
click at [450, 189] on link "[STREET_ADDRESS]" at bounding box center [465, 191] width 71 height 10
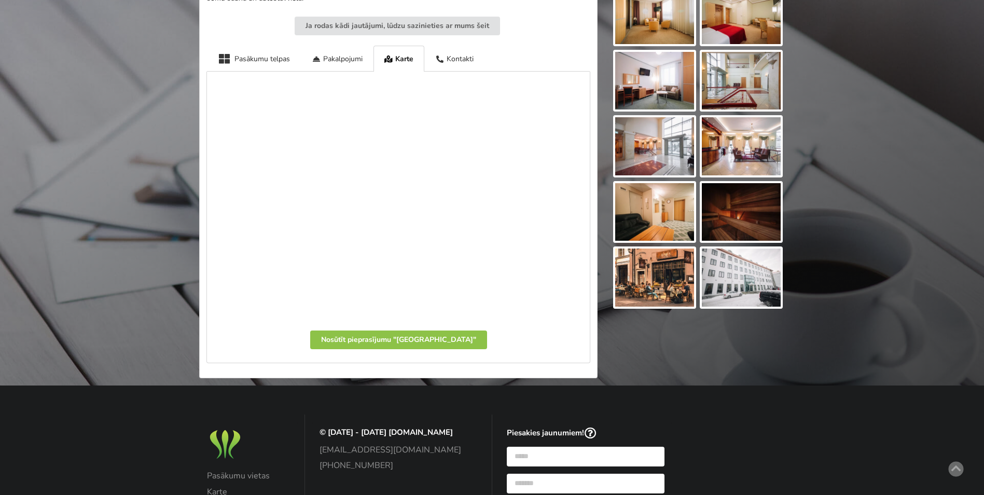
scroll to position [437, 0]
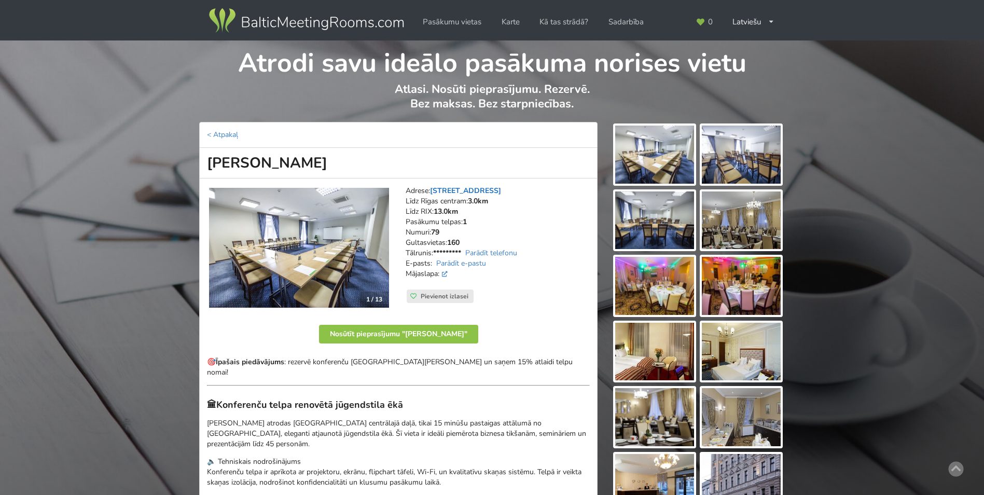
click at [461, 192] on link "[STREET_ADDRESS]" at bounding box center [465, 191] width 71 height 10
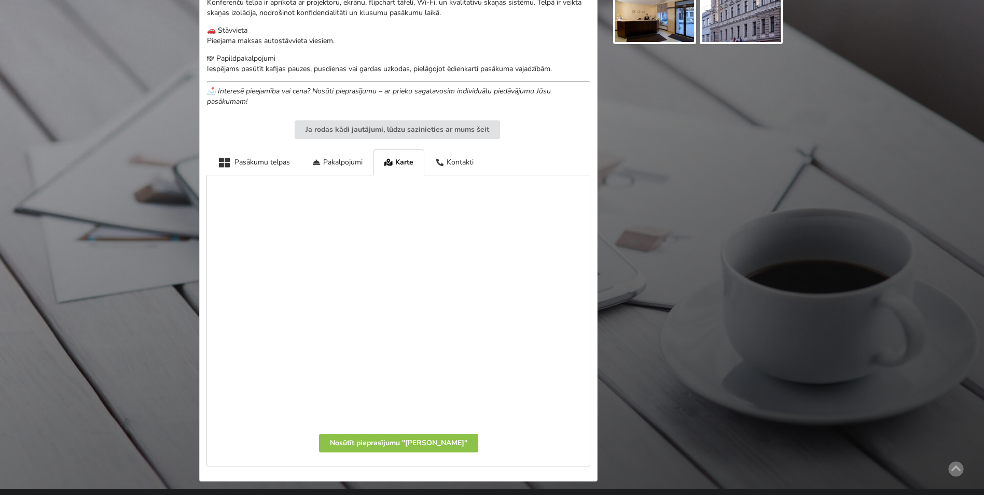
scroll to position [598, 0]
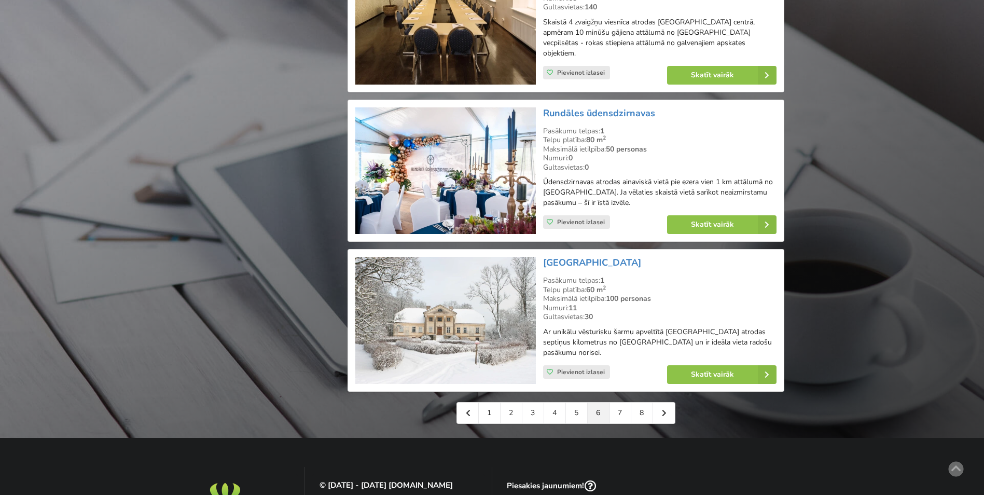
scroll to position [2231, 0]
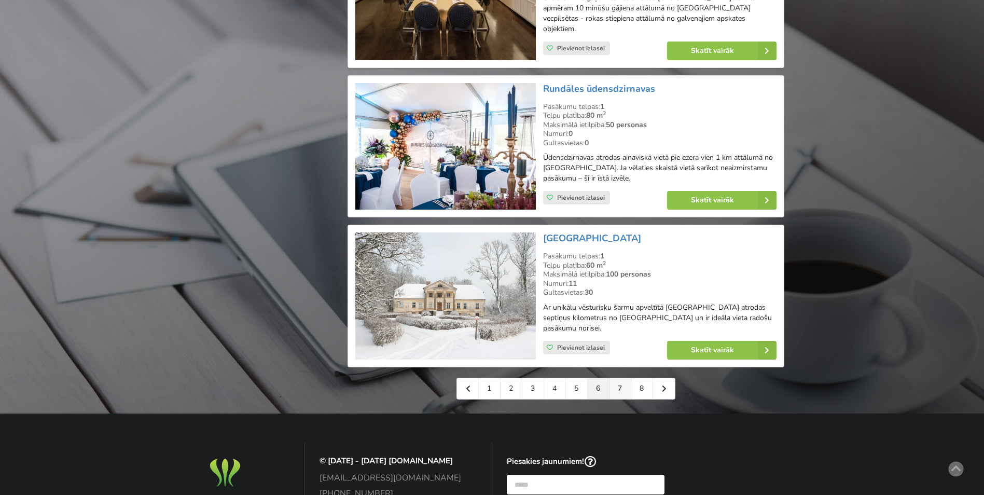
click at [613, 378] on link "7" at bounding box center [621, 388] width 22 height 21
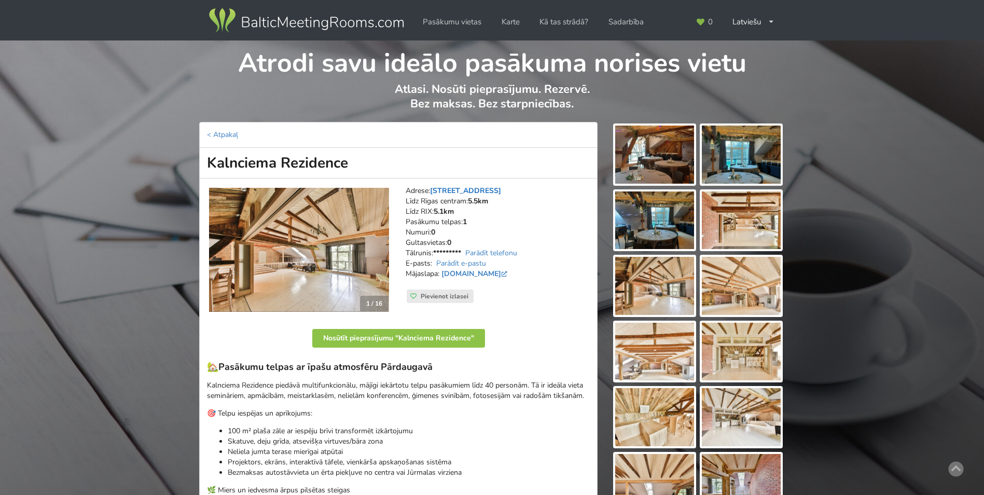
click at [454, 189] on link "Kalnciema iela 104, Rīga" at bounding box center [465, 191] width 71 height 10
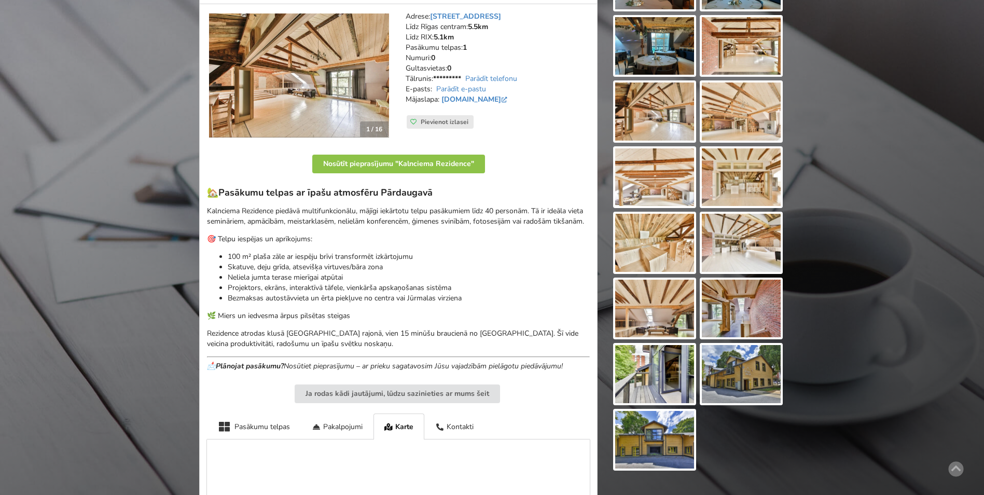
scroll to position [173, 0]
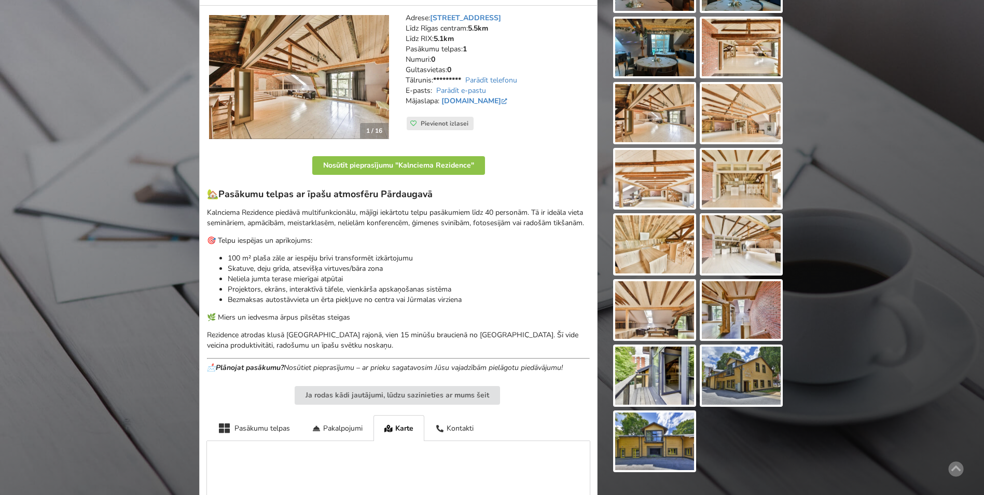
click at [344, 77] on img at bounding box center [299, 77] width 180 height 125
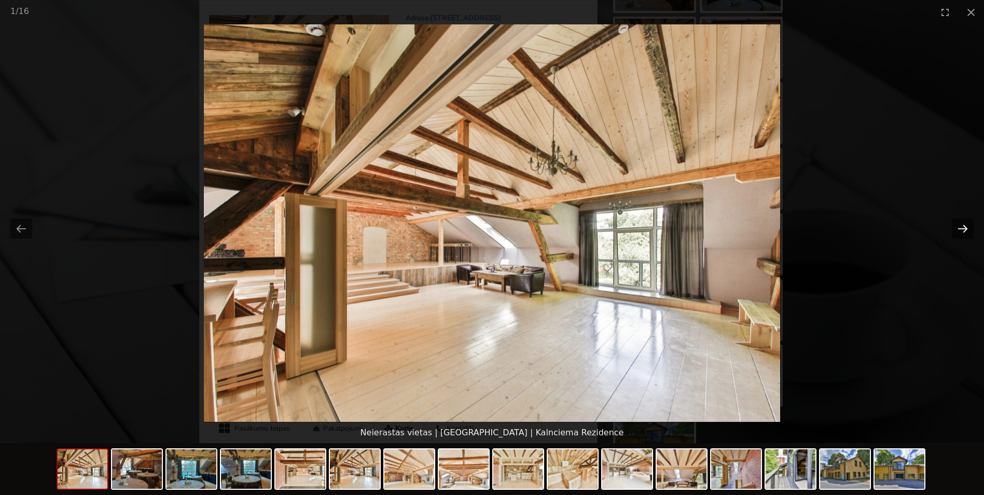
click at [961, 227] on button "Next slide" at bounding box center [963, 228] width 22 height 20
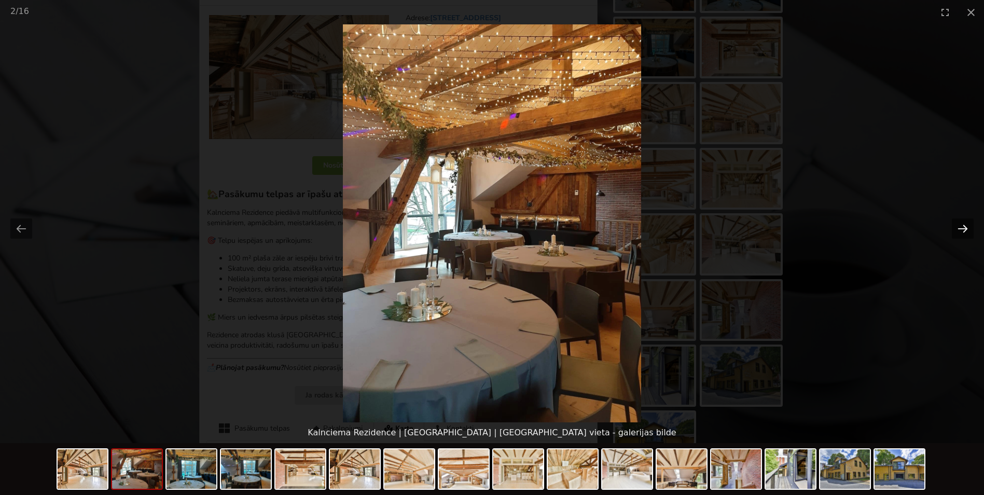
click at [961, 227] on button "Next slide" at bounding box center [963, 228] width 22 height 20
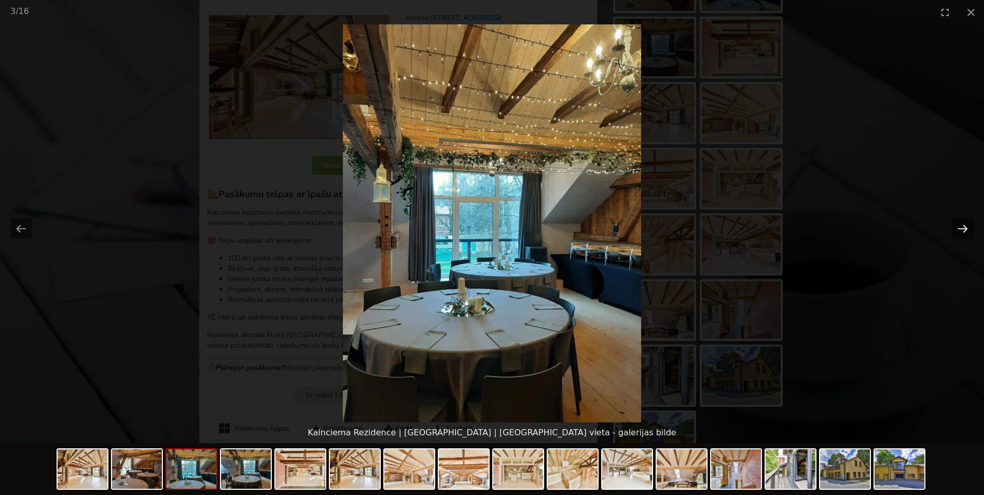
click at [961, 226] on button "Next slide" at bounding box center [963, 228] width 22 height 20
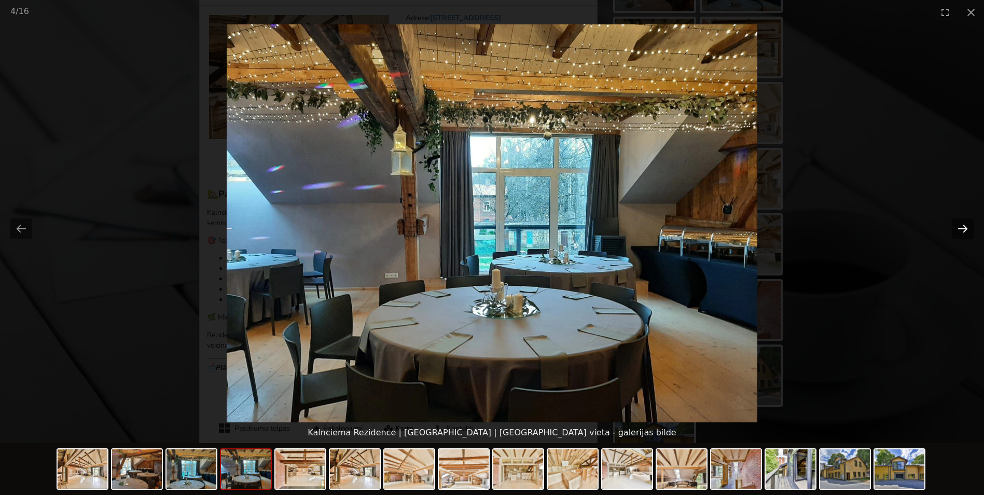
click at [961, 226] on button "Next slide" at bounding box center [963, 228] width 22 height 20
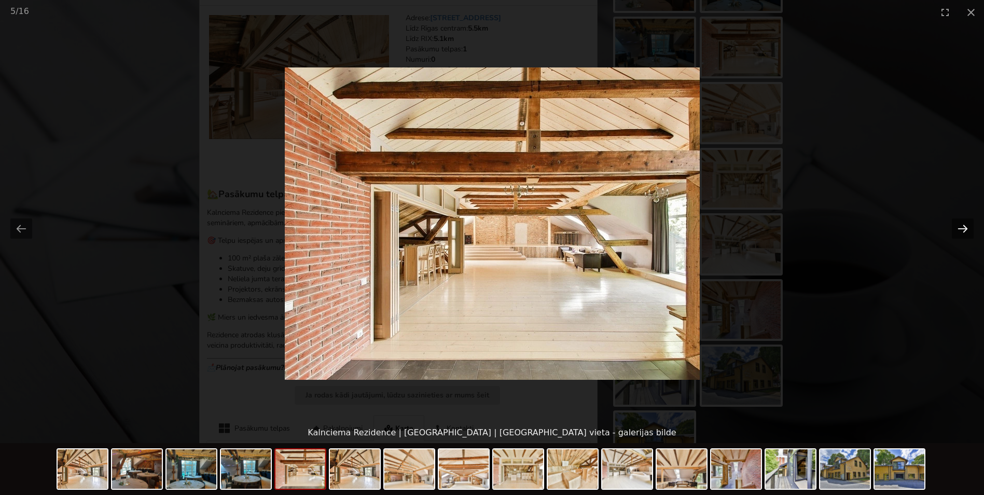
click at [961, 226] on button "Next slide" at bounding box center [963, 228] width 22 height 20
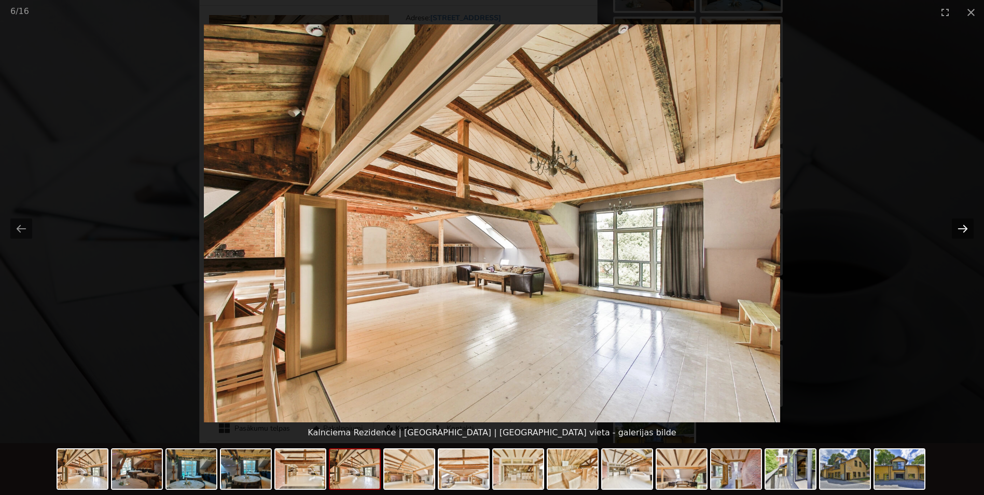
click at [961, 226] on button "Next slide" at bounding box center [963, 228] width 22 height 20
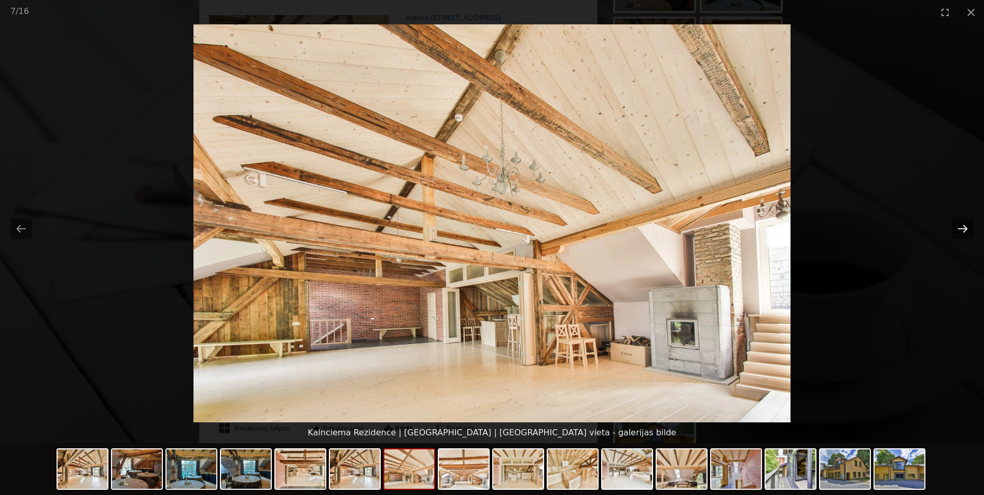
click at [961, 226] on button "Next slide" at bounding box center [963, 228] width 22 height 20
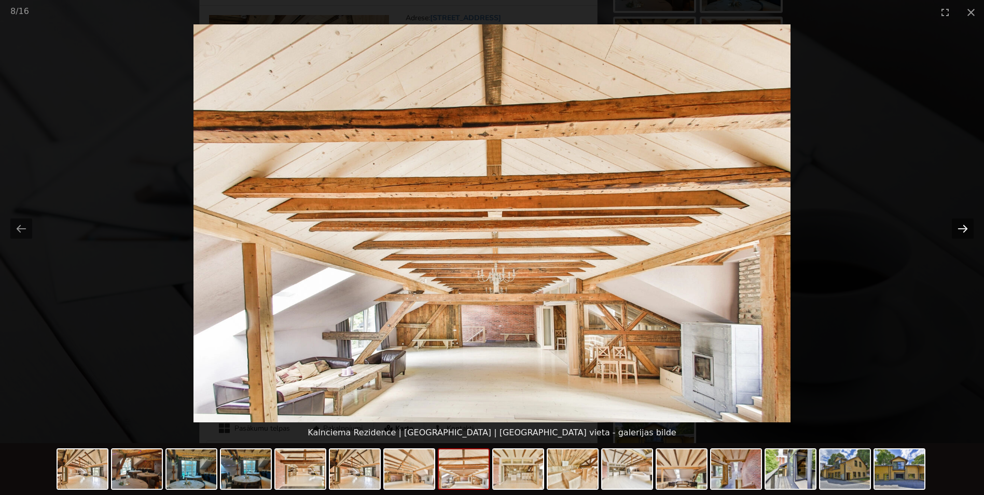
click at [961, 226] on button "Next slide" at bounding box center [963, 228] width 22 height 20
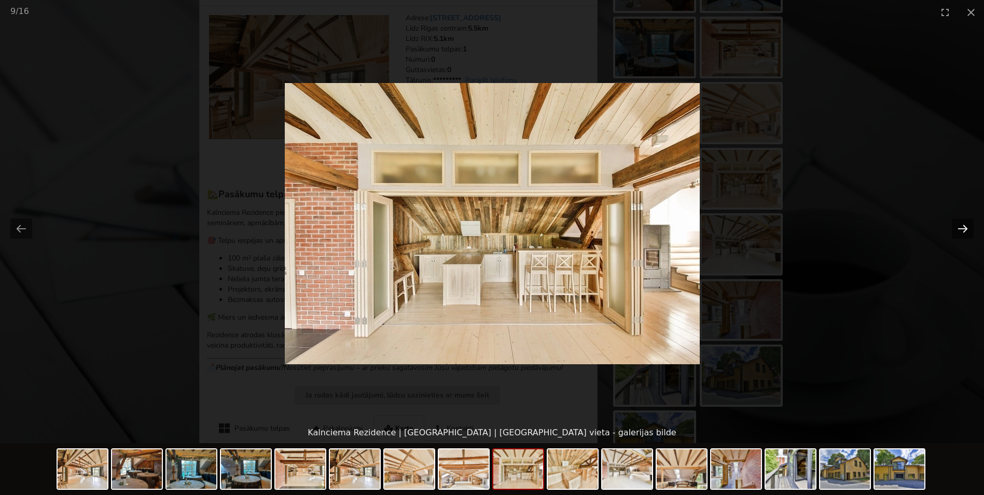
click at [961, 226] on button "Next slide" at bounding box center [963, 228] width 22 height 20
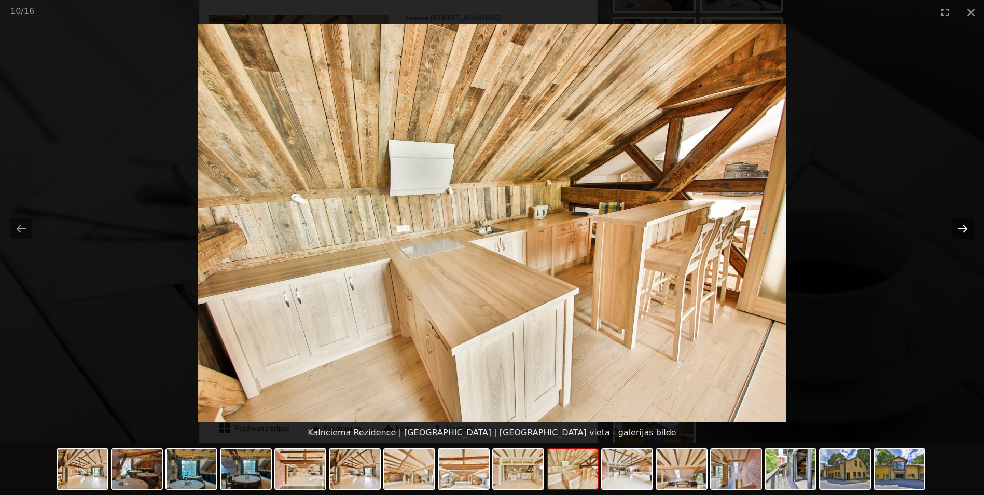
click at [961, 226] on button "Next slide" at bounding box center [963, 228] width 22 height 20
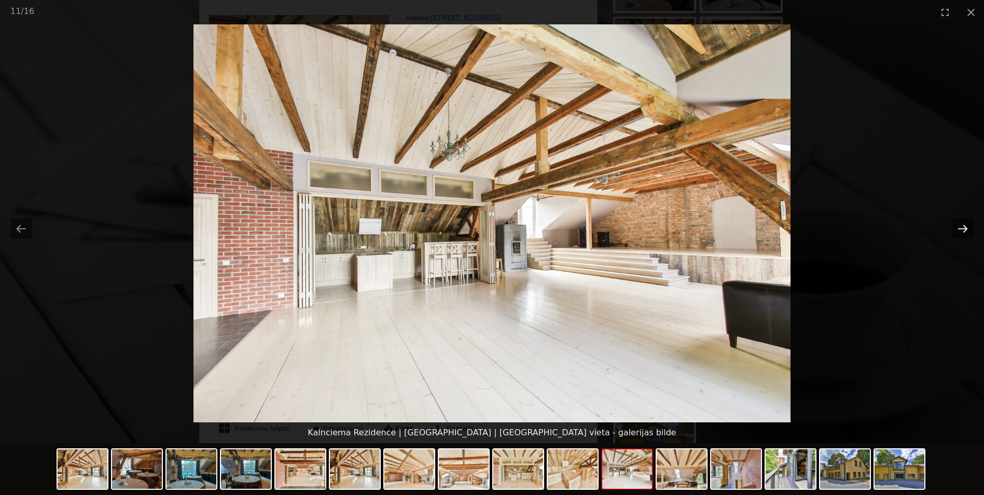
click at [961, 226] on button "Next slide" at bounding box center [963, 228] width 22 height 20
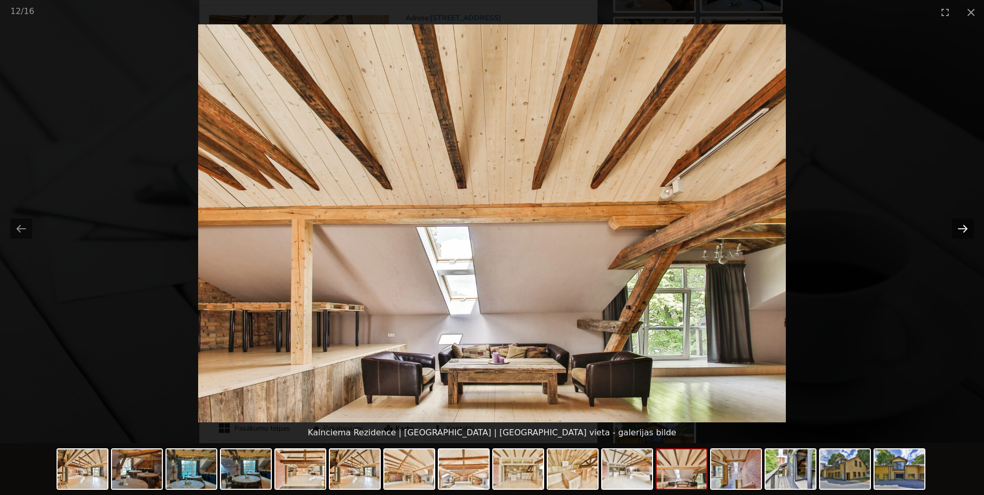
click at [961, 226] on button "Next slide" at bounding box center [963, 228] width 22 height 20
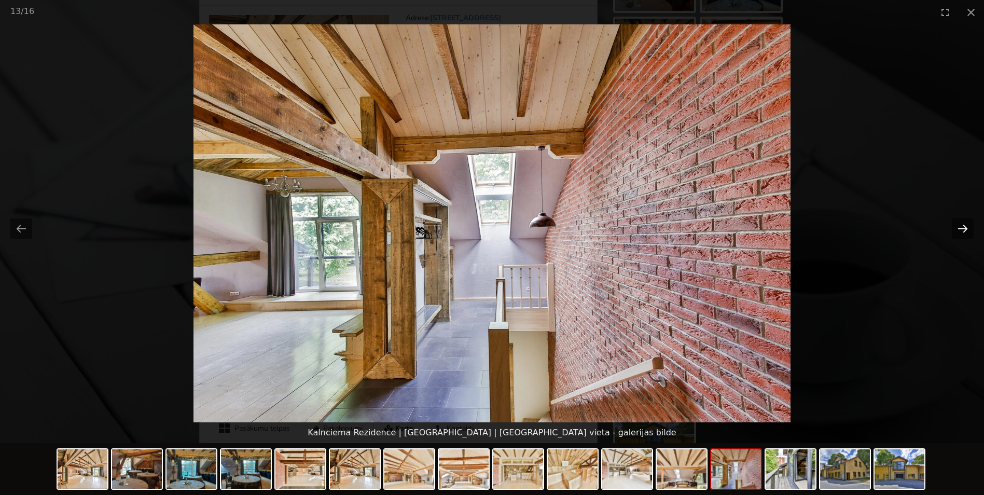
click at [961, 226] on button "Next slide" at bounding box center [963, 228] width 22 height 20
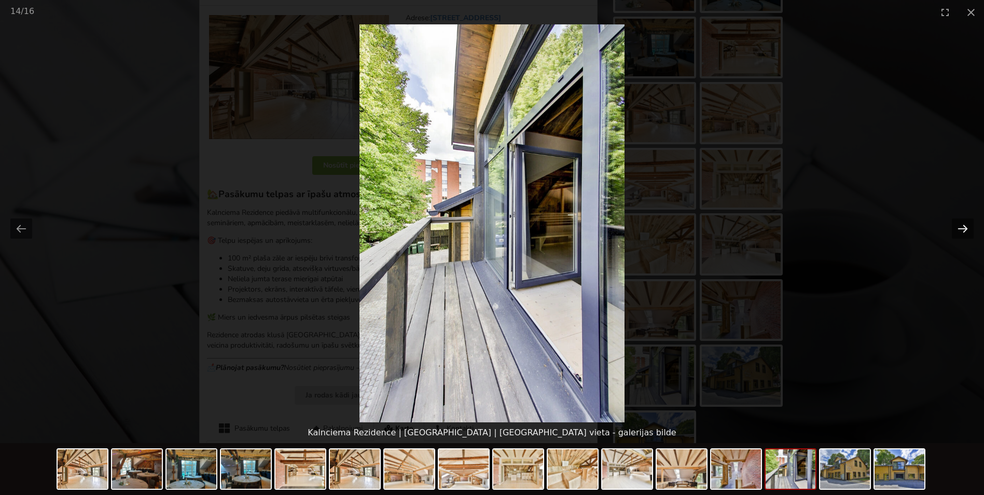
click at [961, 226] on button "Next slide" at bounding box center [963, 228] width 22 height 20
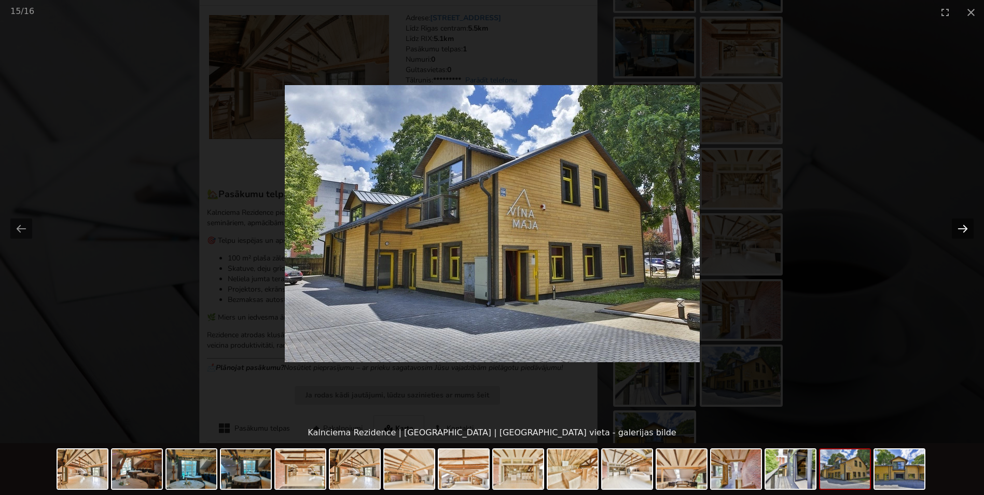
click at [961, 226] on button "Next slide" at bounding box center [963, 228] width 22 height 20
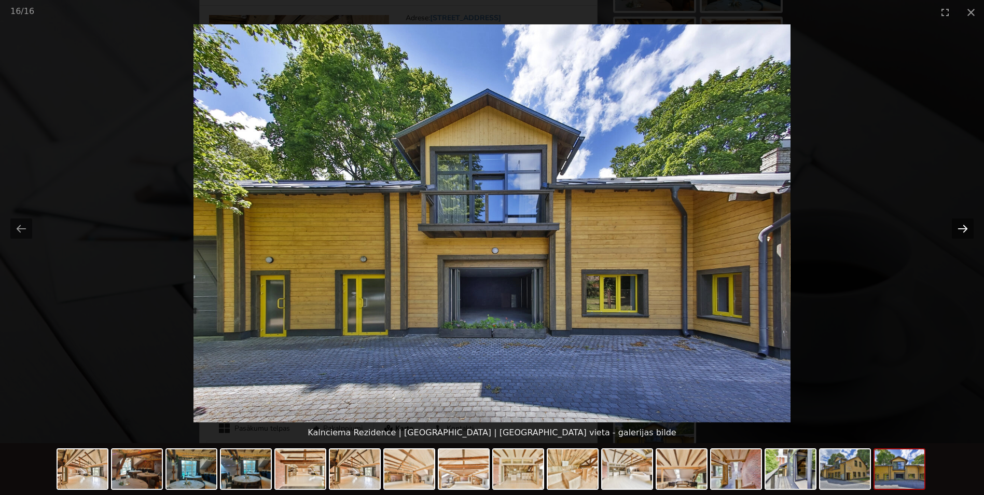
click at [961, 226] on button "Next slide" at bounding box center [963, 228] width 22 height 20
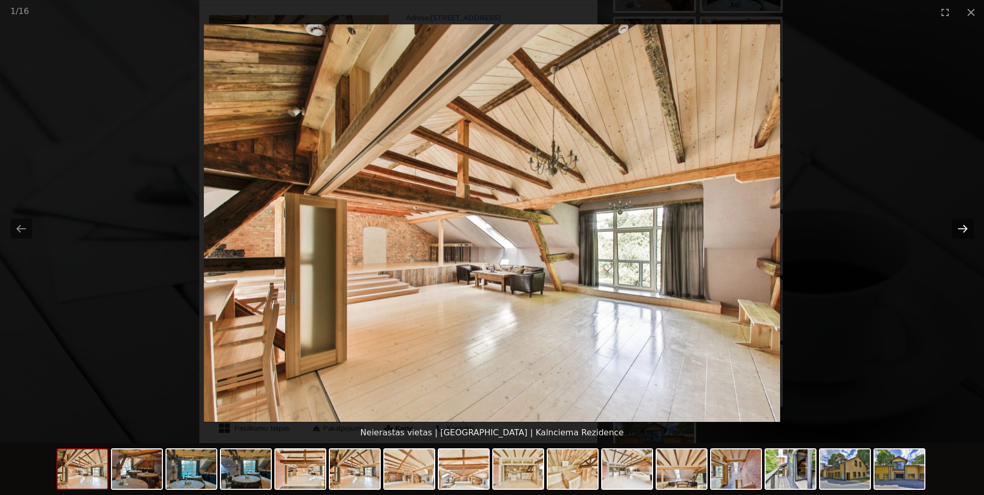
click at [961, 226] on button "Next slide" at bounding box center [963, 228] width 22 height 20
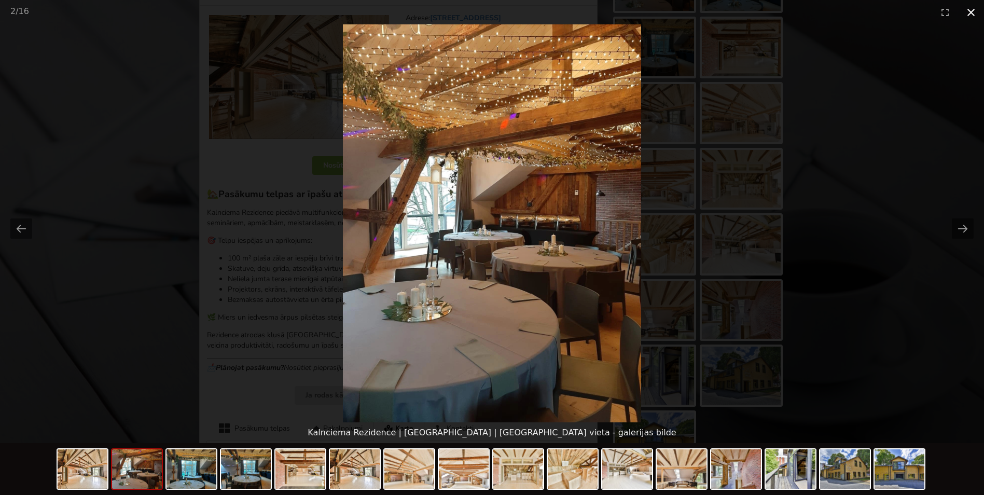
click at [965, 10] on button "Close gallery" at bounding box center [971, 12] width 26 height 24
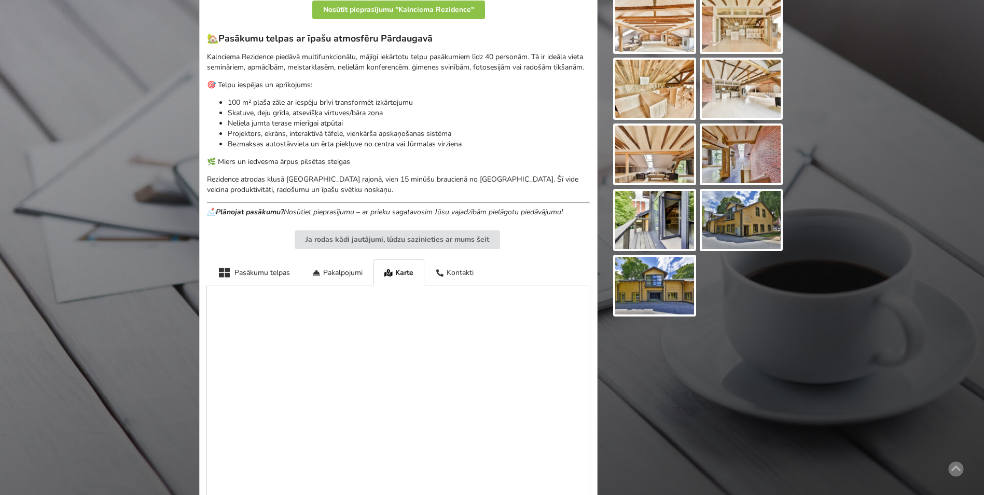
scroll to position [380, 0]
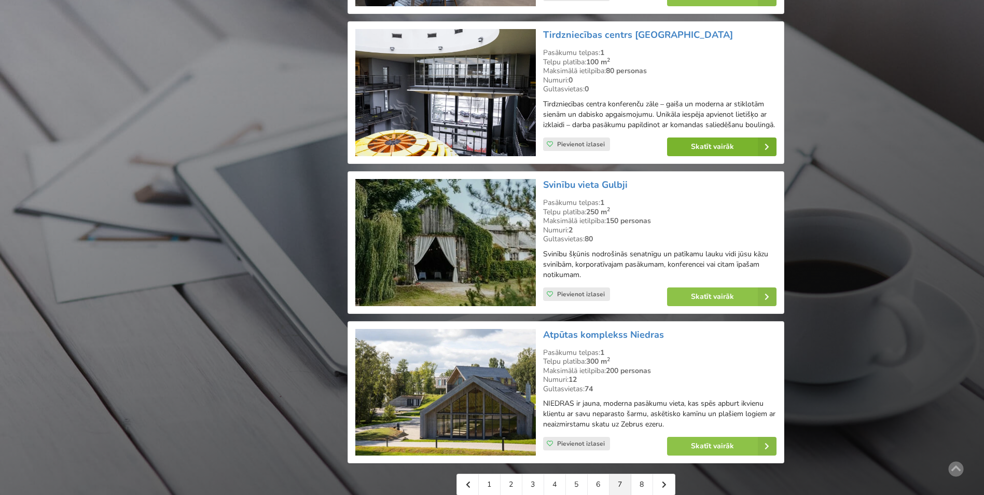
scroll to position [2128, 0]
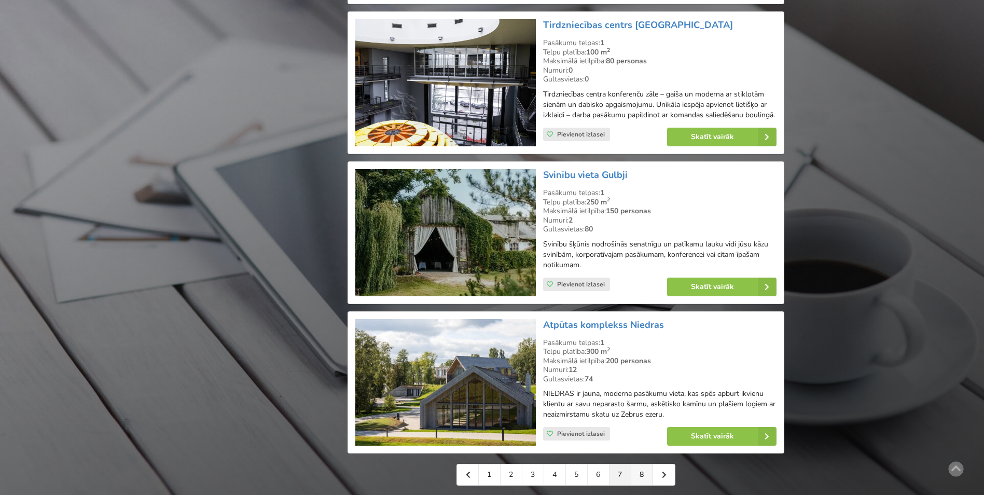
click at [643, 475] on link "8" at bounding box center [643, 474] width 22 height 21
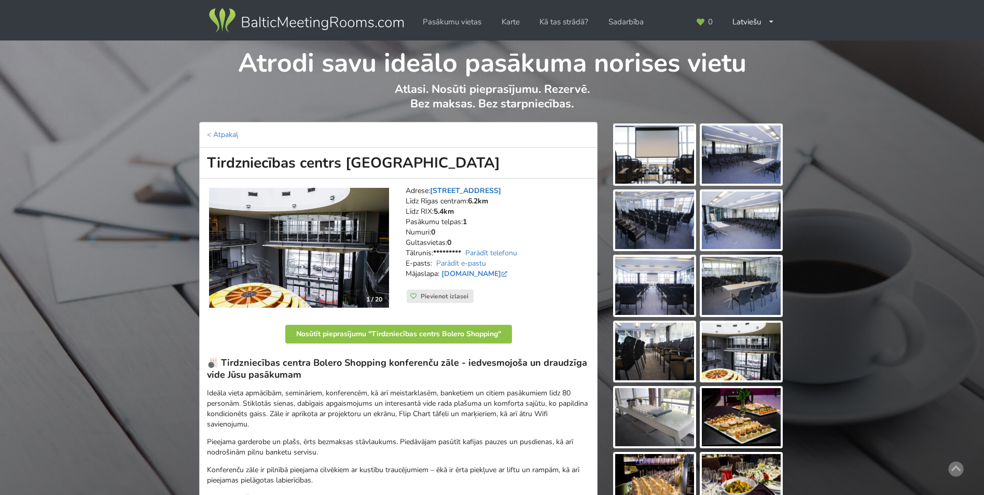
click at [465, 187] on link "[STREET_ADDRESS]" at bounding box center [465, 191] width 71 height 10
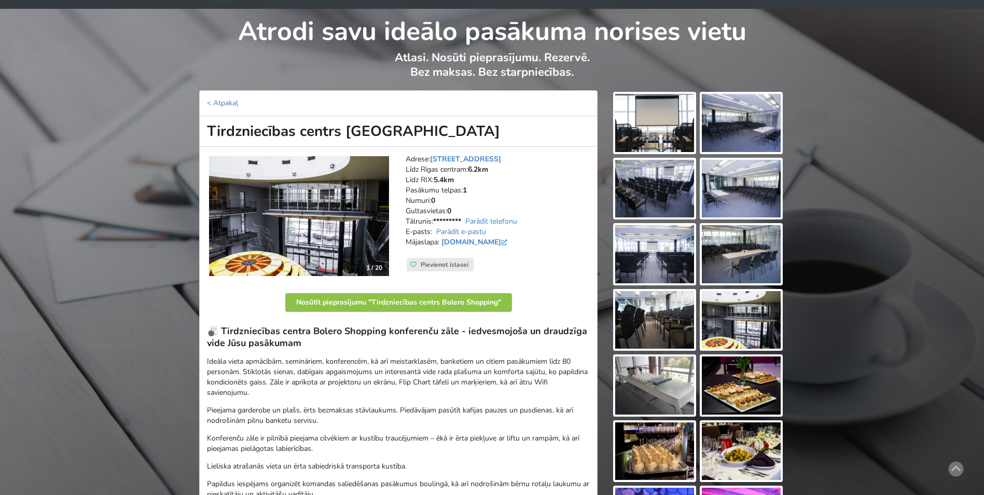
scroll to position [3, 0]
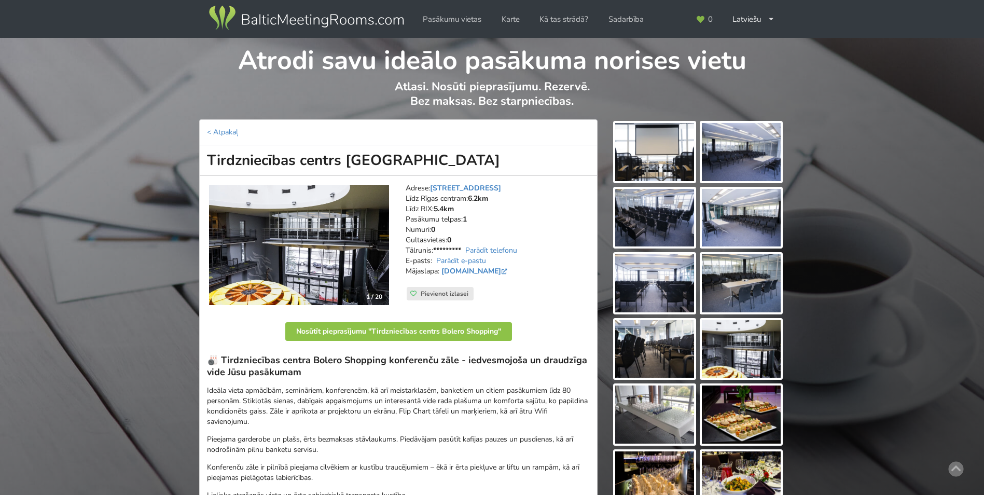
click at [341, 230] on img at bounding box center [299, 245] width 180 height 120
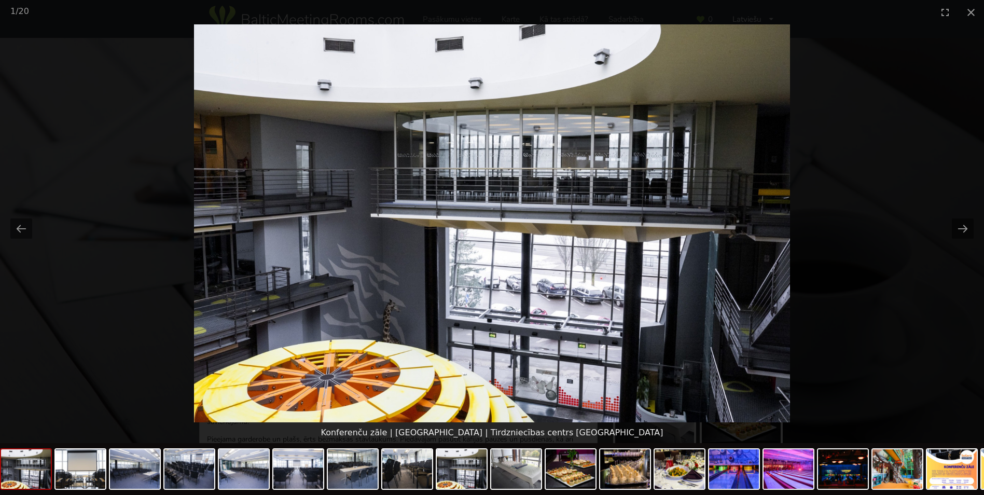
click at [774, 209] on img at bounding box center [492, 223] width 596 height 398
click at [895, 109] on picture at bounding box center [492, 223] width 984 height 398
click at [974, 12] on button "Close gallery" at bounding box center [971, 12] width 26 height 24
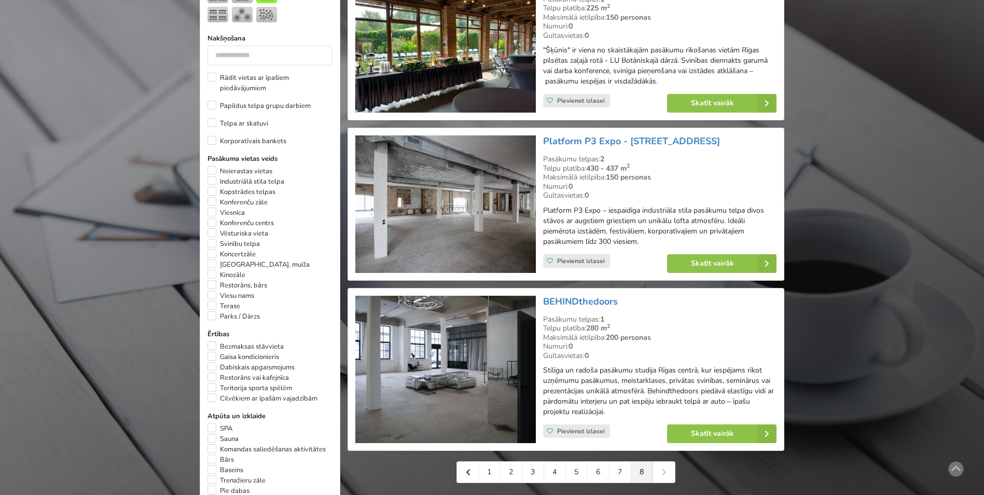
scroll to position [519, 0]
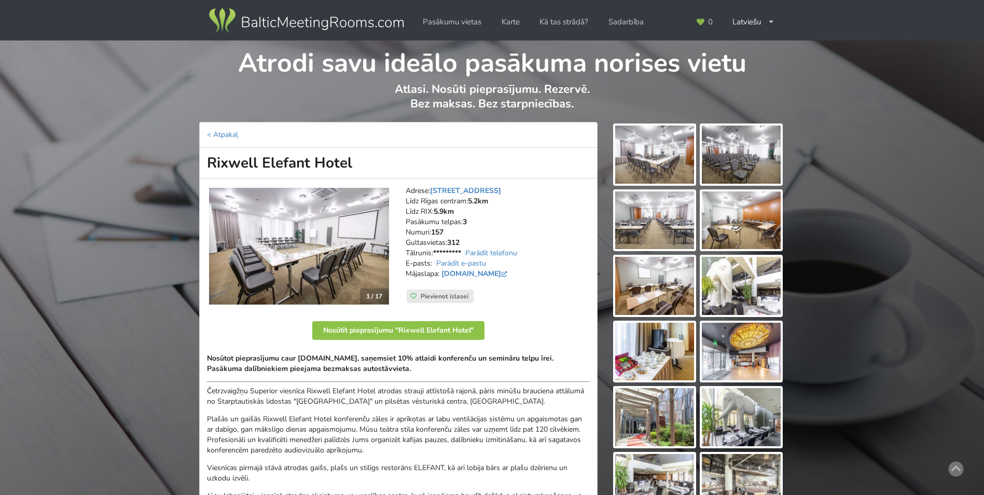
scroll to position [88, 0]
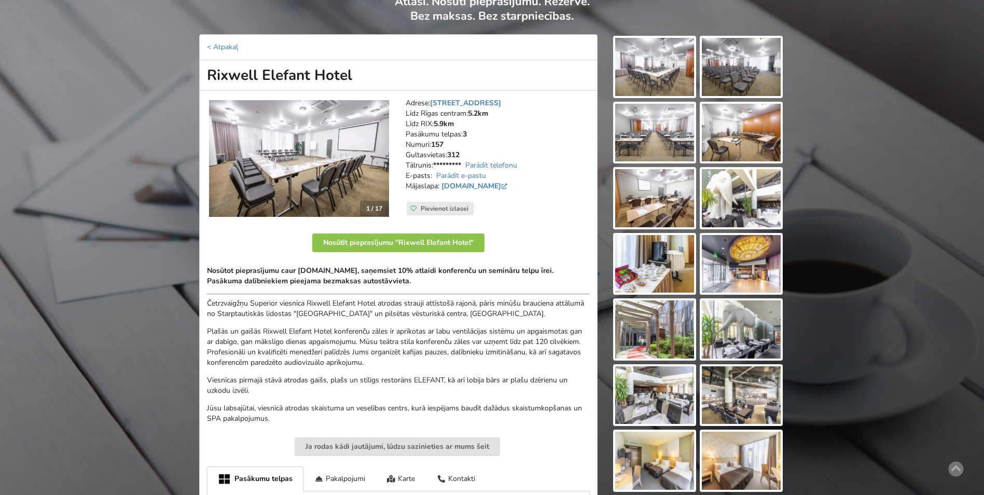
drag, startPoint x: 366, startPoint y: 74, endPoint x: 207, endPoint y: 80, distance: 158.9
click at [207, 80] on h1 "Rixwell Elefant Hotel" at bounding box center [398, 75] width 399 height 31
copy h1 "Rixwell Elefant Hotel"
drag, startPoint x: 519, startPoint y: 106, endPoint x: 433, endPoint y: 101, distance: 86.3
click at [433, 101] on address "Adrese: [STREET_ADDRESS] Rīgas centram: 5.2km Līdz RIX: 5.9km Pasākumu telpas: …" at bounding box center [498, 150] width 184 height 104
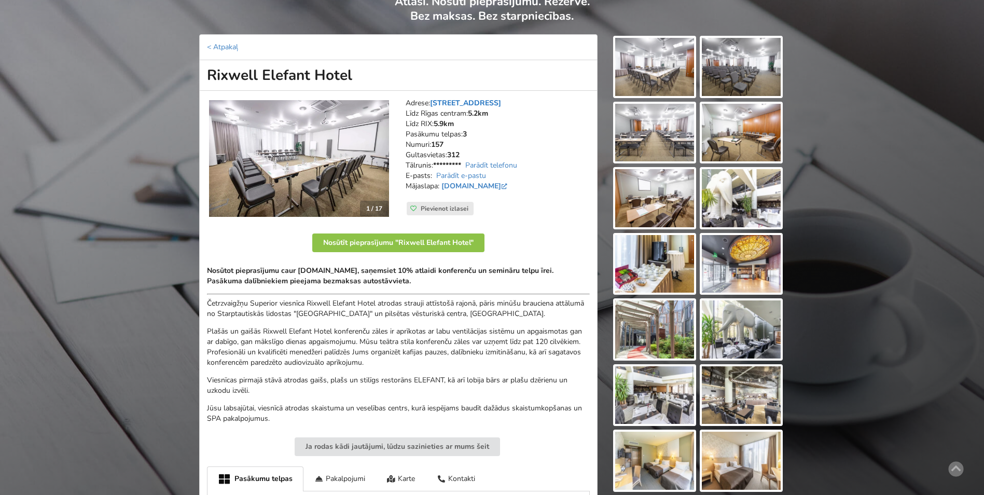
copy link "[STREET_ADDRESS]"
